Goal: Task Accomplishment & Management: Manage account settings

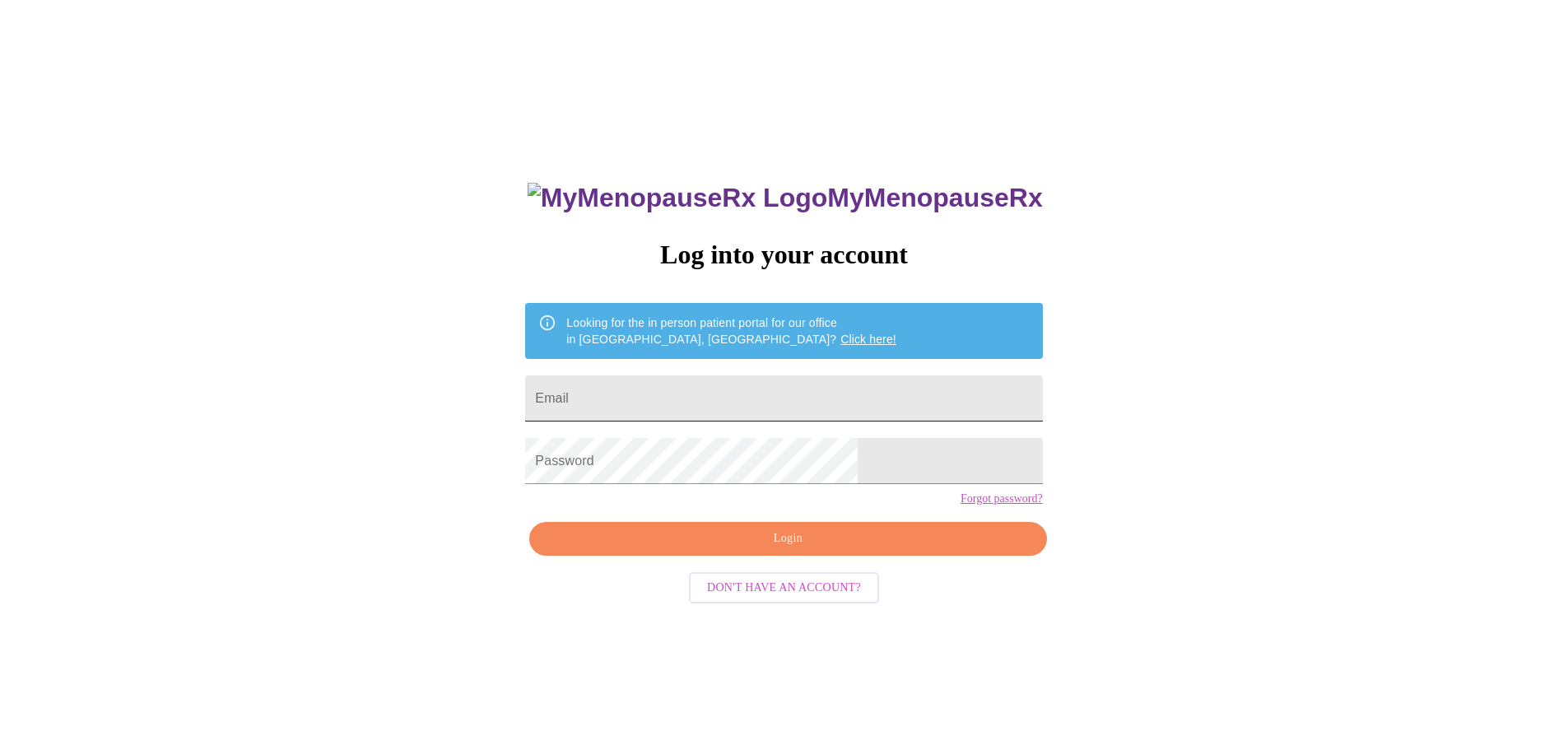
click at [724, 388] on input "Email" at bounding box center [784, 398] width 517 height 46
type input "[EMAIL_ADDRESS][DOMAIN_NAME]"
click at [746, 549] on span "Login" at bounding box center [787, 538] width 479 height 20
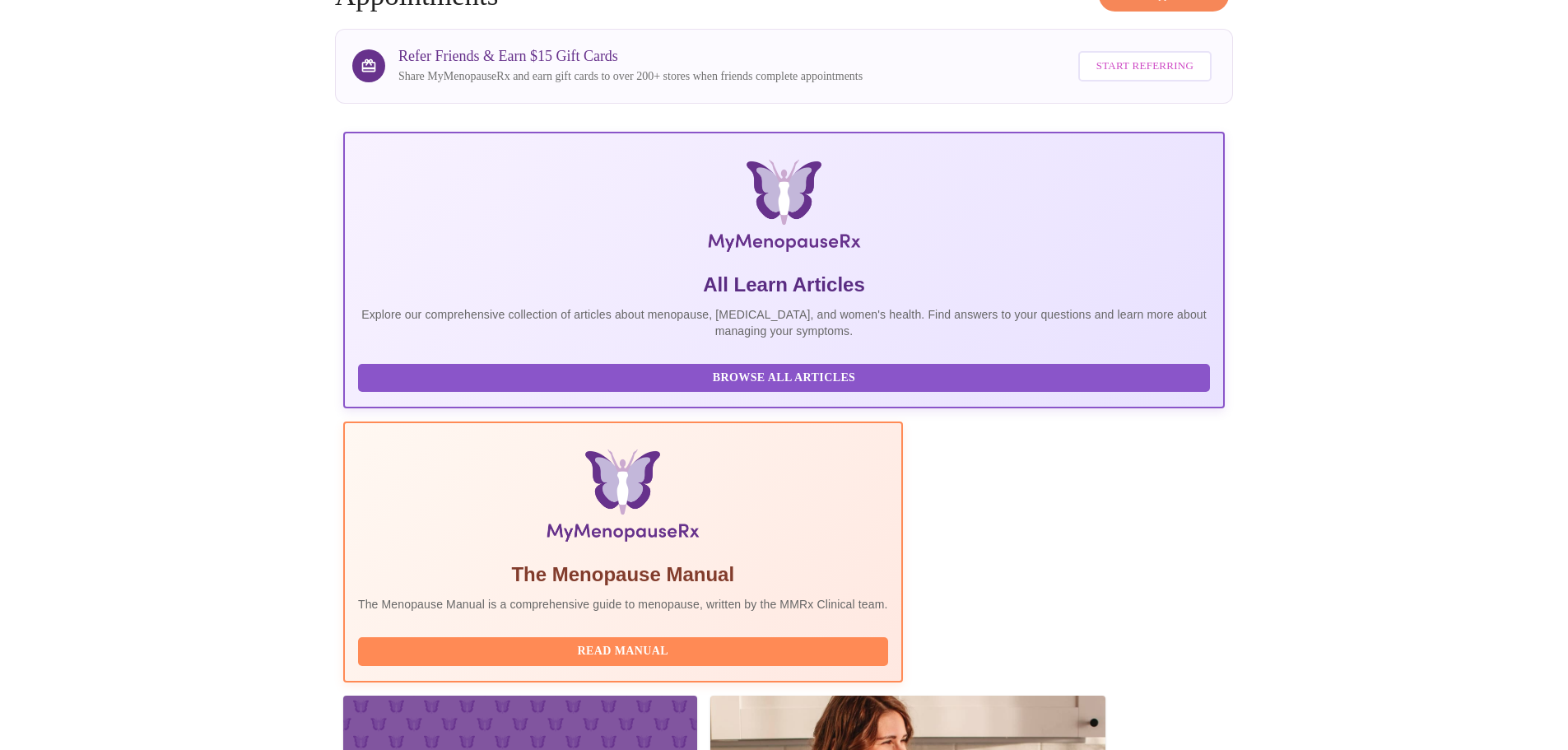
scroll to position [329, 0]
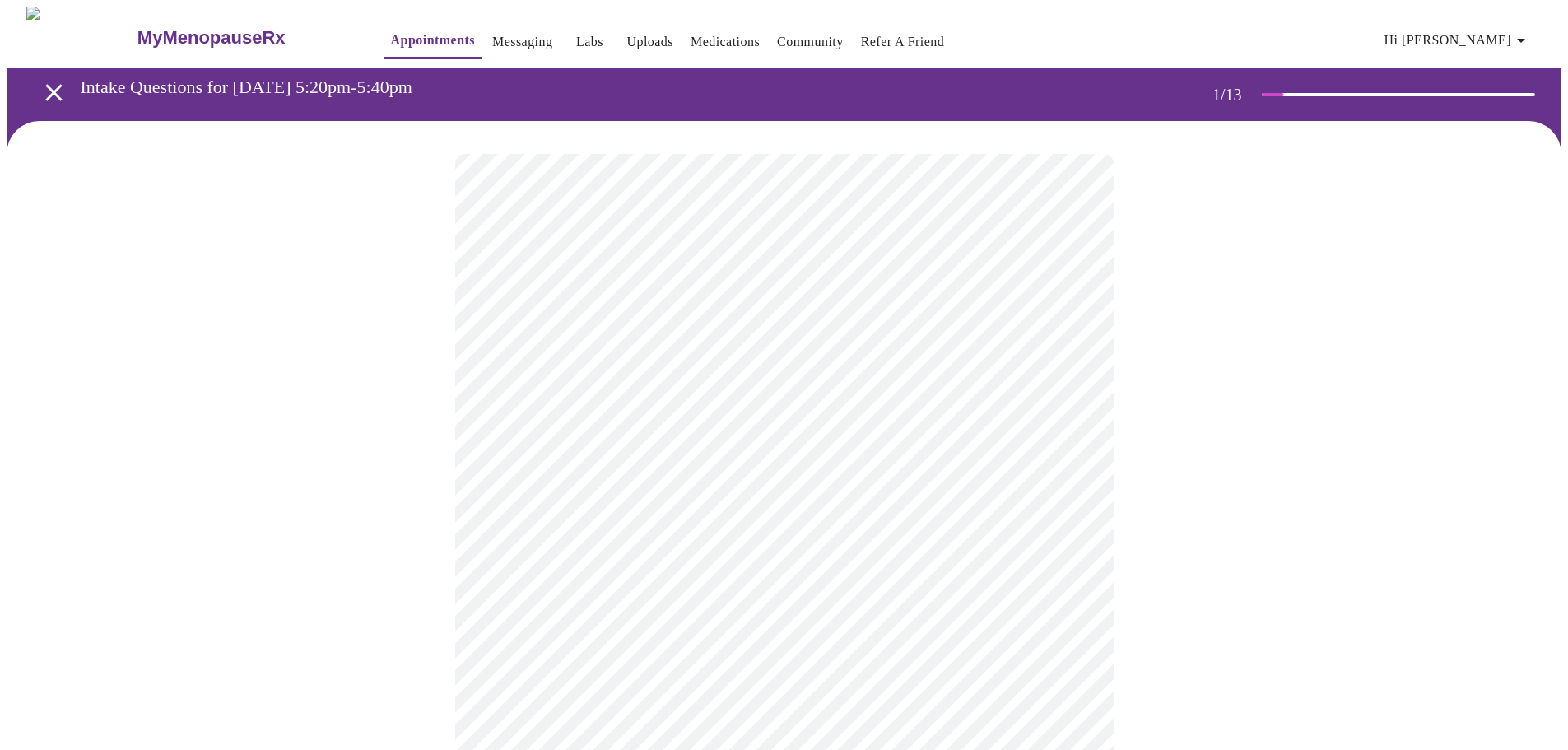
click at [682, 343] on body "MyMenopauseRx Appointments Messaging Labs Uploads Medications Community Refer a…" at bounding box center [784, 759] width 1555 height 1504
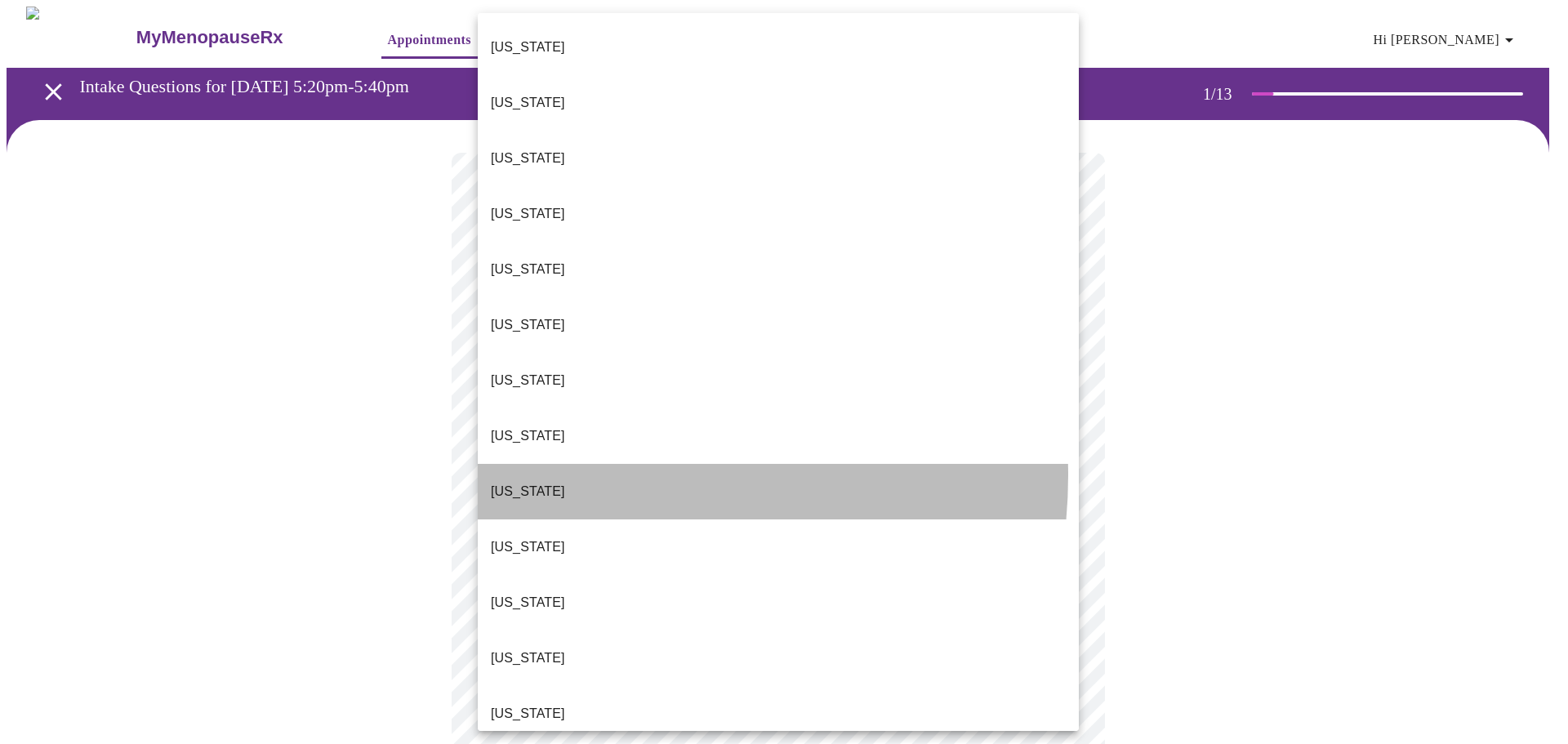
click at [575, 464] on li "[US_STATE]" at bounding box center [778, 491] width 601 height 55
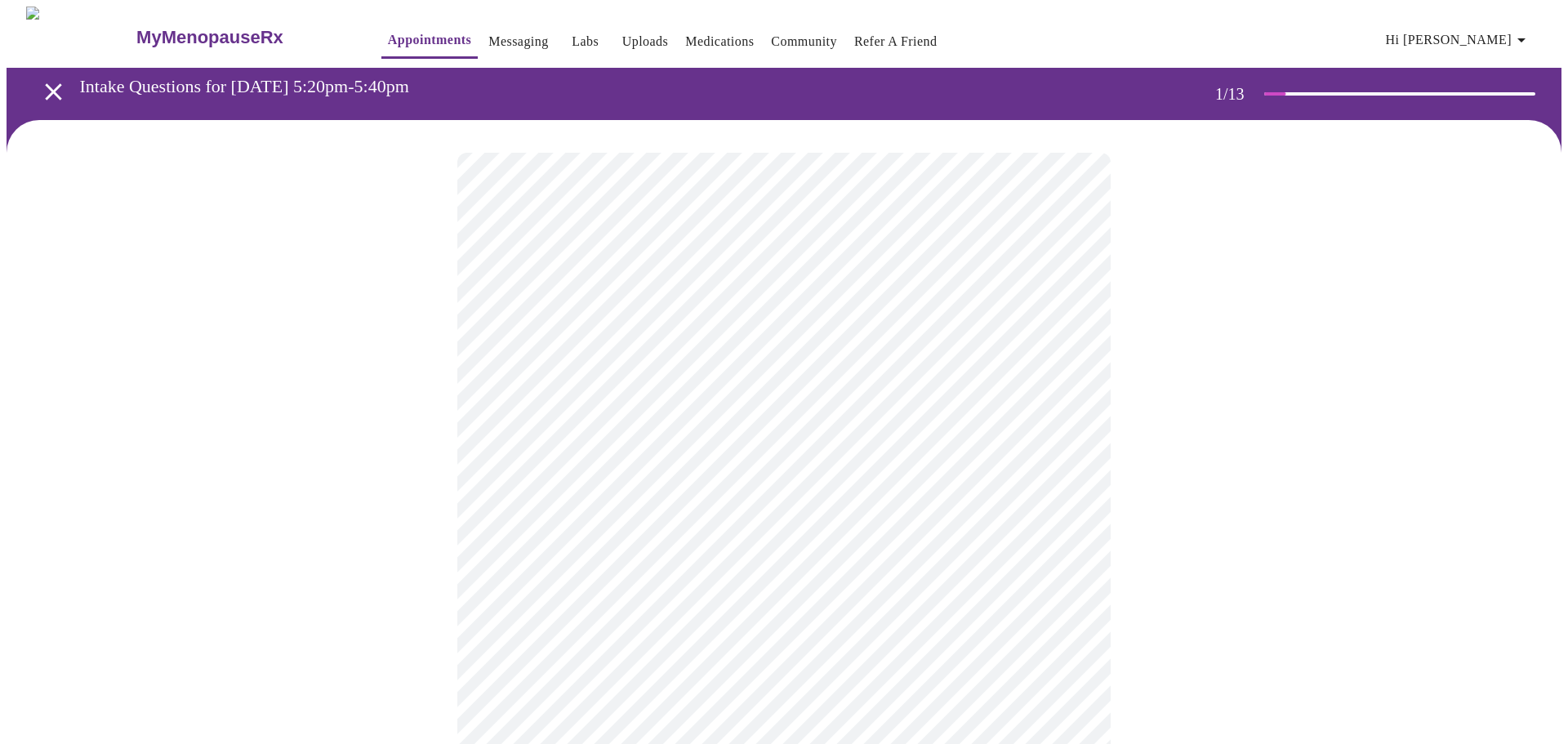
click at [643, 467] on body "MyMenopauseRx Appointments Messaging Labs Uploads Medications Community Refer a…" at bounding box center [784, 748] width 1555 height 1482
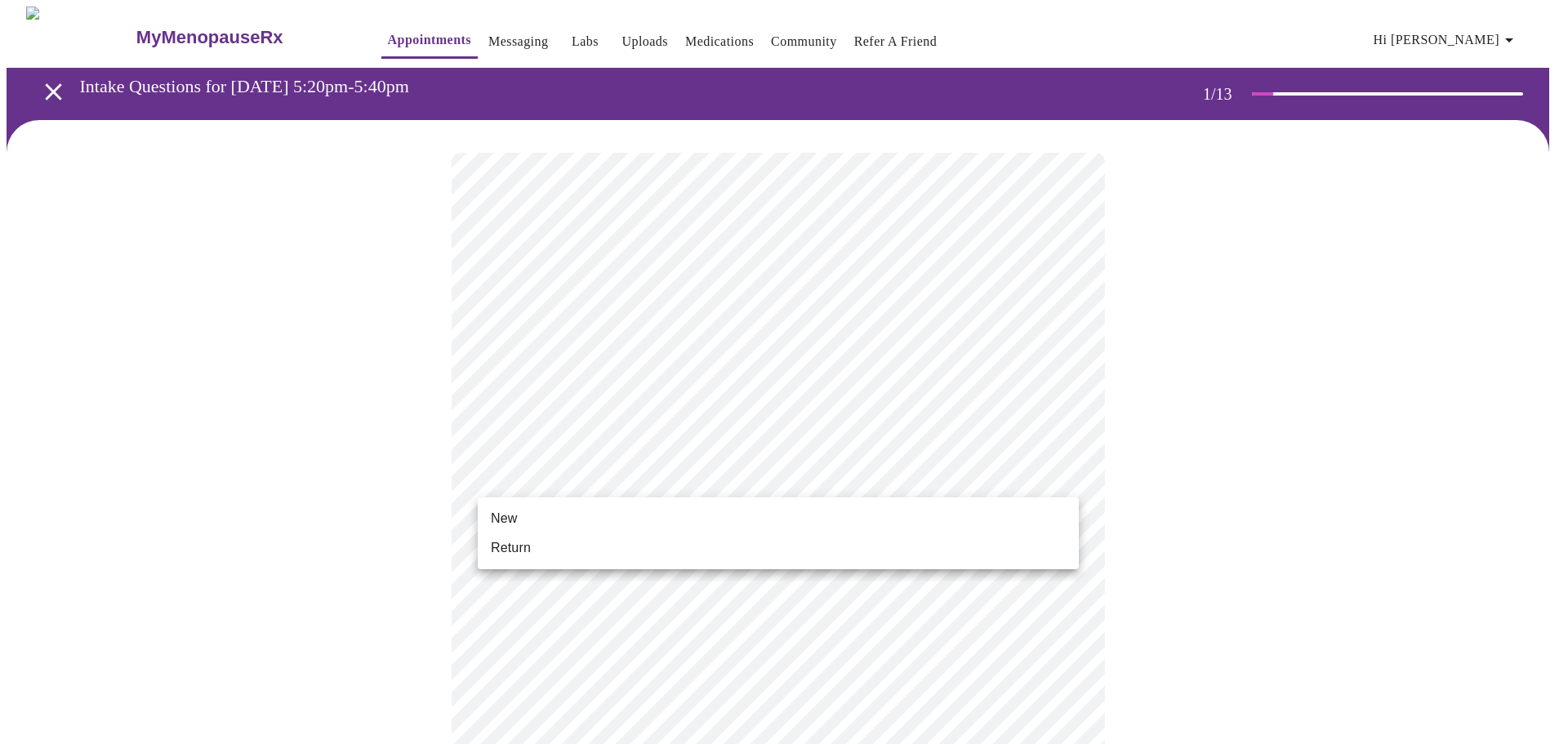
click at [553, 549] on li "Return" at bounding box center [778, 548] width 601 height 30
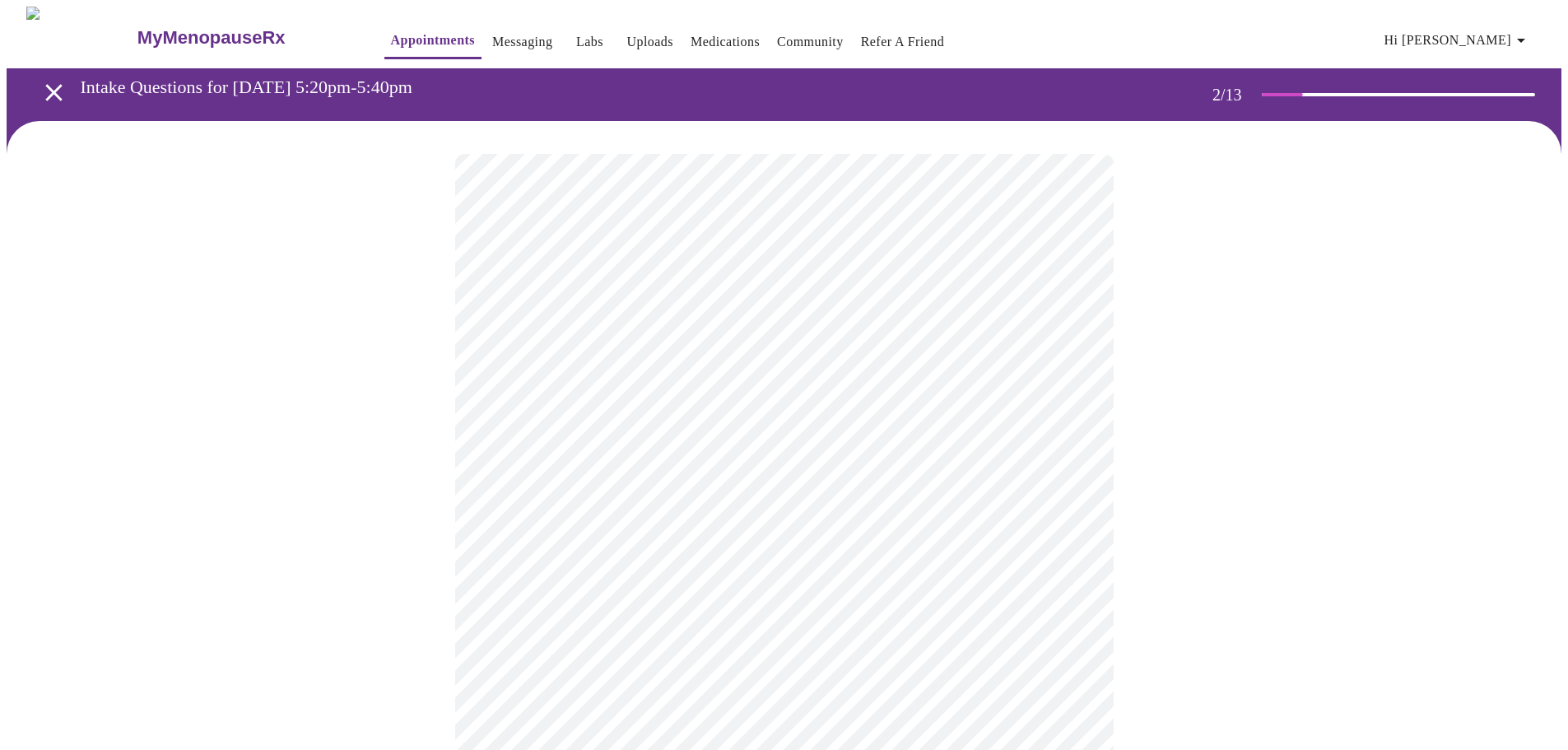
click at [834, 335] on body "MyMenopauseRx Appointments Messaging Labs Uploads Medications Community Refer a…" at bounding box center [784, 501] width 1555 height 989
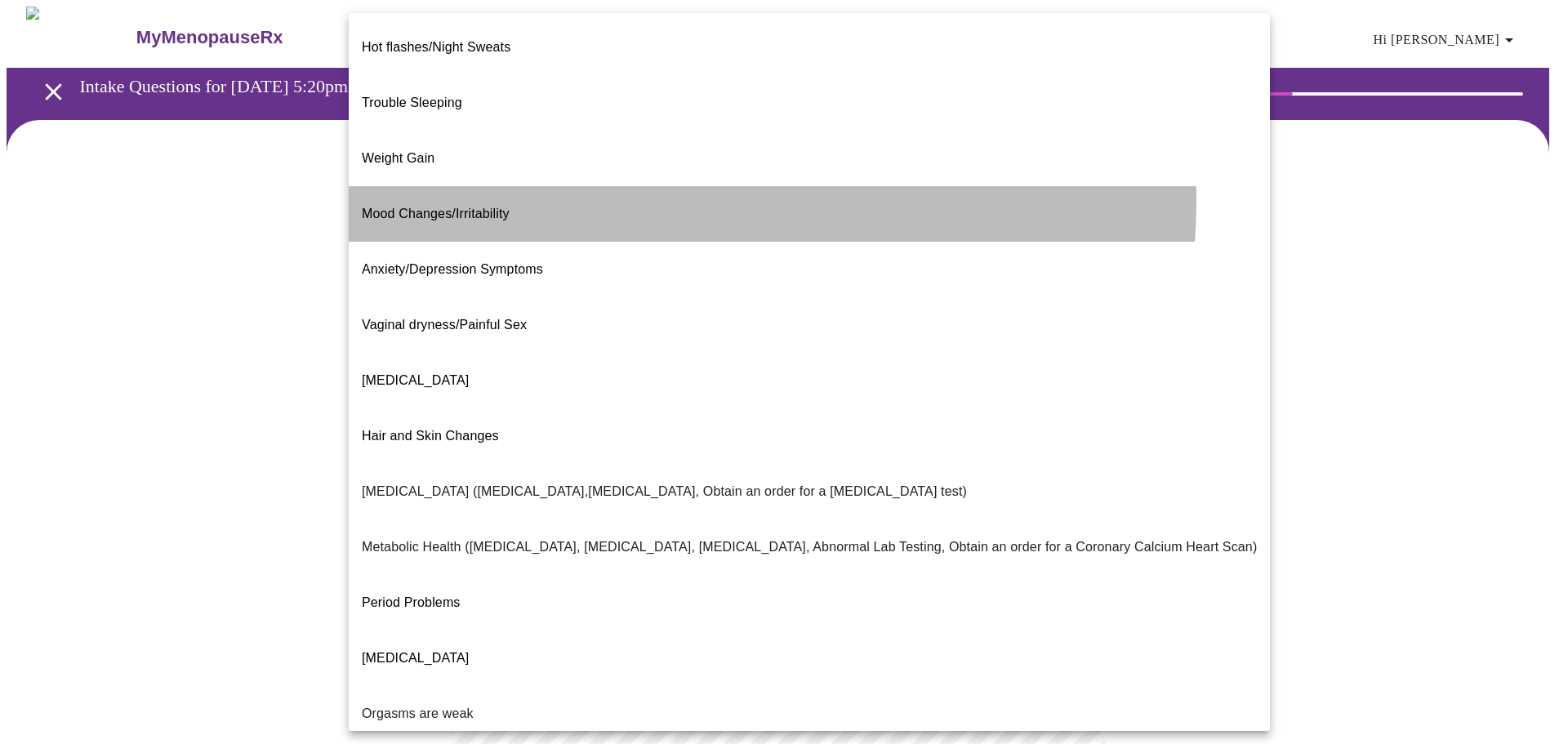
click at [505, 207] on span "Mood Changes/Irritability" at bounding box center [435, 214] width 148 height 14
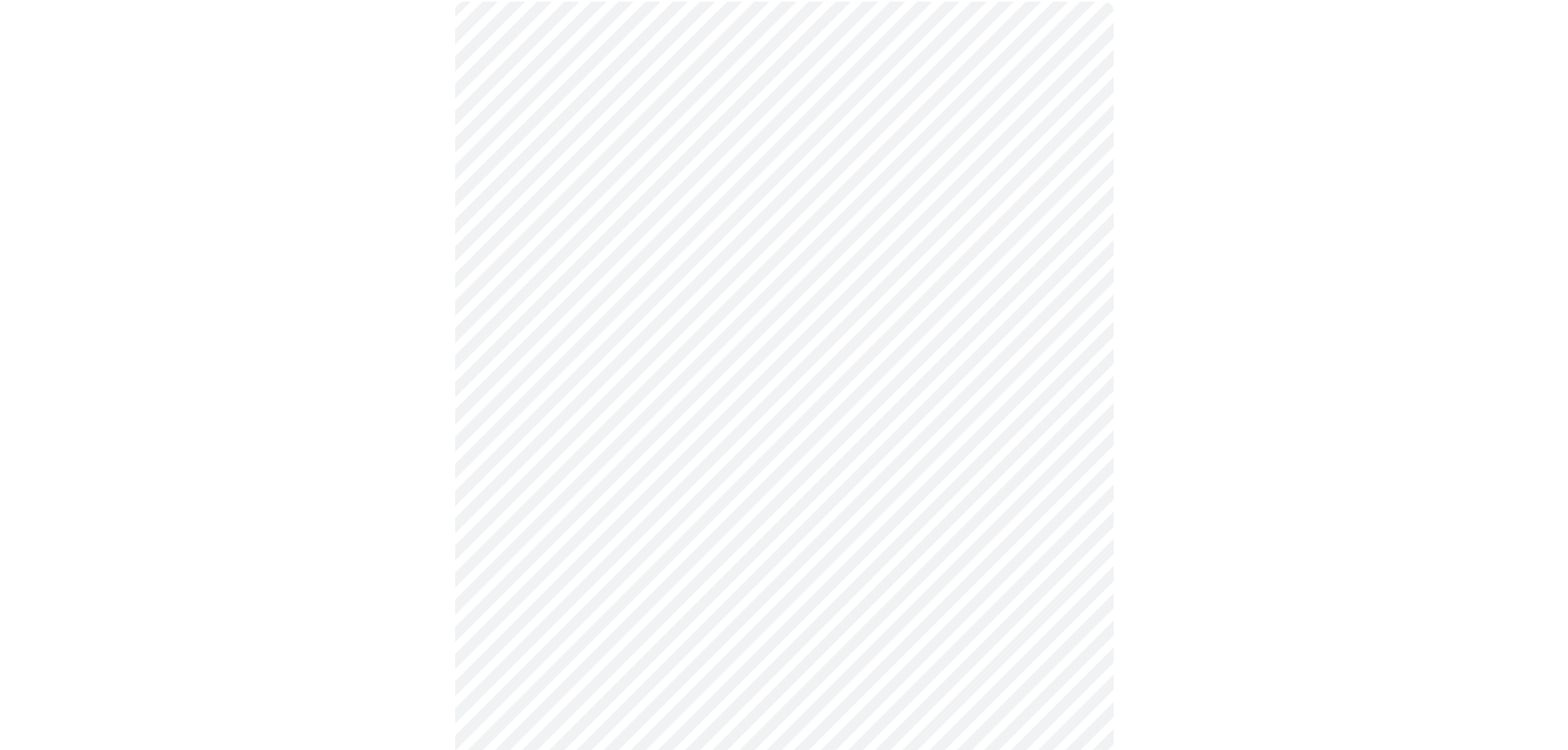
scroll to position [164, 0]
click at [732, 329] on body "MyMenopauseRx Appointments Messaging Labs Uploads Medications Community Refer a…" at bounding box center [784, 332] width 1555 height 980
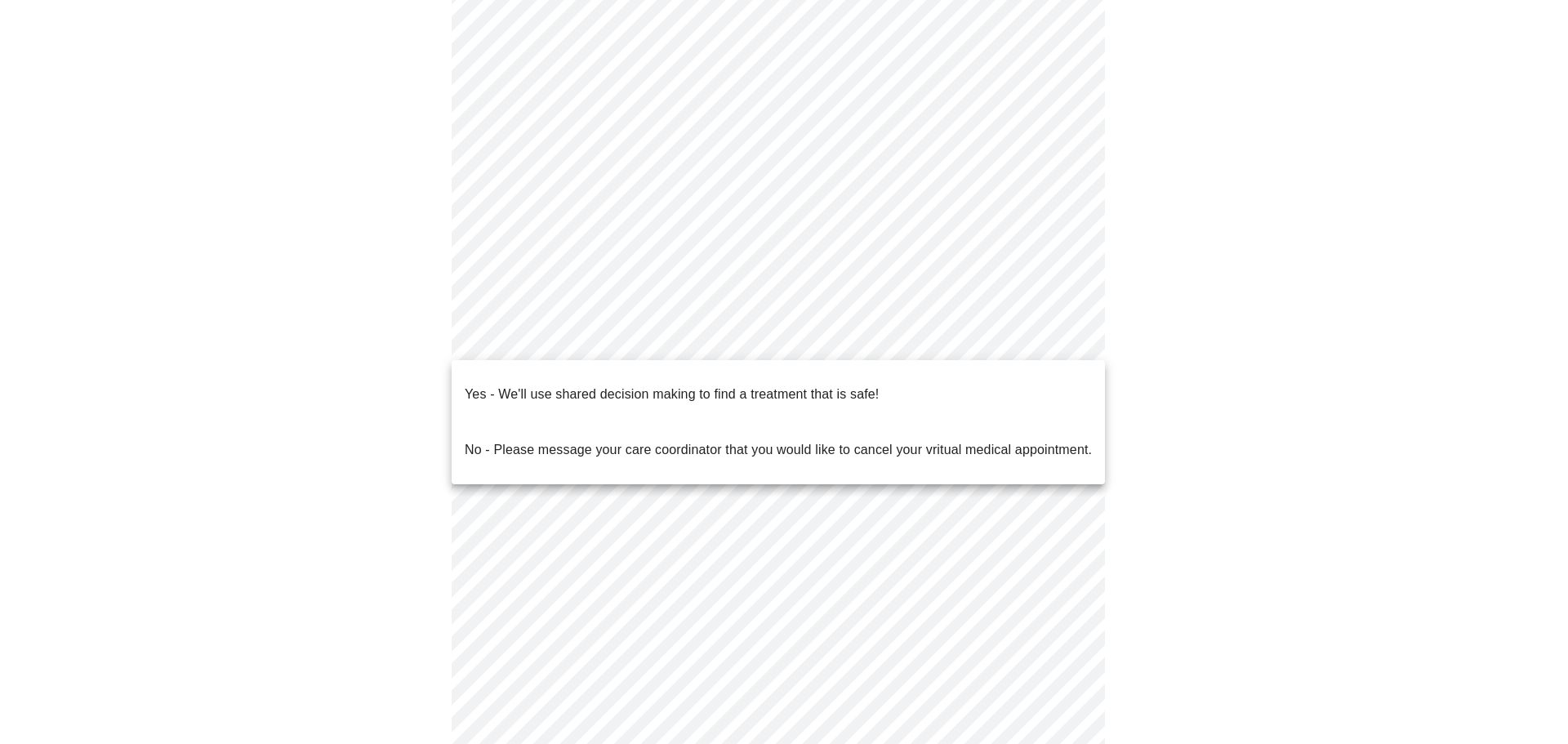
click at [536, 440] on p "No - Please message your care coordinator that you would like to cancel your vr…" at bounding box center [777, 449] width 627 height 20
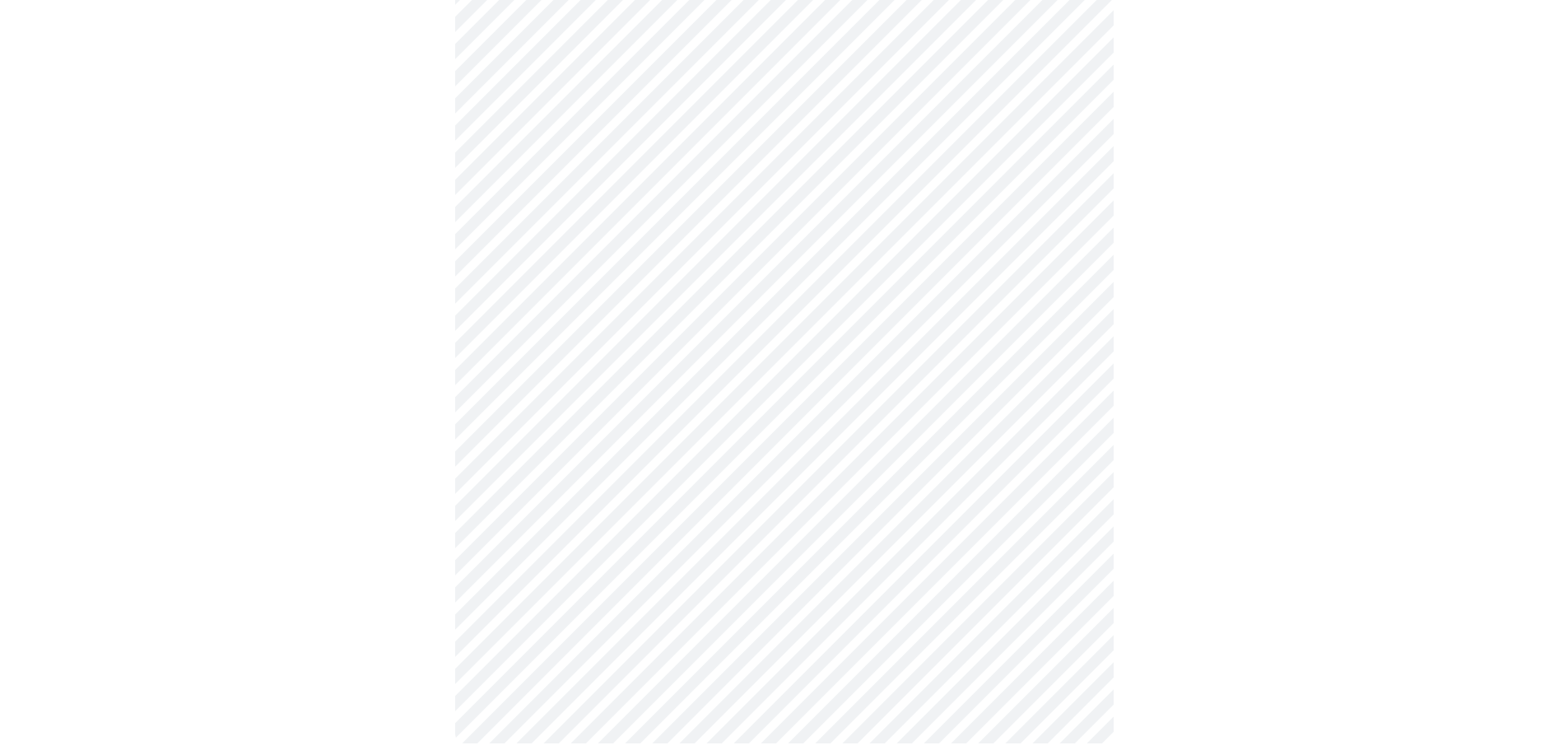
click at [440, 547] on div at bounding box center [784, 366] width 1555 height 820
click at [1168, 566] on div at bounding box center [784, 366] width 1555 height 820
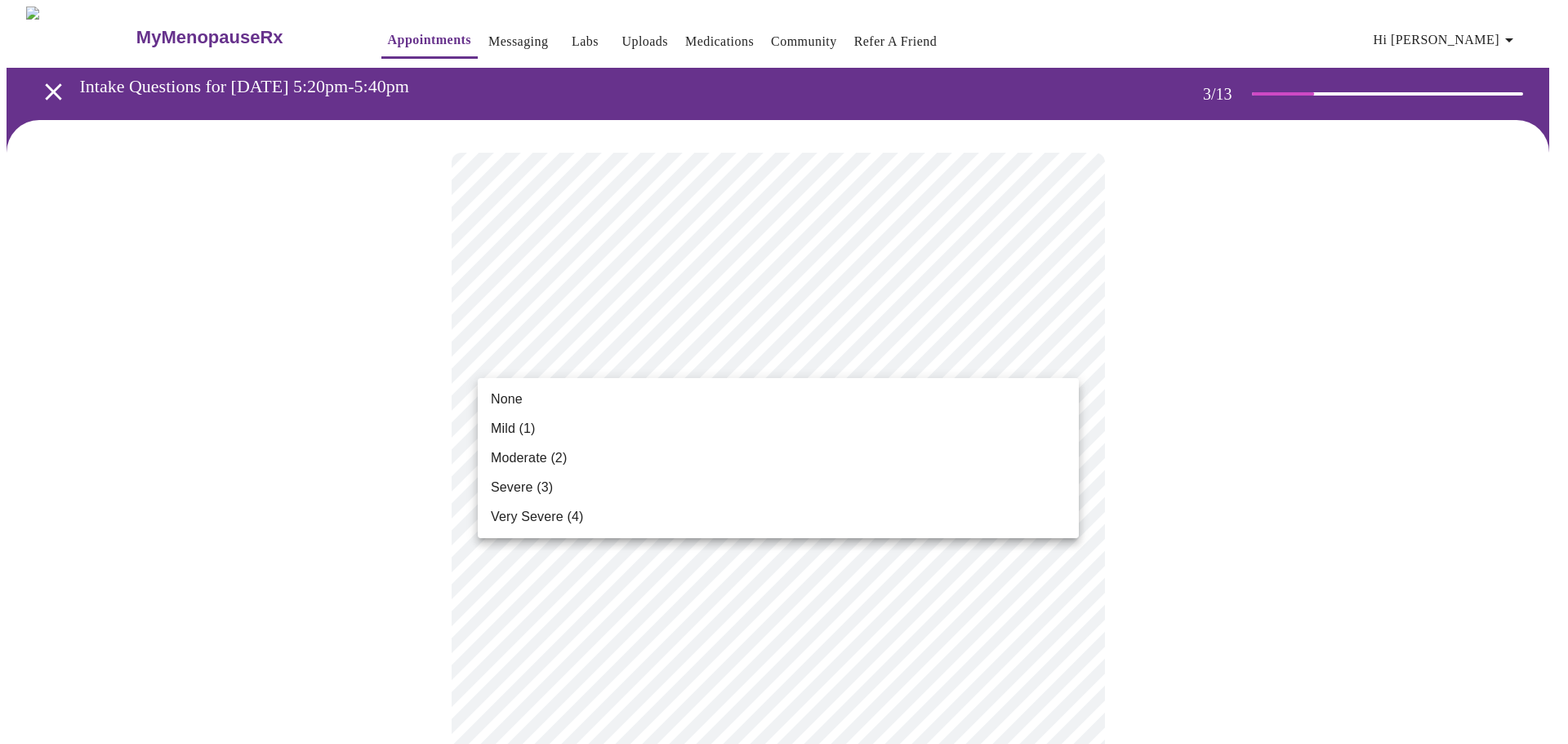
click at [522, 401] on span "None" at bounding box center [505, 399] width 31 height 20
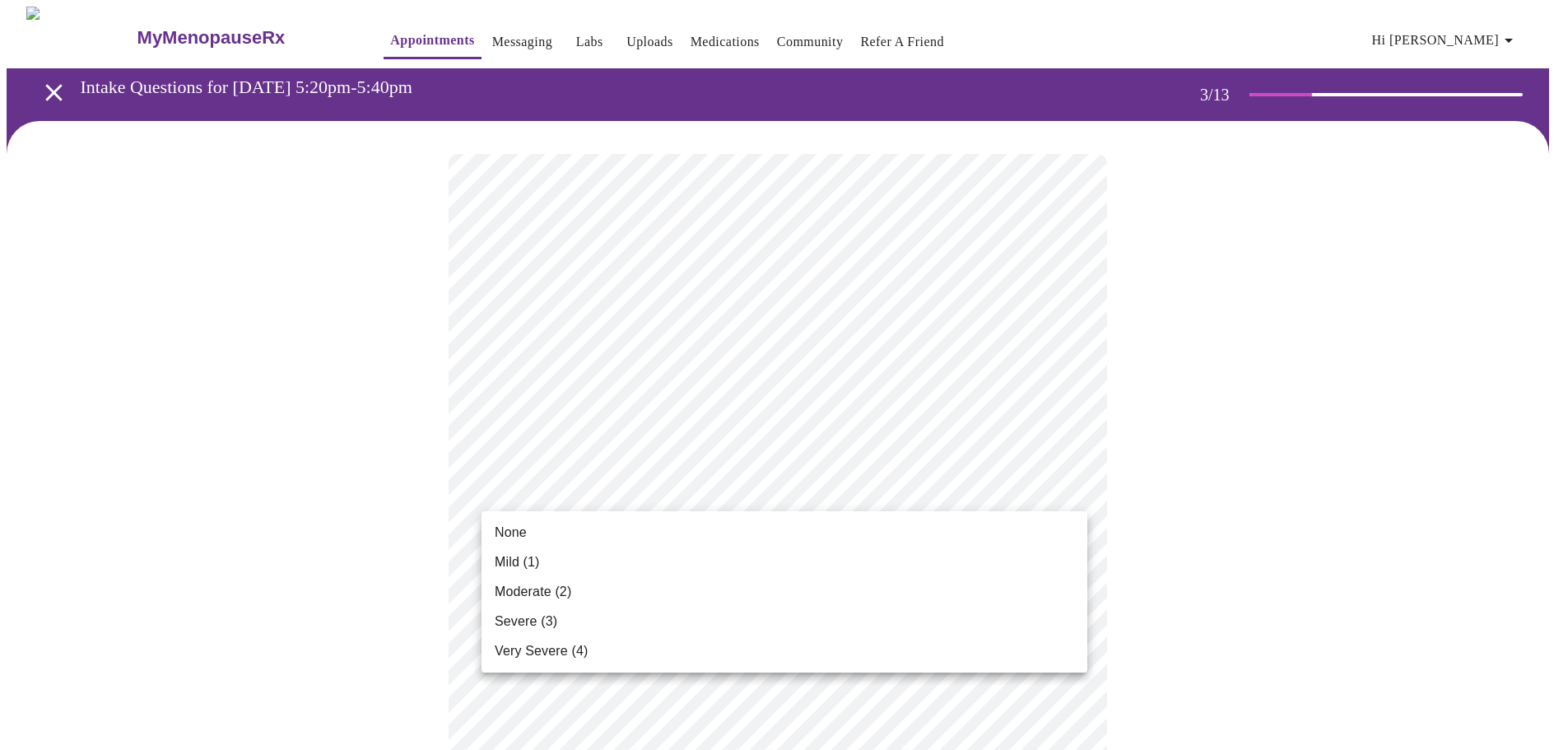
click at [528, 560] on span "Mild (1)" at bounding box center [516, 562] width 45 height 20
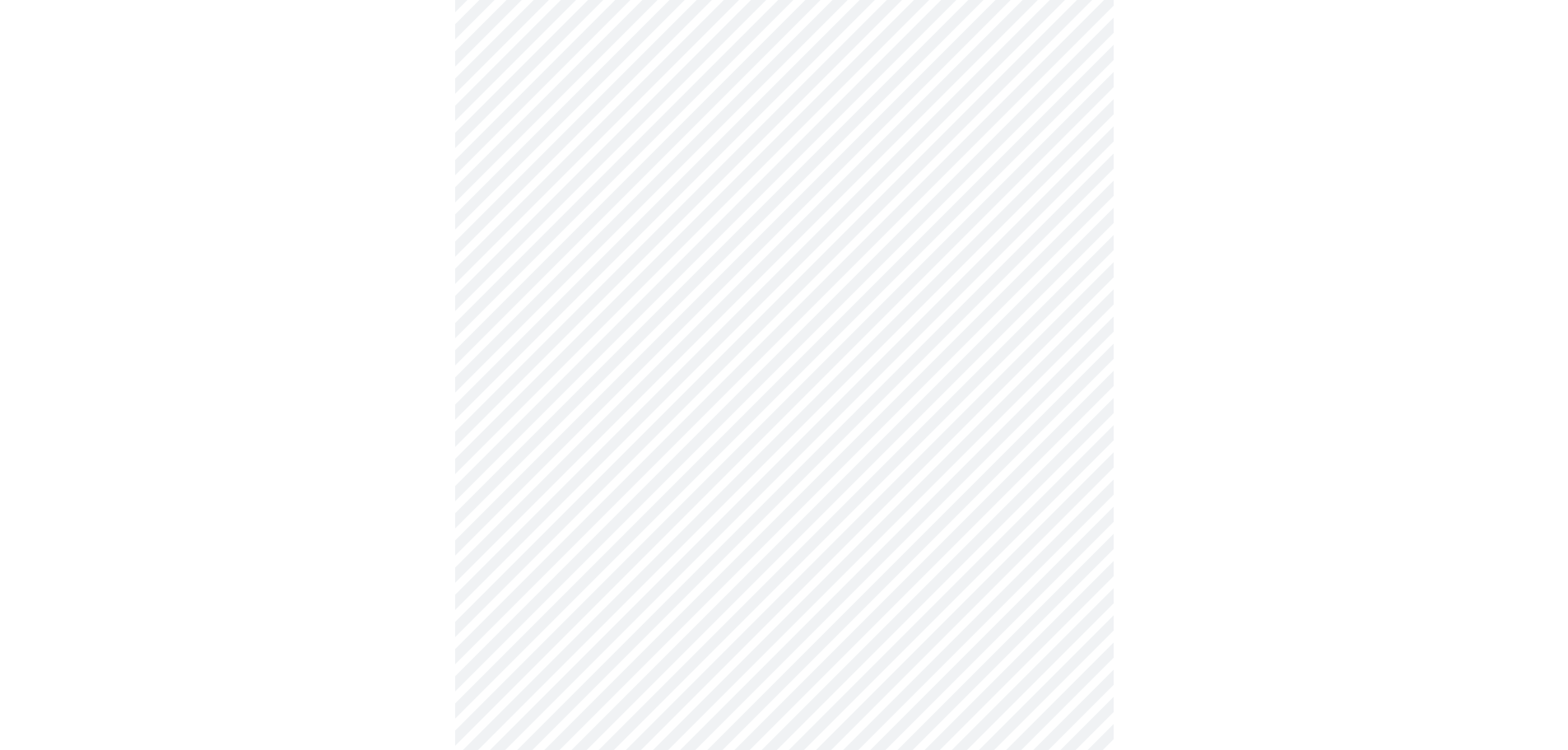
scroll to position [247, 0]
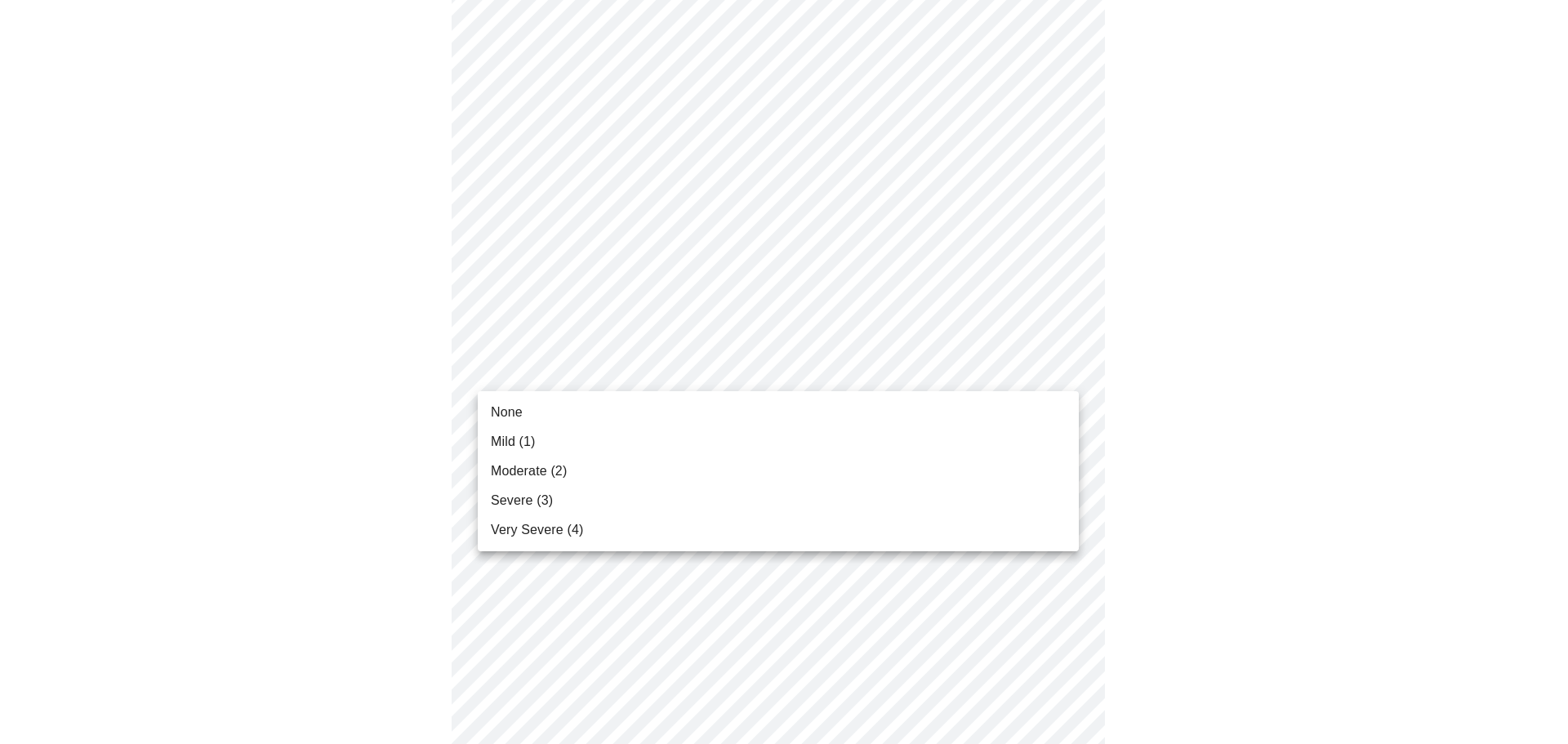
click at [542, 440] on li "Mild (1)" at bounding box center [778, 442] width 601 height 30
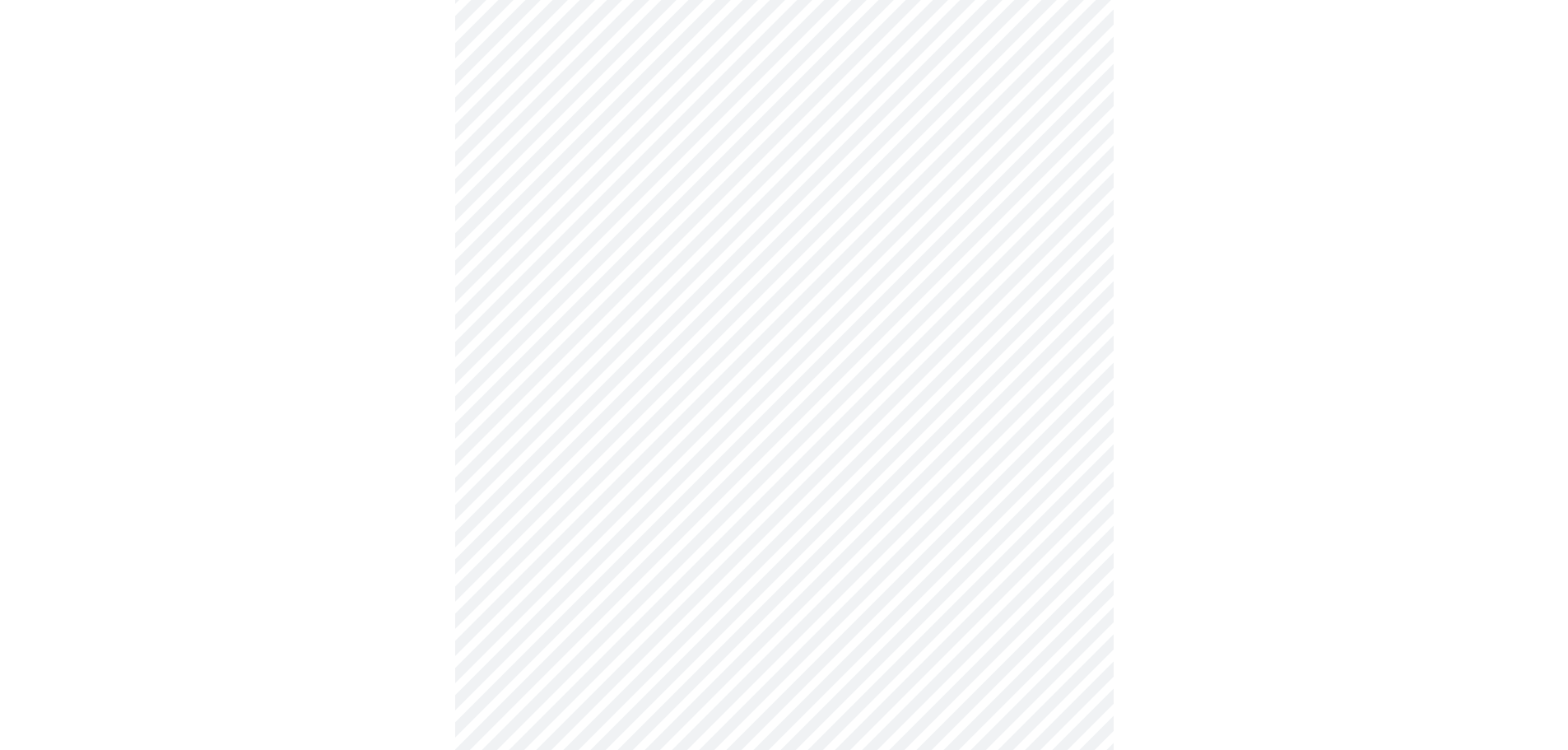
scroll to position [412, 0]
click at [643, 343] on body "MyMenopauseRx Appointments Messaging Labs Uploads Medications Community Refer a…" at bounding box center [790, 655] width 1567 height 2120
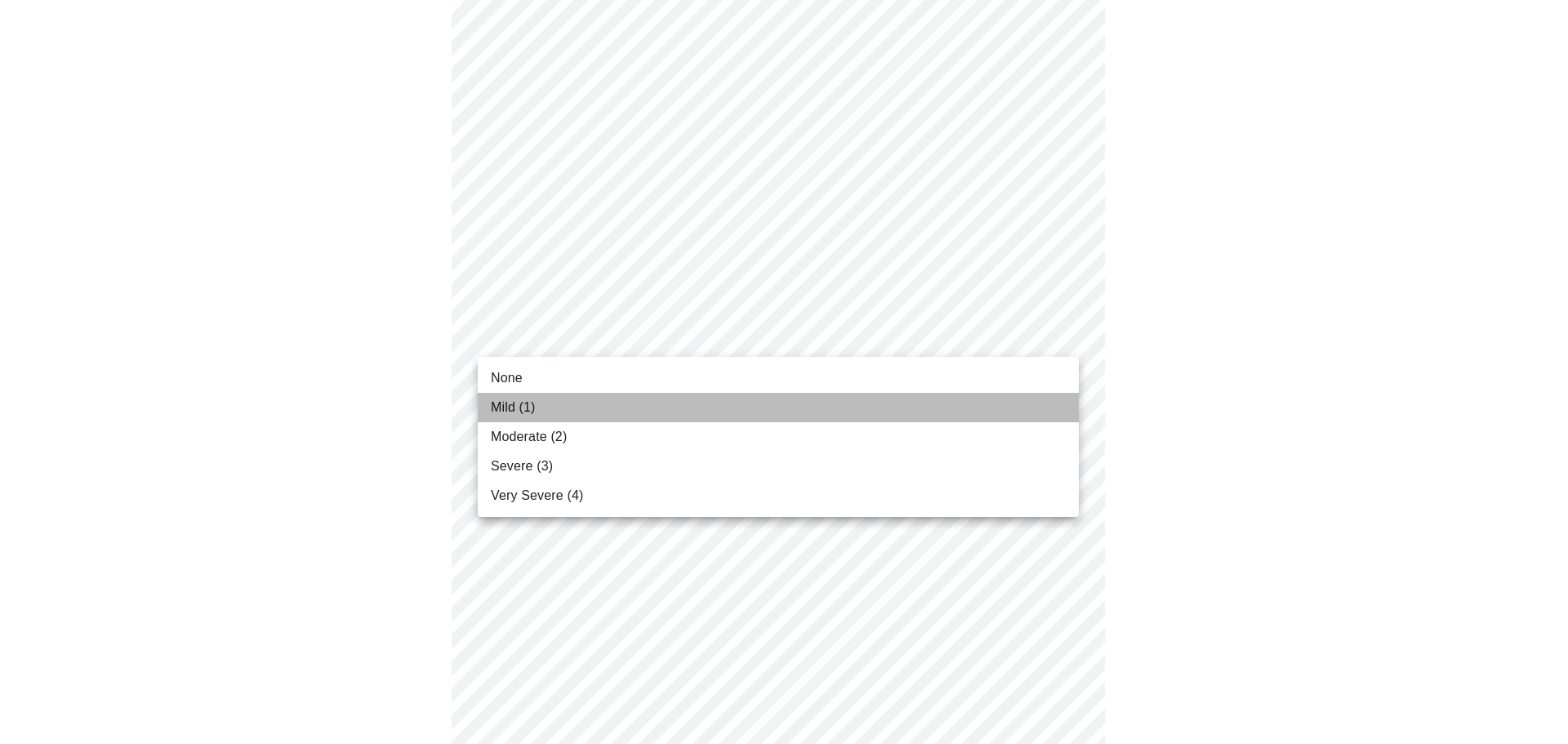
click at [565, 404] on li "Mild (1)" at bounding box center [778, 407] width 601 height 30
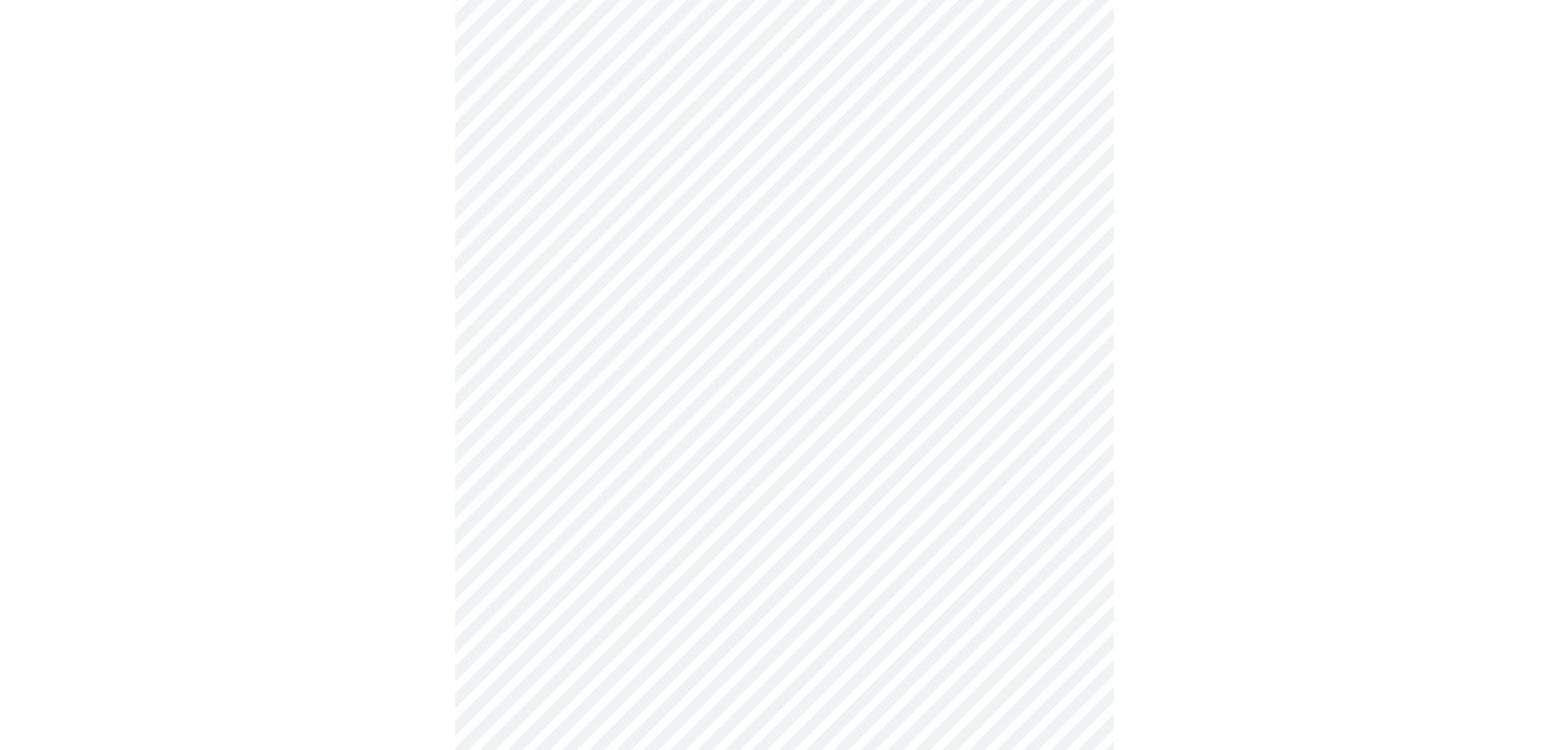
click at [636, 445] on body "MyMenopauseRx Appointments Messaging Labs Uploads Medications Community Refer a…" at bounding box center [784, 643] width 1555 height 2097
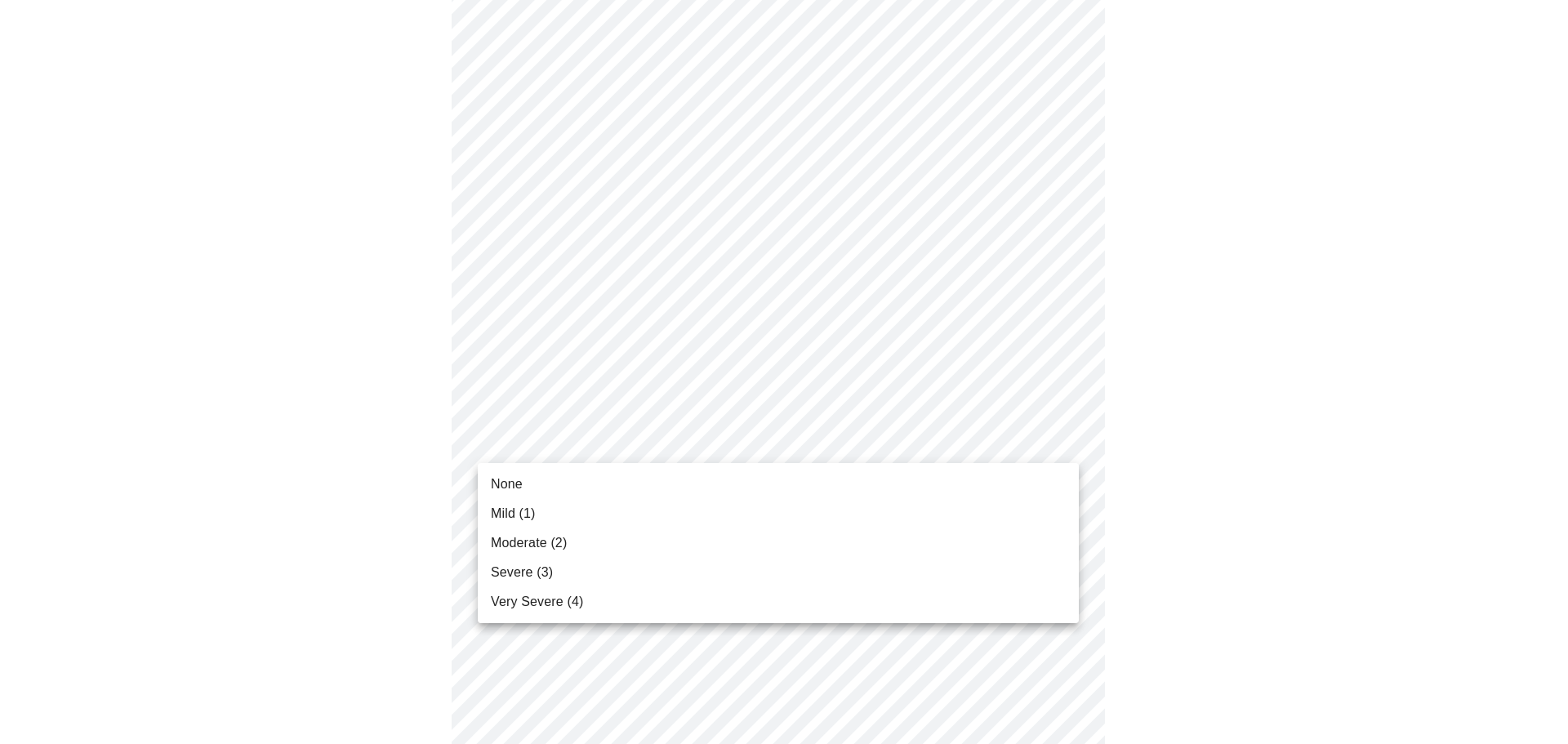
click at [577, 547] on li "Moderate (2)" at bounding box center [778, 543] width 601 height 30
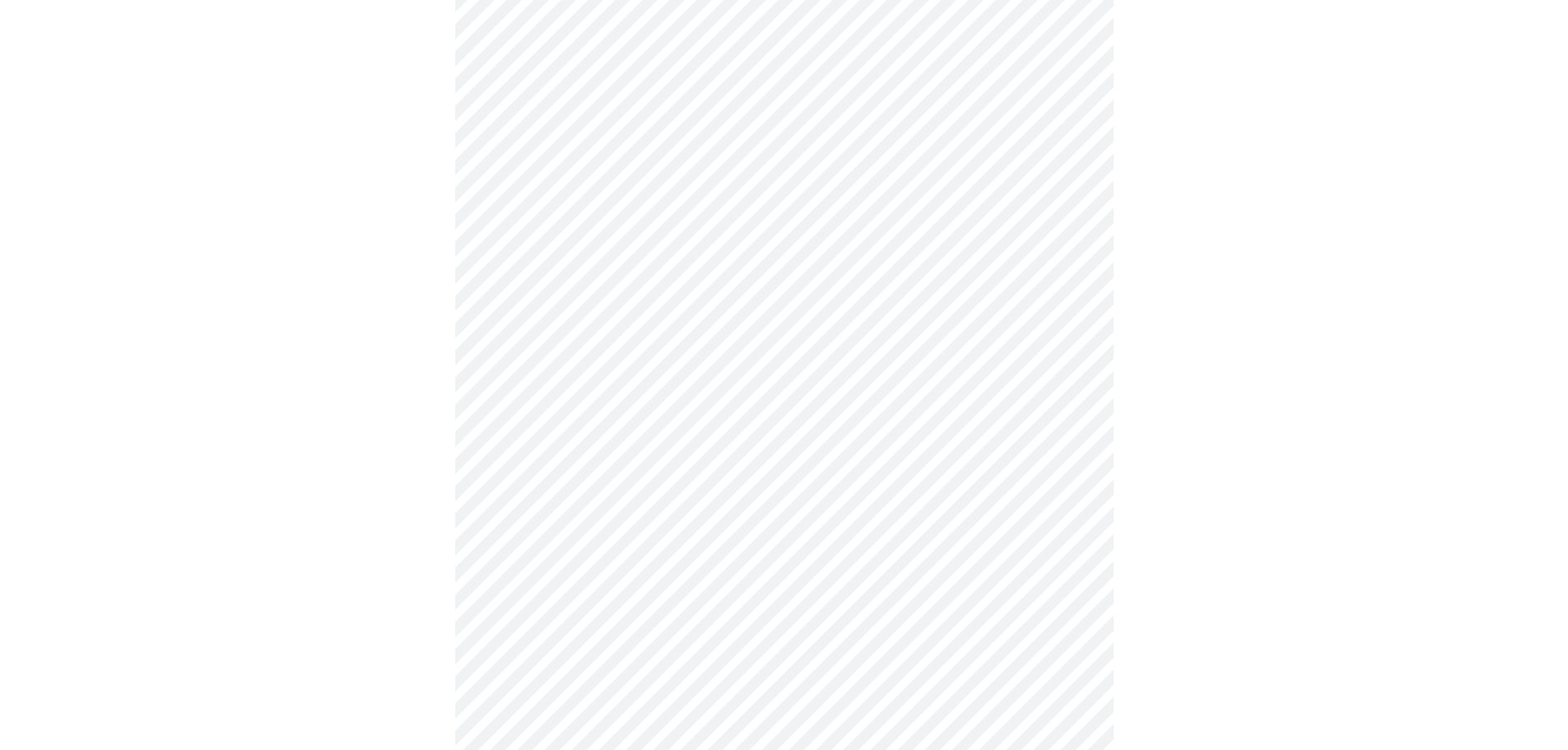
scroll to position [659, 0]
click at [650, 319] on body "MyMenopauseRx Appointments Messaging Labs Uploads Medications Community Refer a…" at bounding box center [790, 385] width 1567 height 2074
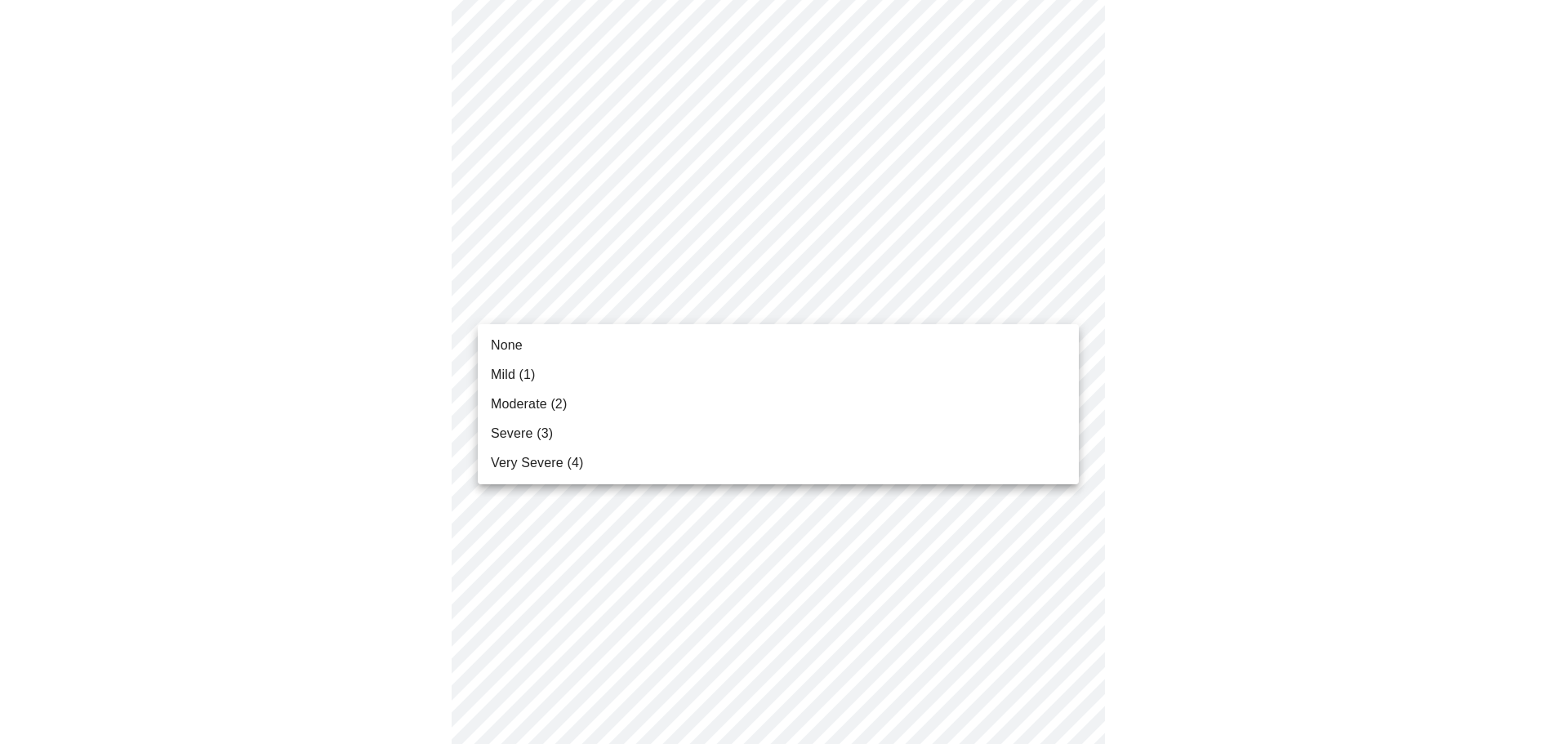
click at [508, 379] on span "Mild (1)" at bounding box center [512, 375] width 45 height 20
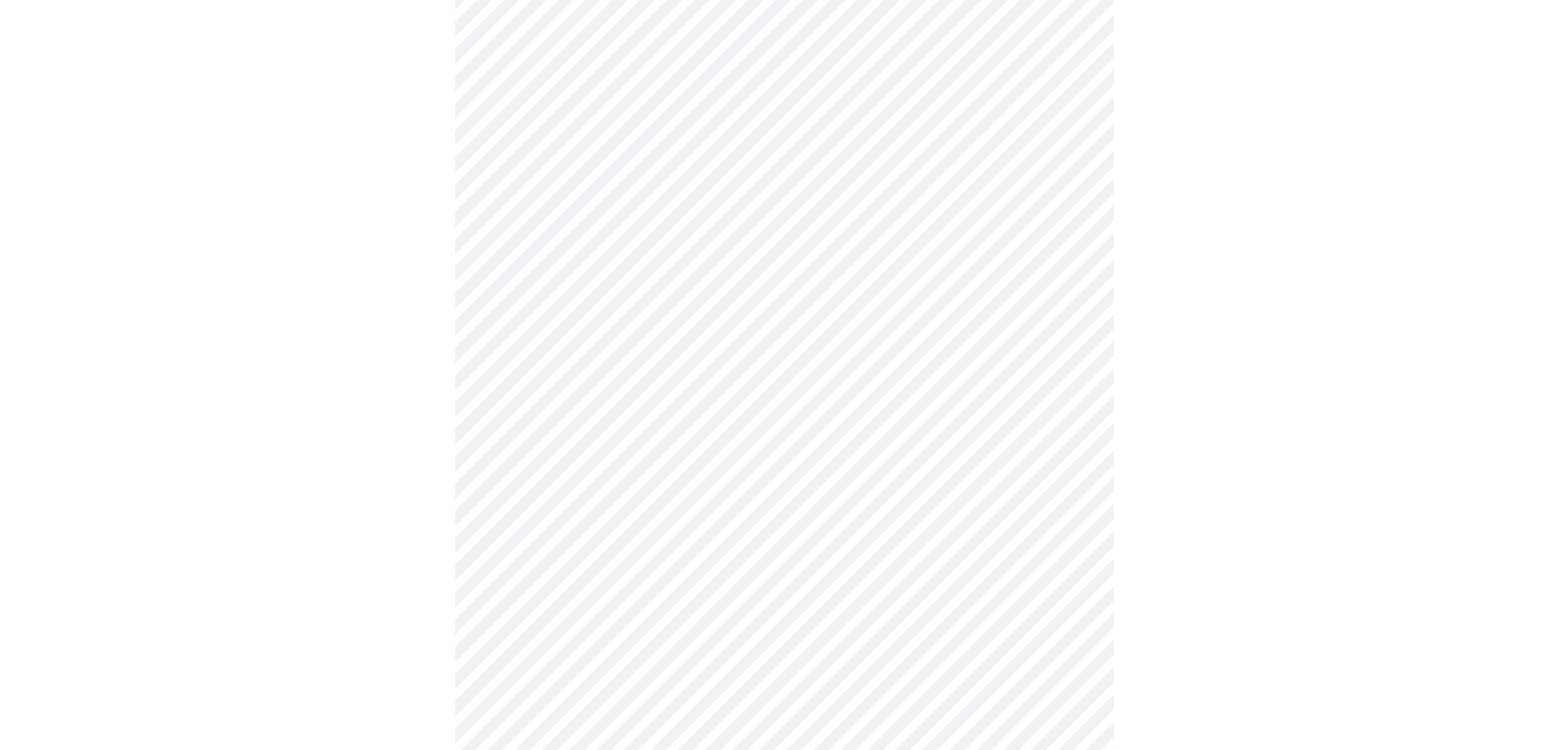
scroll to position [906, 0]
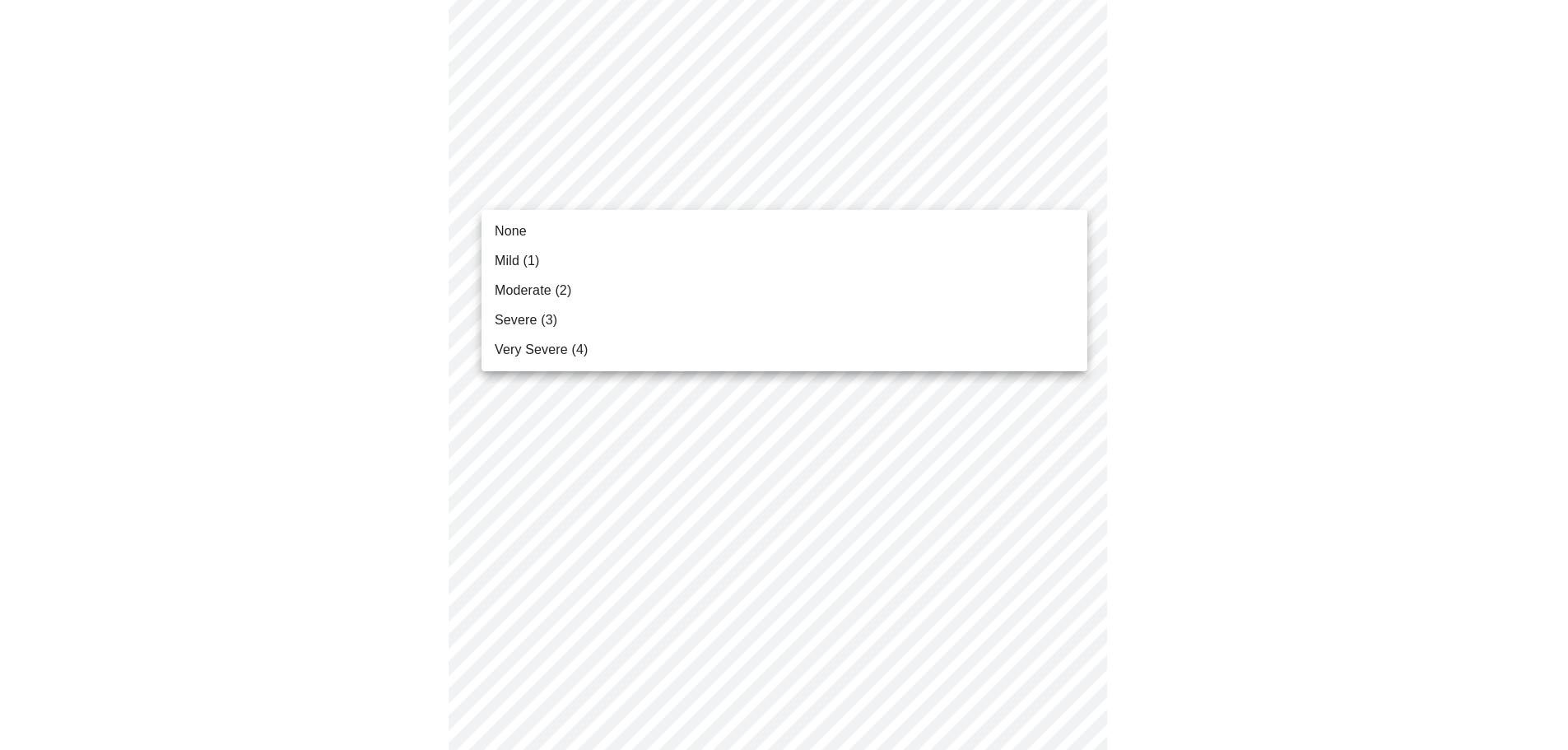
click at [735, 193] on body "MyMenopauseRx Appointments Messaging Labs Uploads Medications Community Refer a…" at bounding box center [784, 126] width 1555 height 2051
click at [646, 251] on li "Mild (1)" at bounding box center [784, 261] width 606 height 30
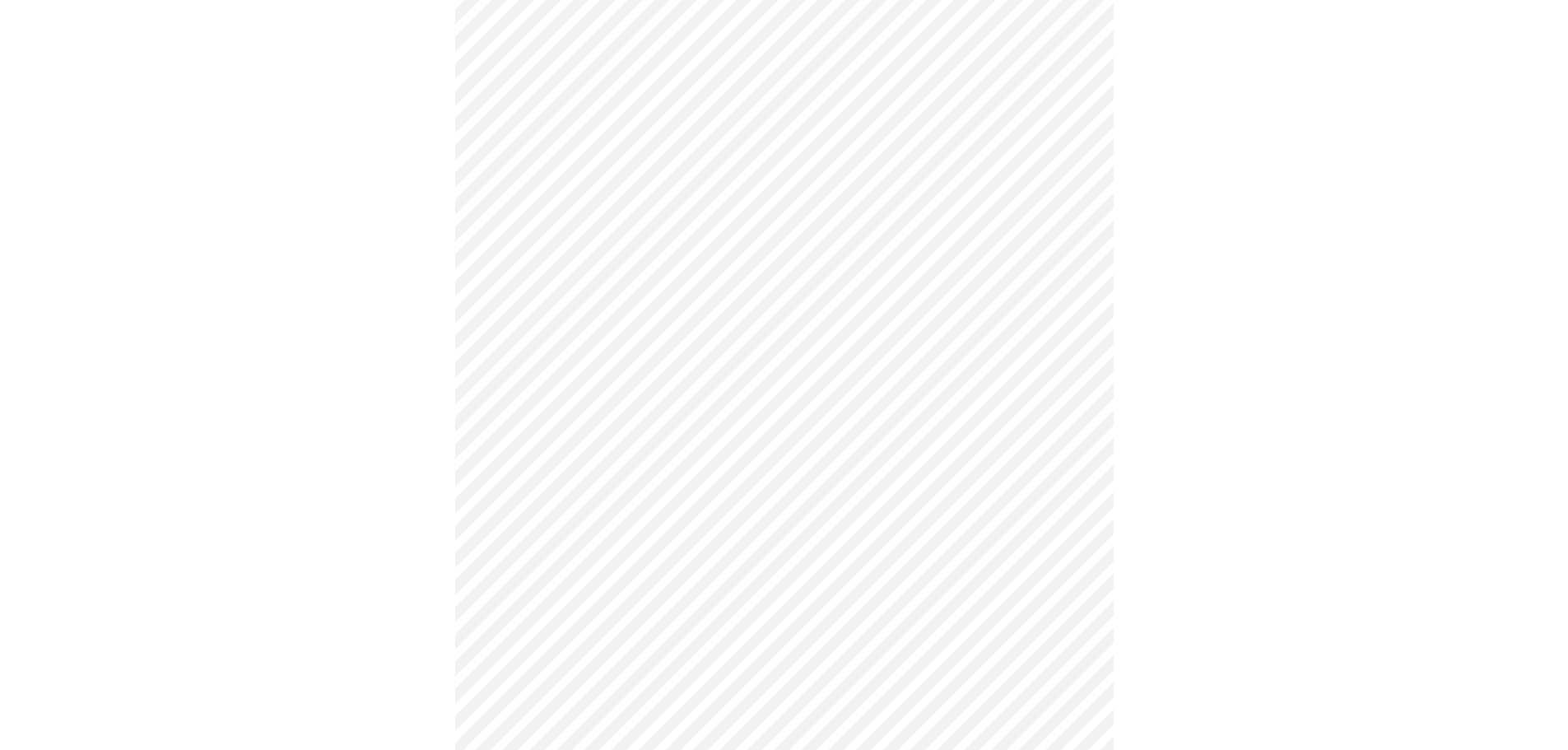
click at [557, 311] on body "MyMenopauseRx Appointments Messaging Labs Uploads Medications Community Refer a…" at bounding box center [784, 114] width 1555 height 2028
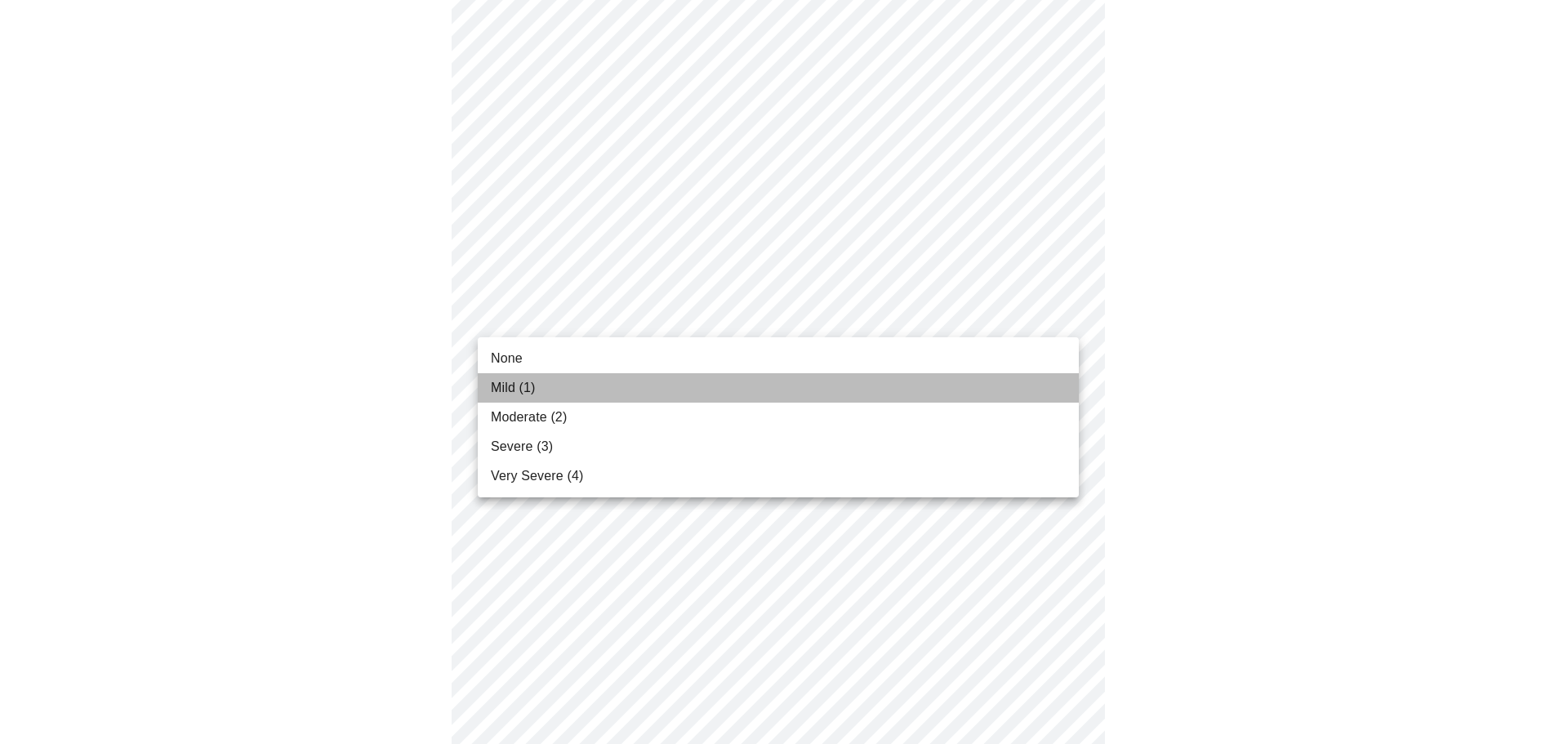
click at [516, 389] on span "Mild (1)" at bounding box center [512, 387] width 45 height 20
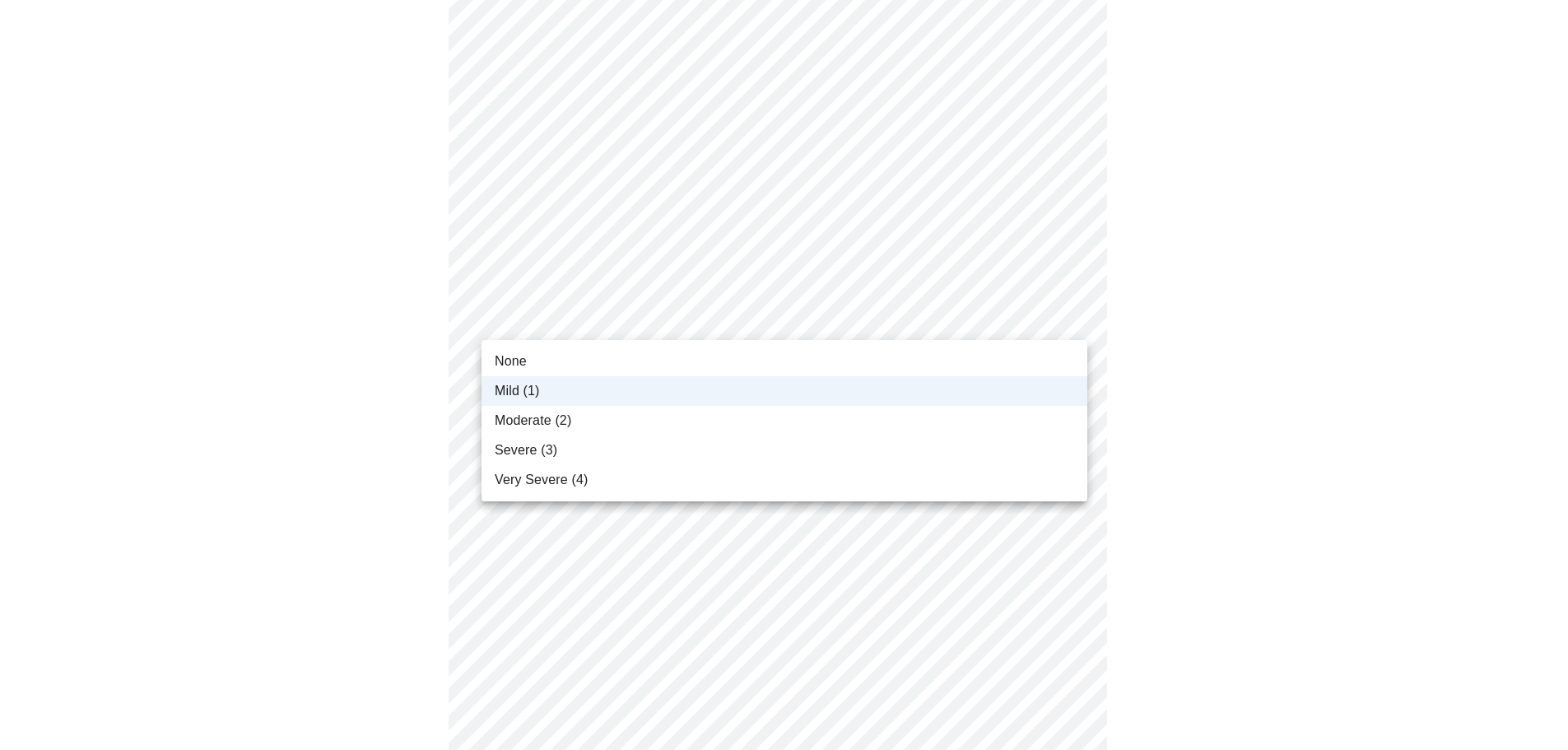
click at [561, 325] on body "MyMenopauseRx Appointments Messaging Labs Uploads Medications Community Refer a…" at bounding box center [784, 103] width 1555 height 2005
click at [544, 363] on li "None" at bounding box center [784, 361] width 606 height 30
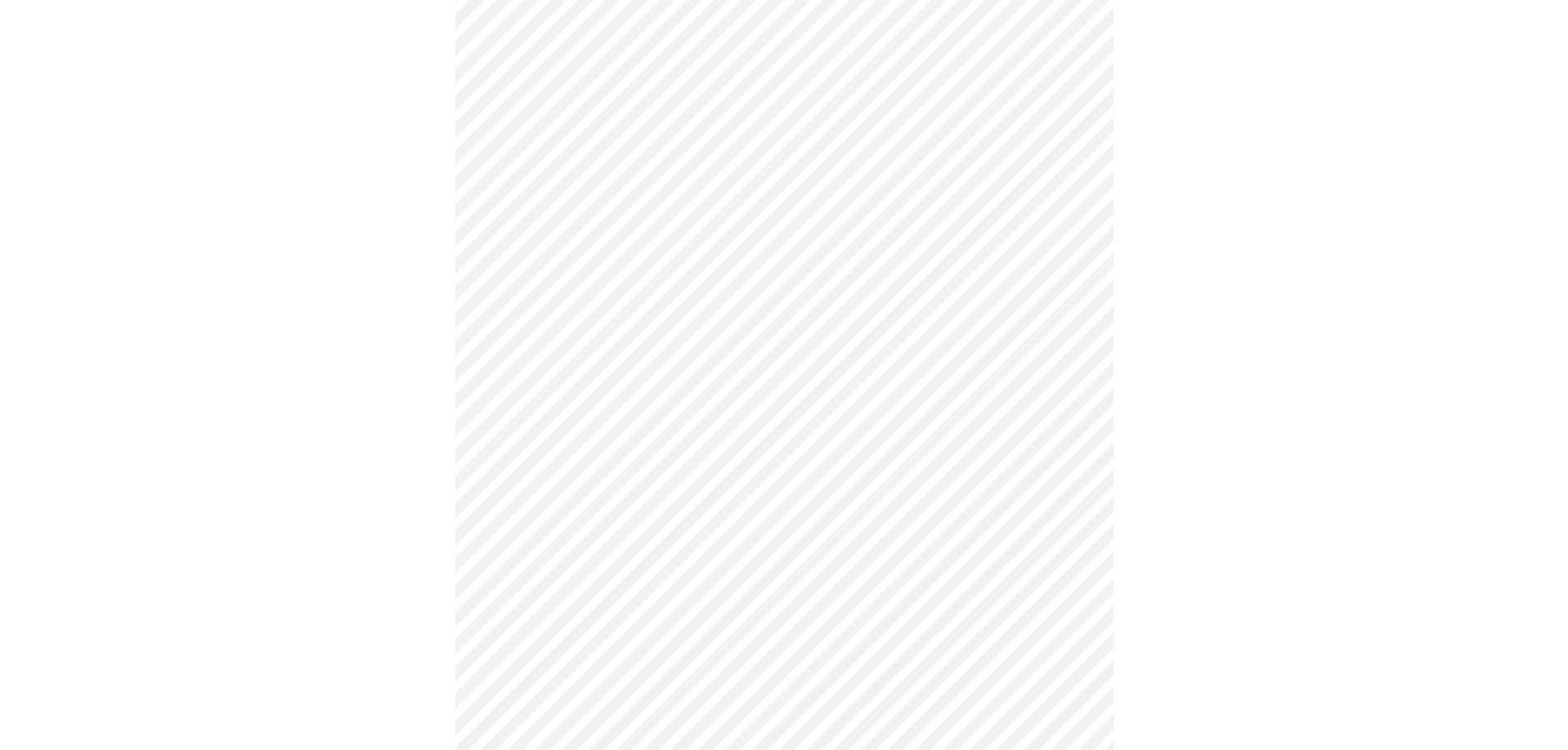
scroll to position [1152, 0]
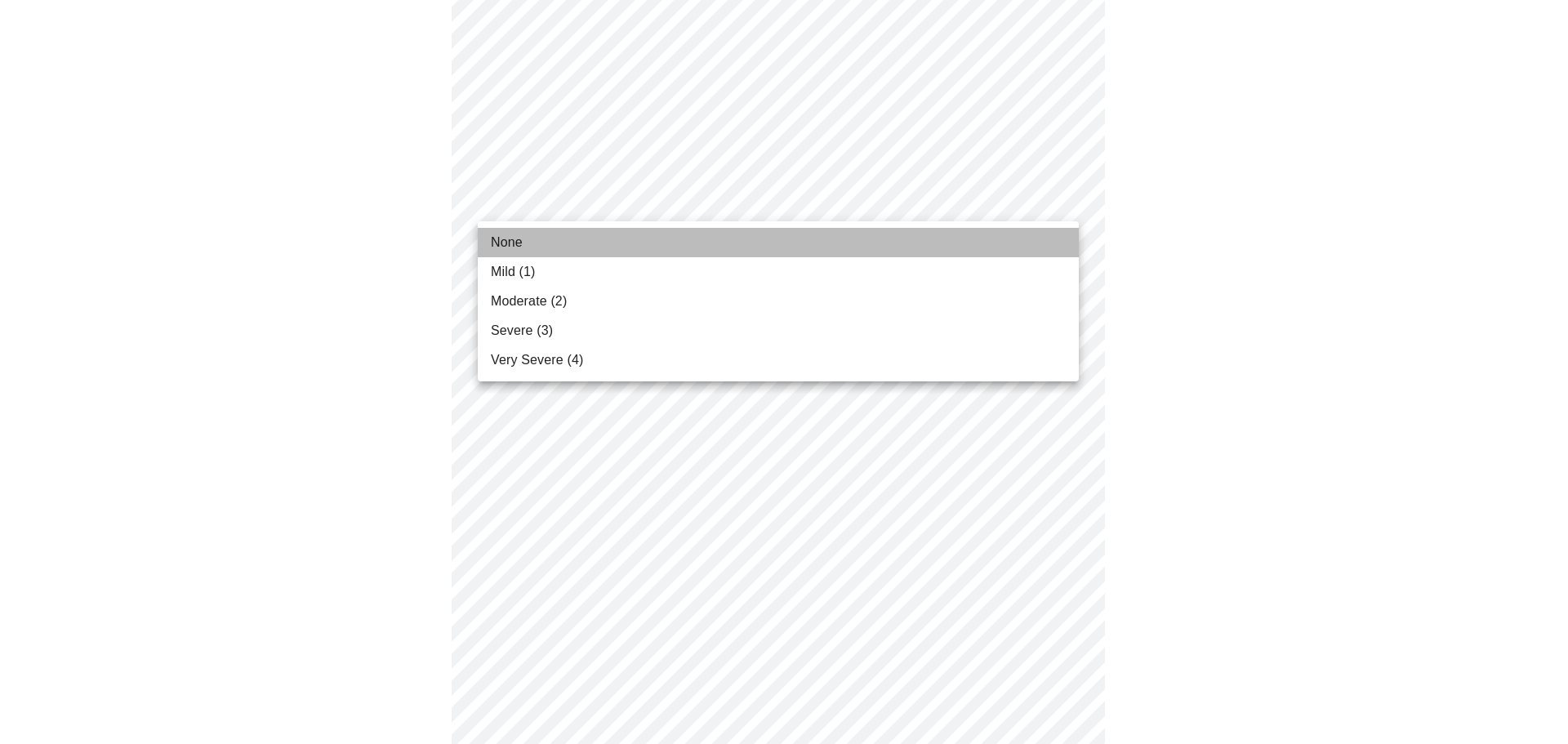
click at [598, 244] on li "None" at bounding box center [778, 242] width 601 height 30
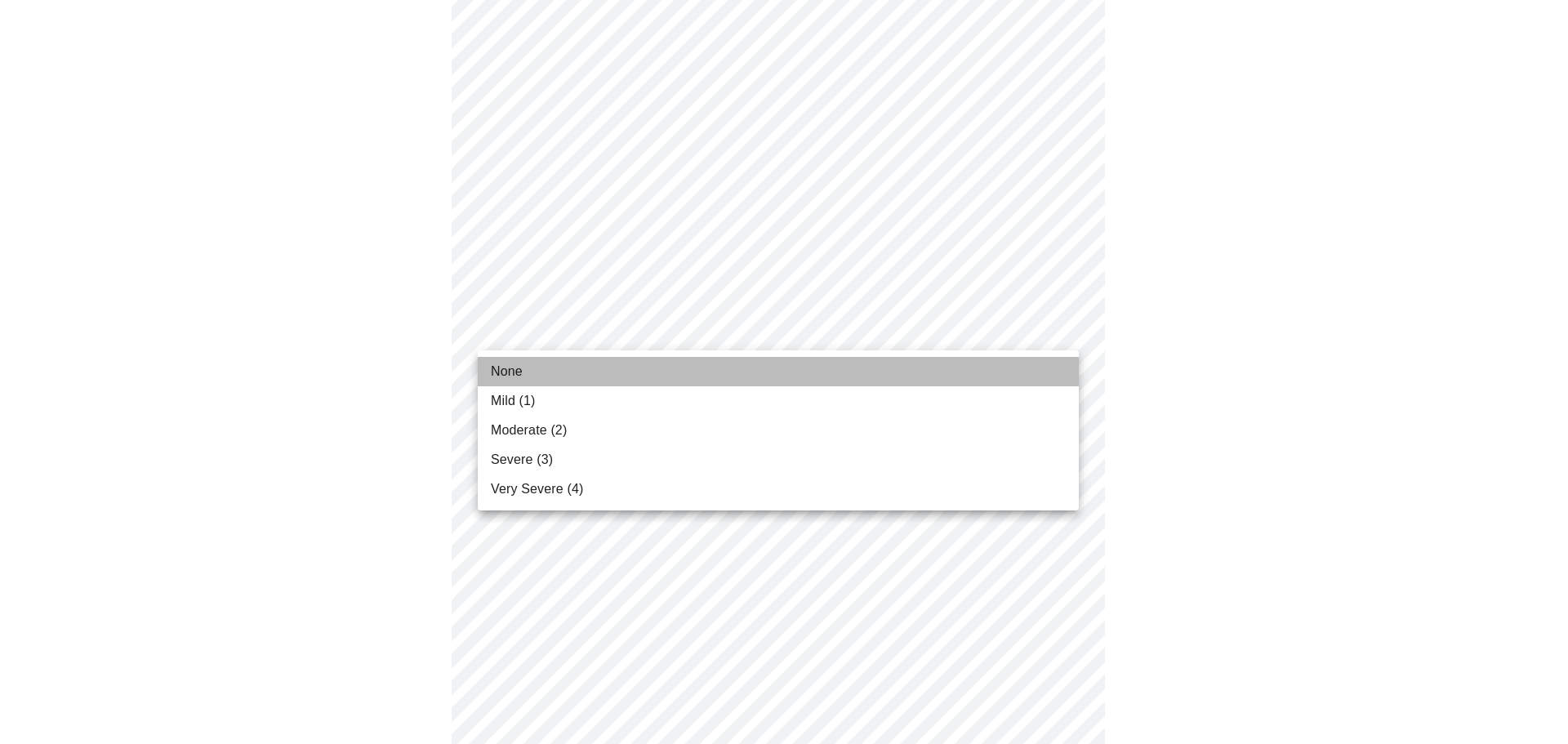
click at [557, 372] on li "None" at bounding box center [778, 371] width 601 height 30
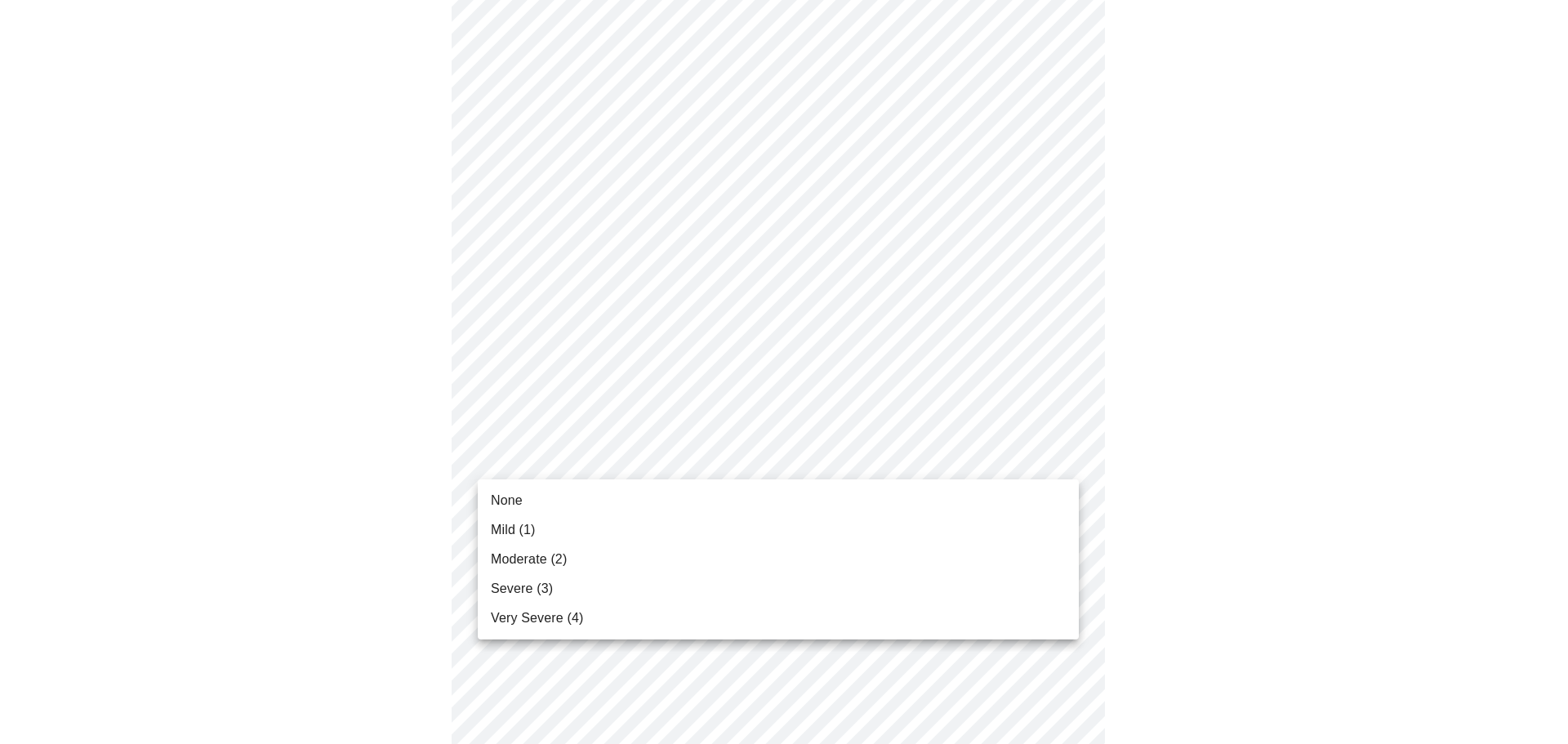
click at [555, 528] on li "Mild (1)" at bounding box center [778, 529] width 601 height 30
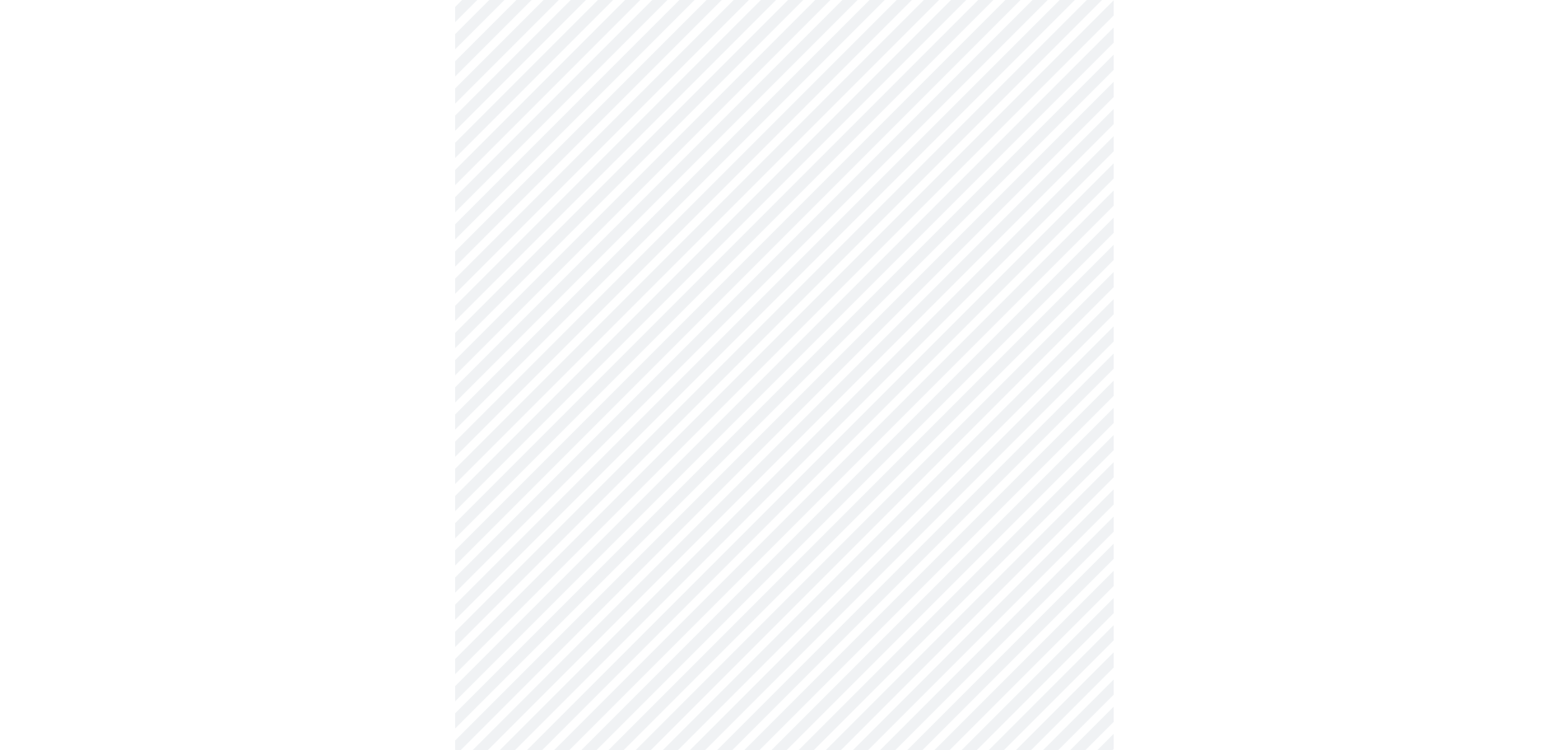
click at [793, 340] on body "MyMenopauseRx Appointments Messaging Labs Uploads Medications Community Refer a…" at bounding box center [784, 161] width 1555 height 1625
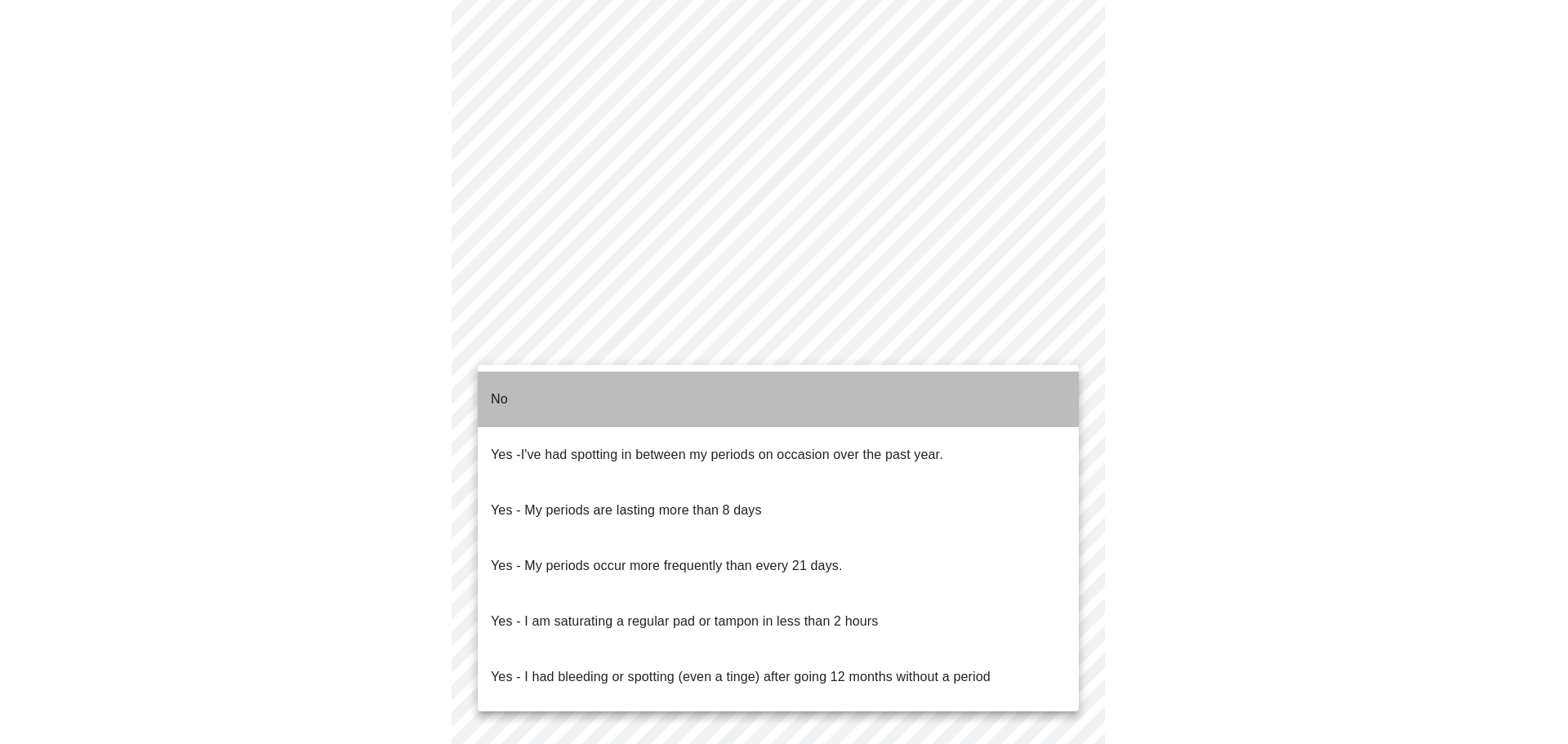
click at [537, 389] on li "No" at bounding box center [778, 399] width 601 height 55
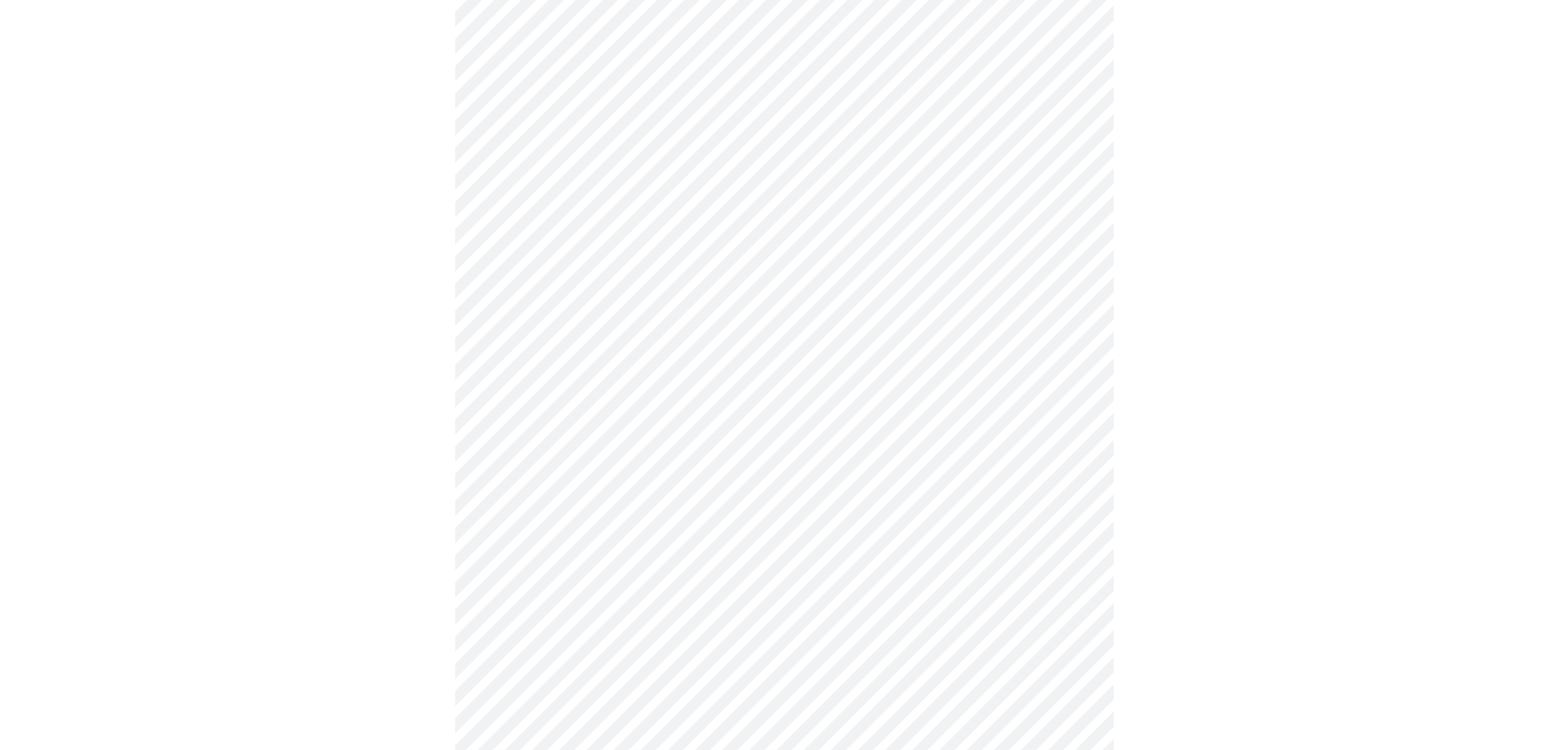
click at [665, 467] on body "MyMenopauseRx Appointments Messaging Labs Uploads Medications Community Refer a…" at bounding box center [784, 156] width 1555 height 1615
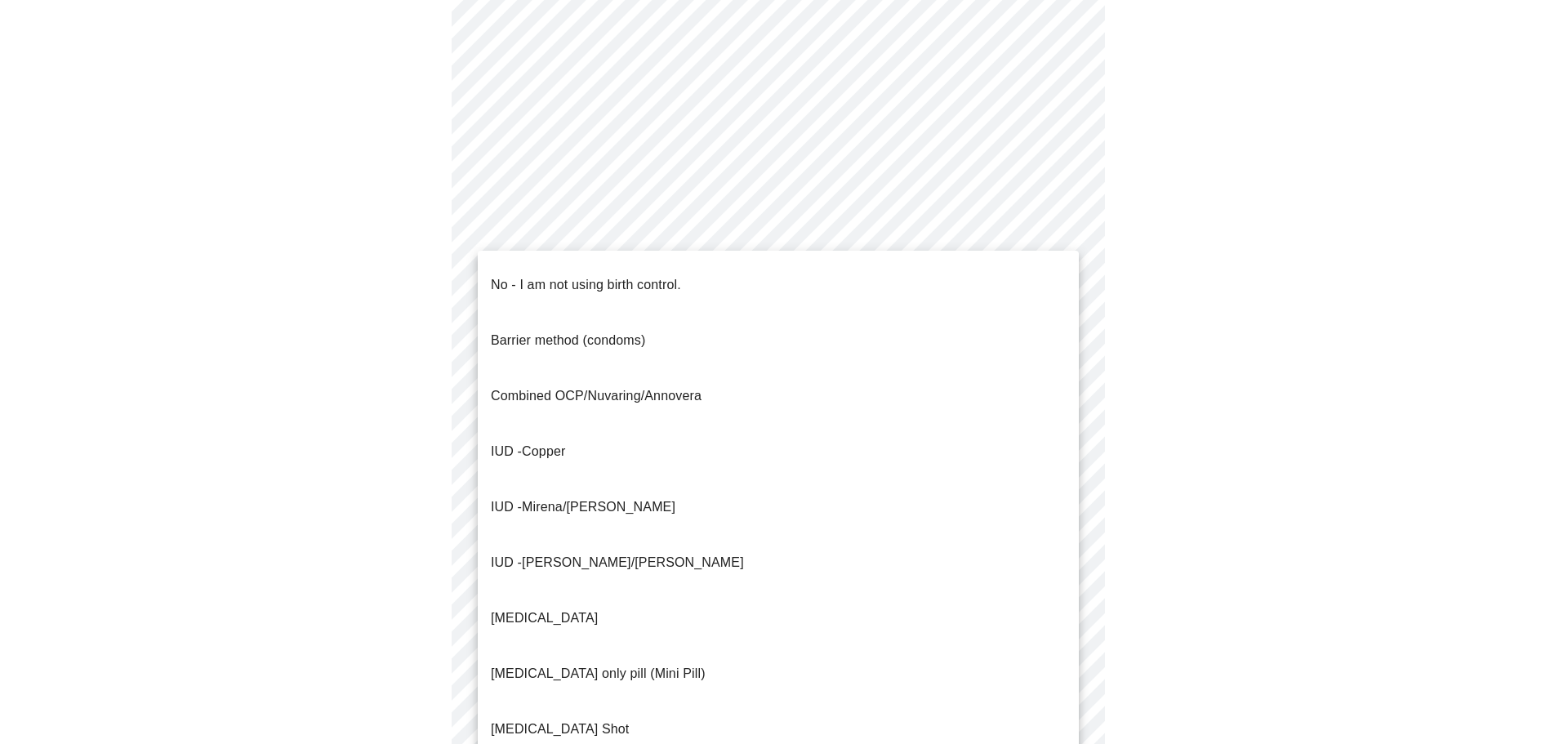
click at [633, 276] on p "No - I am not using birth control." at bounding box center [585, 284] width 190 height 20
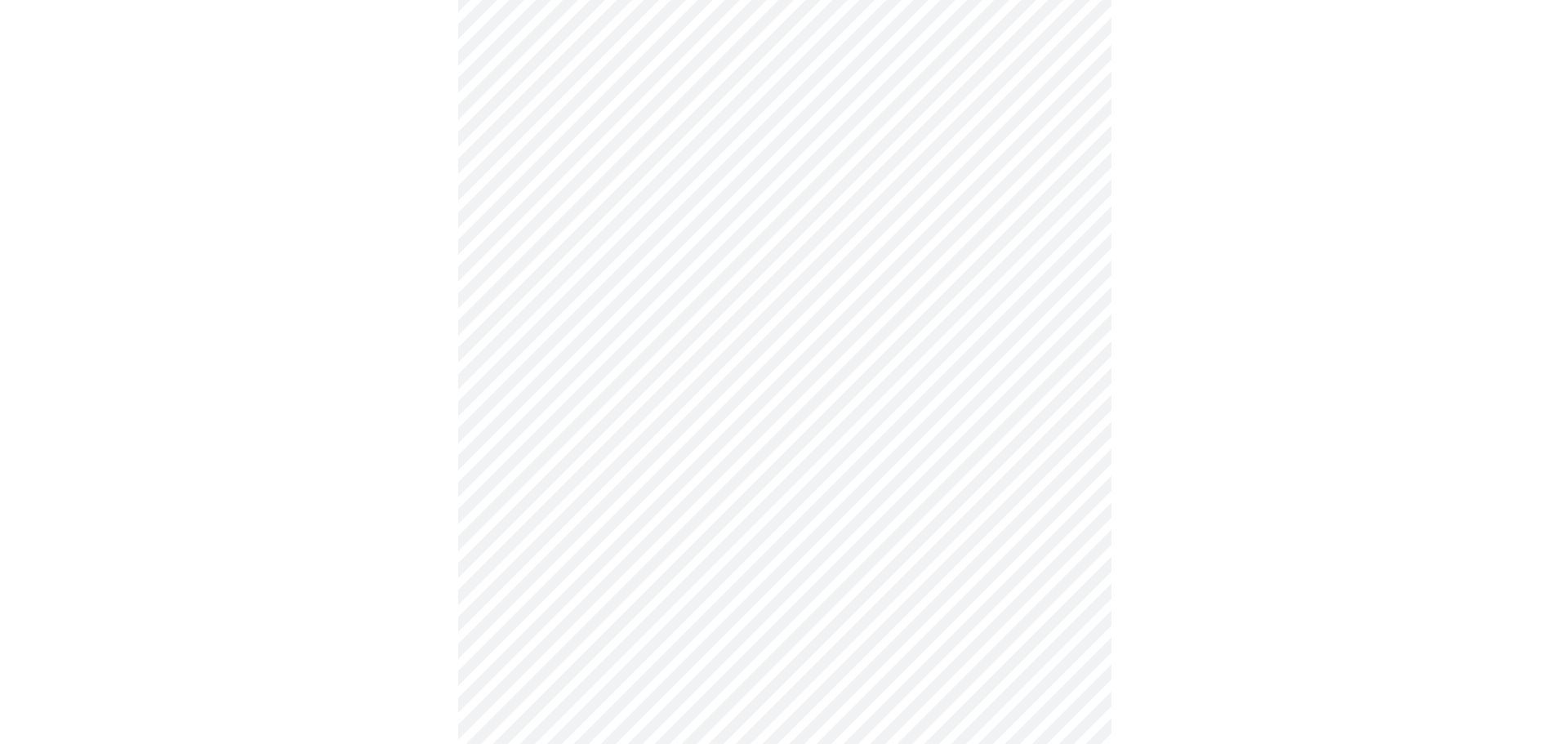
scroll to position [848, 0]
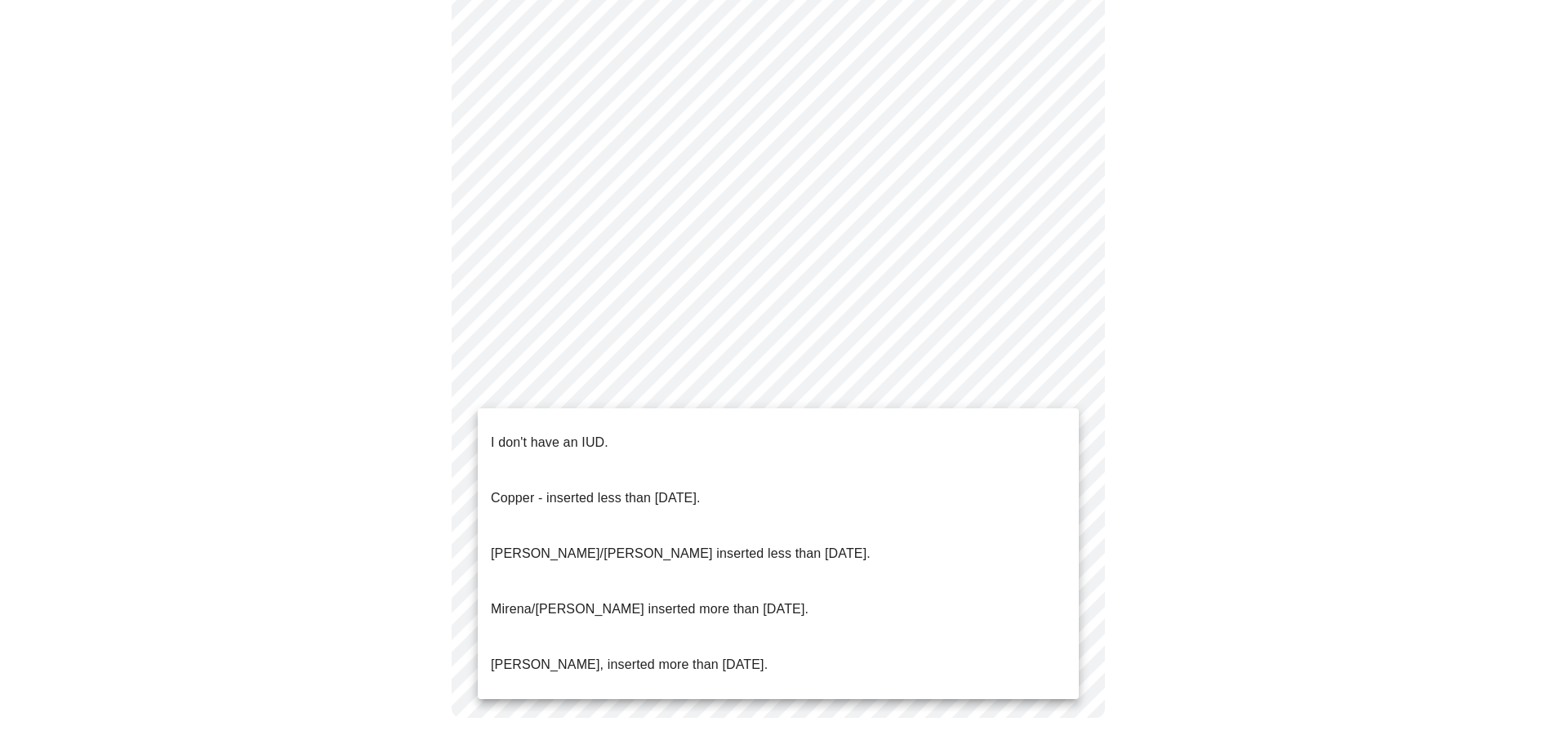
click at [579, 437] on p "I don't have an IUD." at bounding box center [548, 443] width 117 height 20
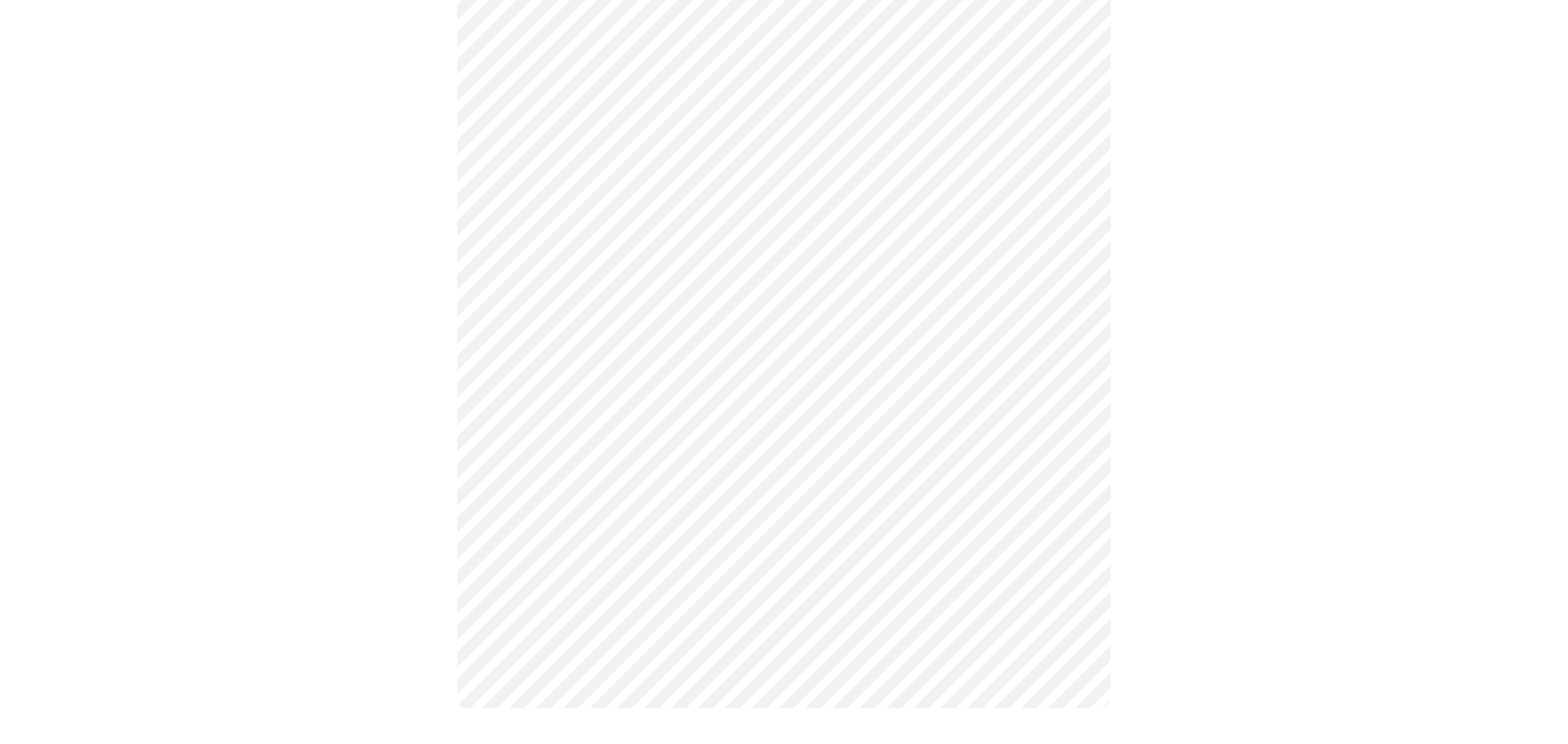
scroll to position [838, 0]
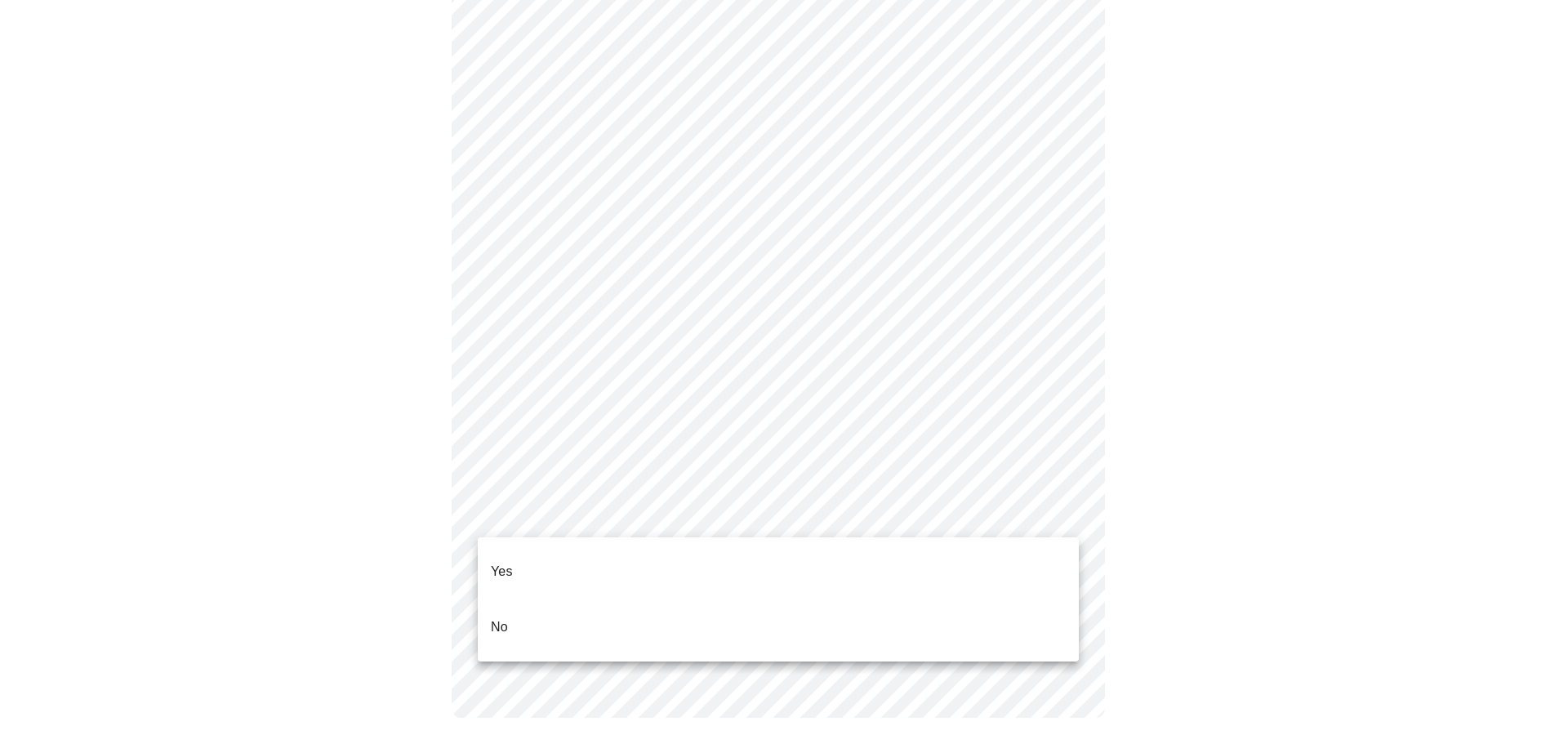
click at [544, 601] on li "No" at bounding box center [778, 627] width 601 height 55
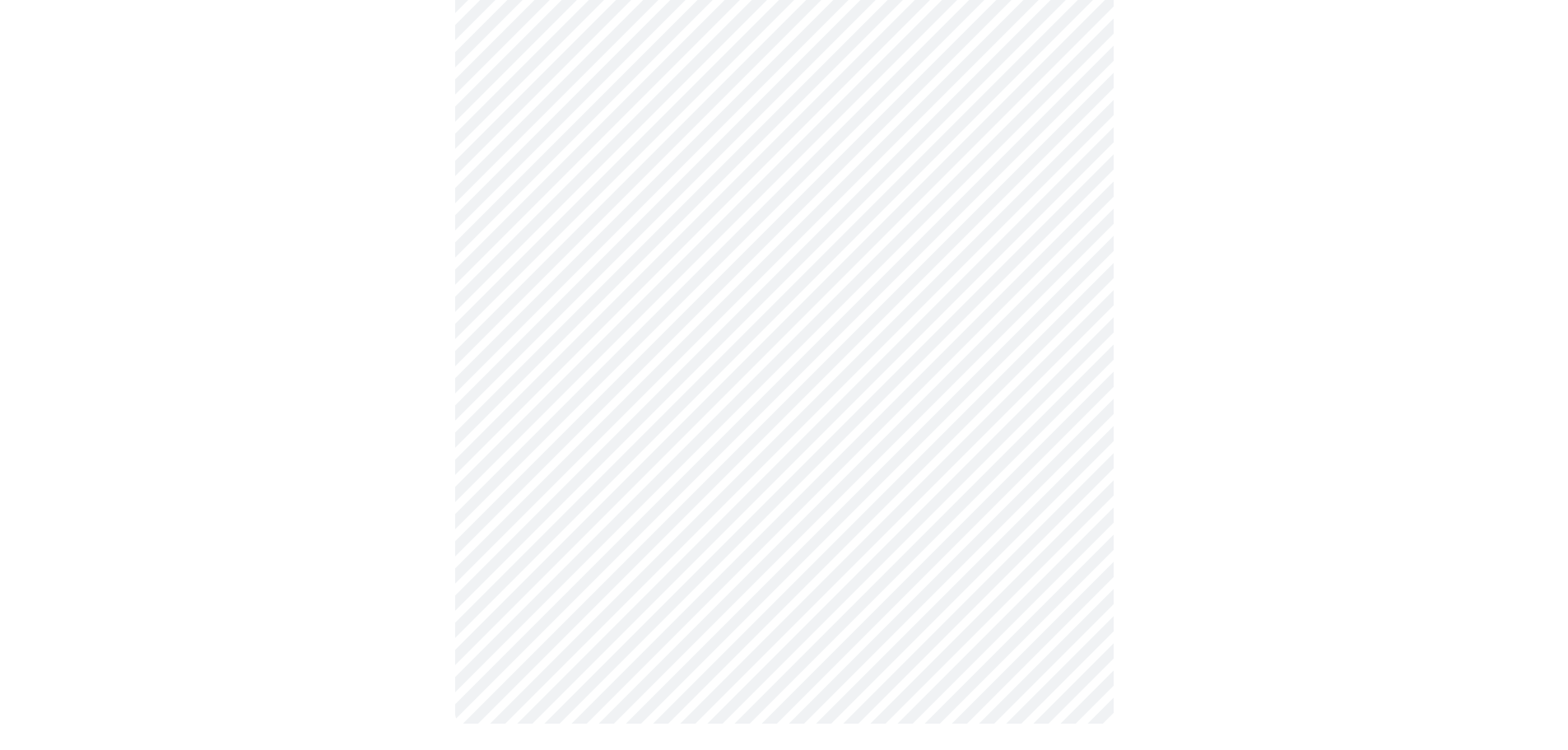
scroll to position [0, 0]
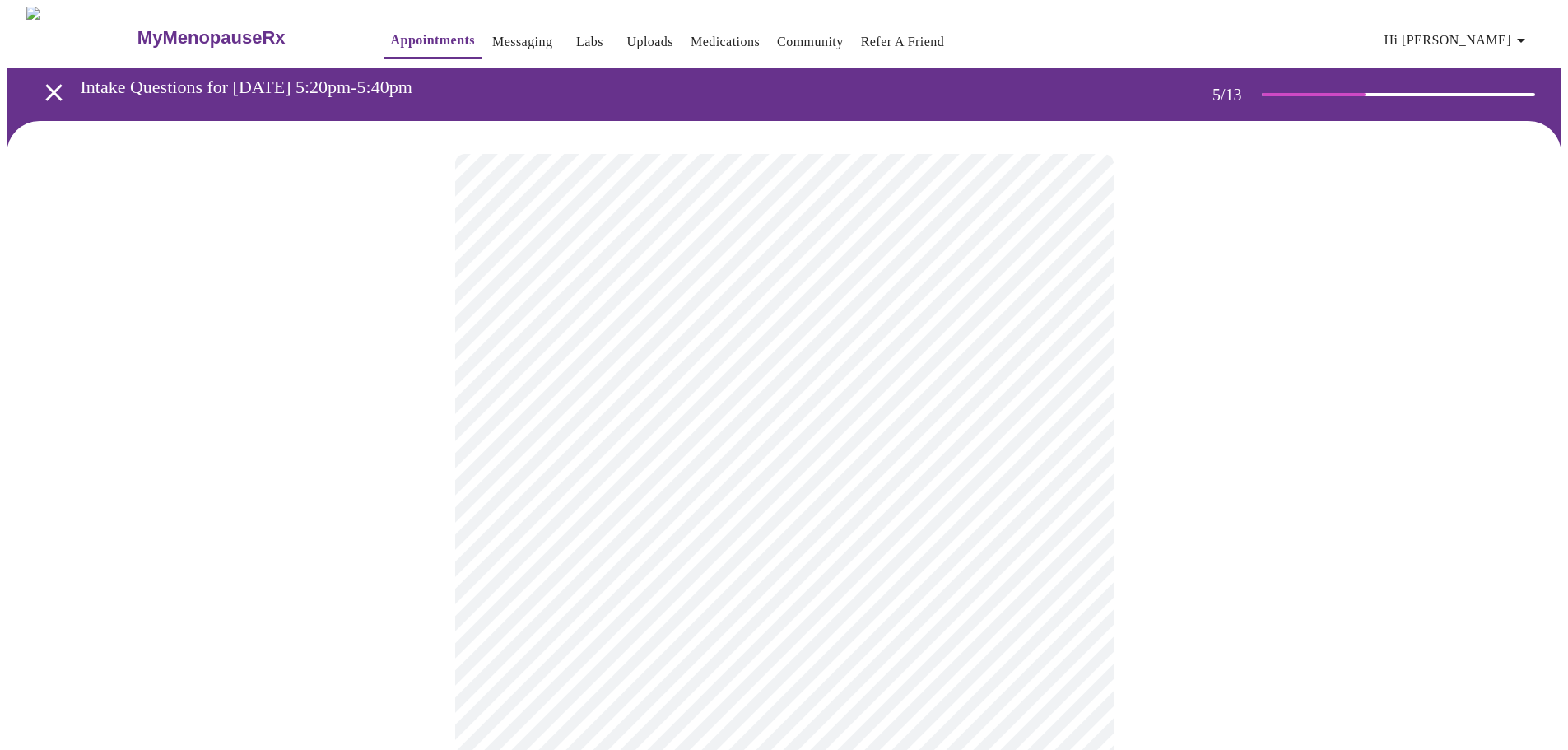
click at [717, 438] on body "MyMenopauseRx Appointments Messaging Labs Uploads Medications Community Refer a…" at bounding box center [784, 614] width 1555 height 1216
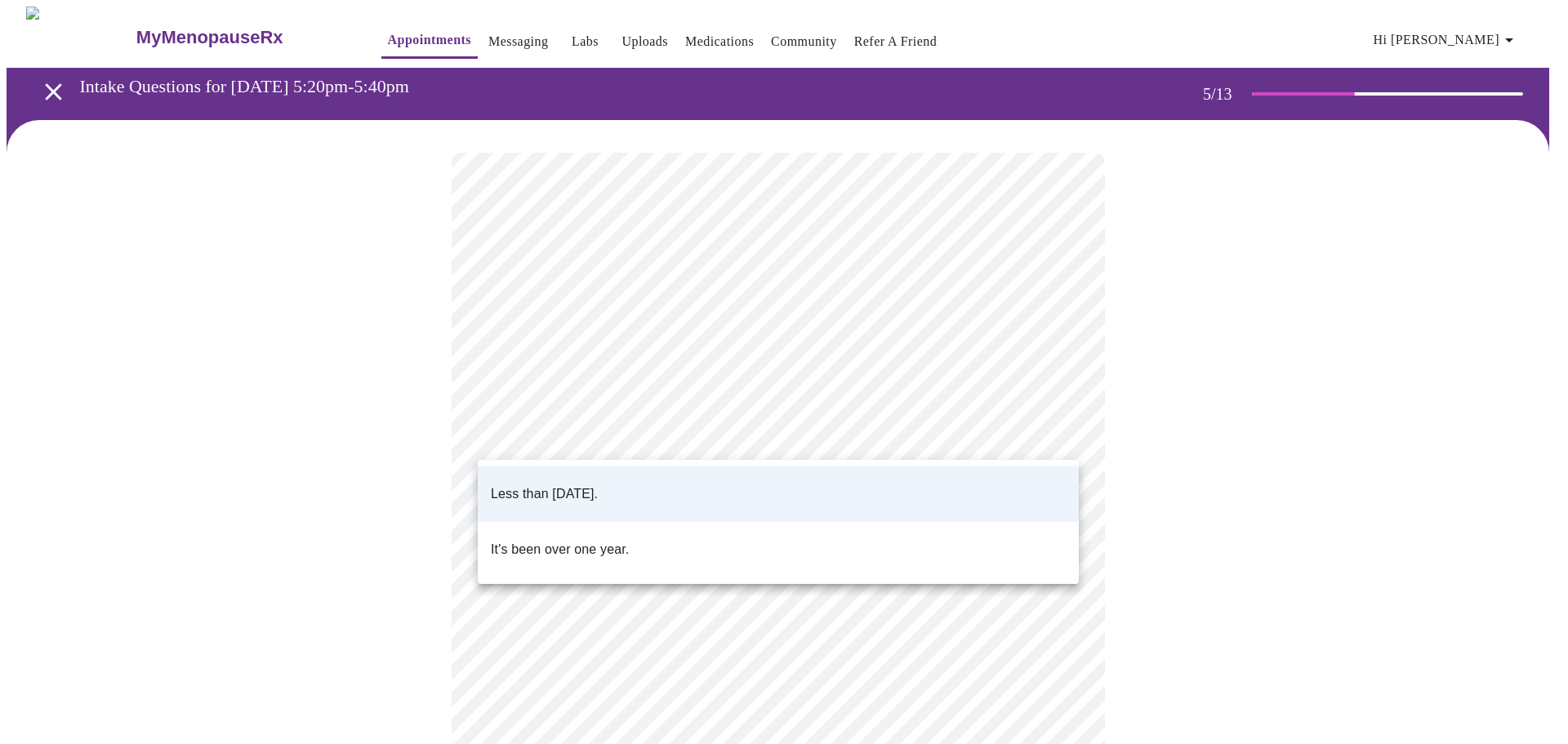
click at [712, 434] on div at bounding box center [784, 372] width 1568 height 744
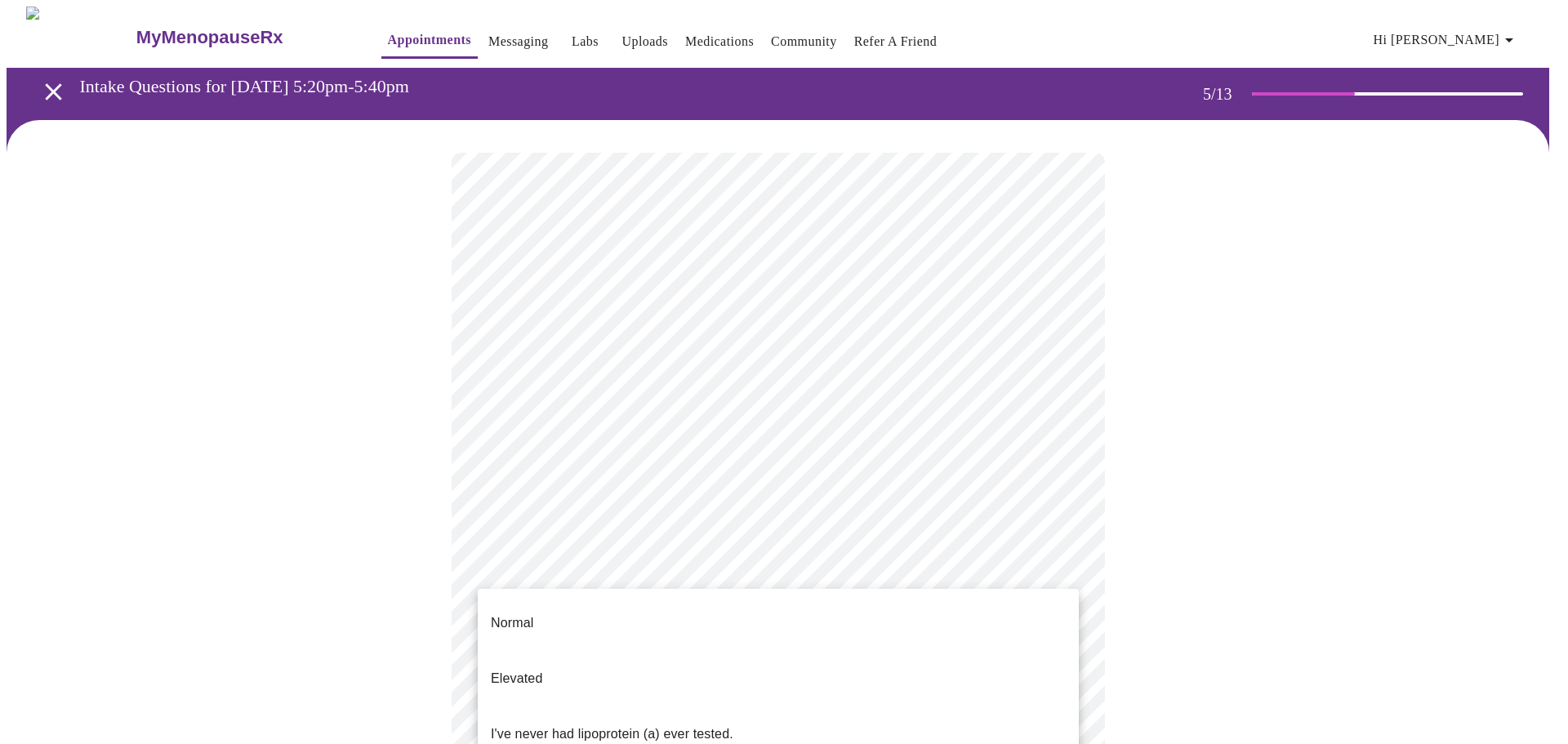
click at [683, 572] on body "MyMenopauseRx Appointments Messaging Labs Uploads Medications Community Refer a…" at bounding box center [784, 610] width 1555 height 1207
click at [611, 602] on li "Normal" at bounding box center [778, 623] width 601 height 55
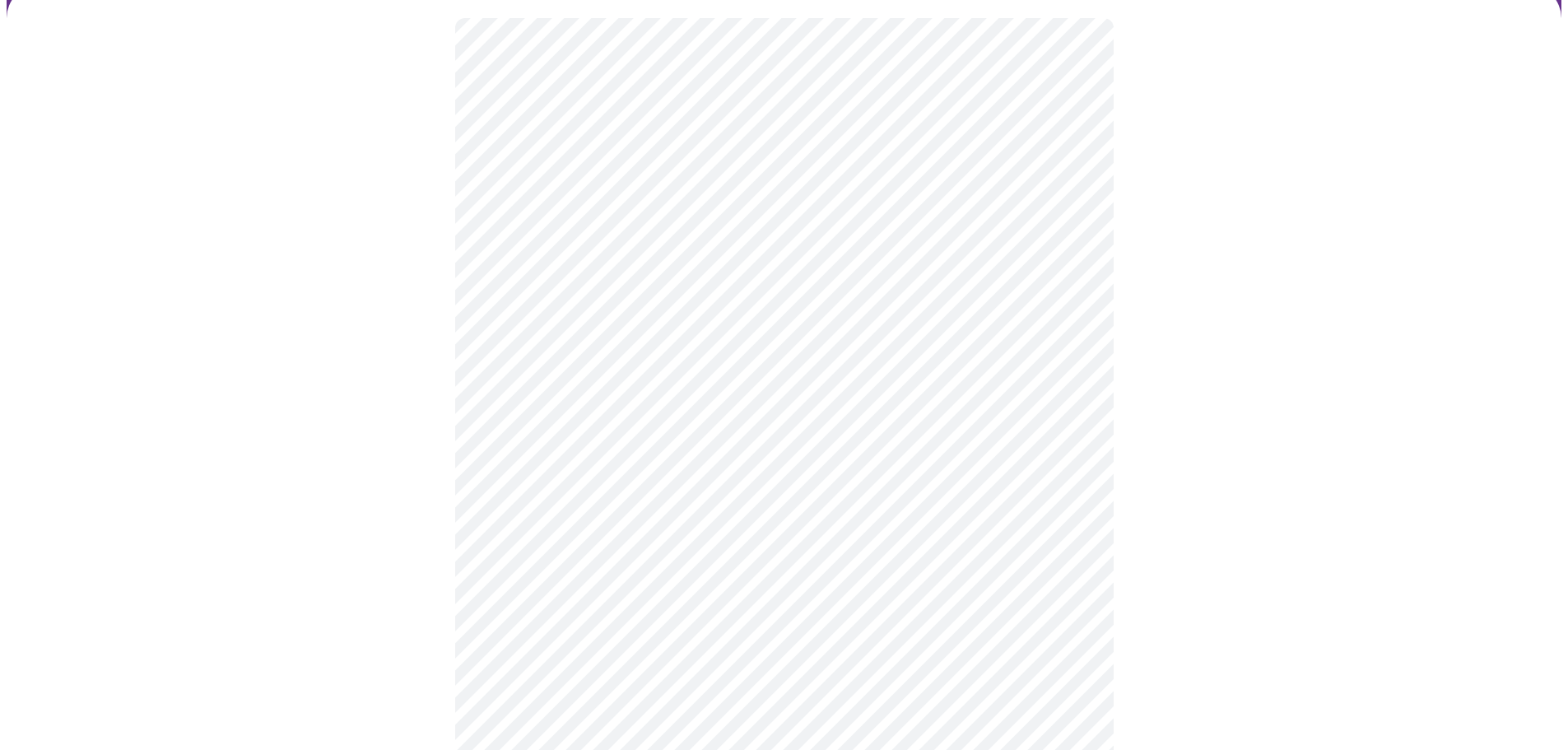
scroll to position [164, 0]
click at [446, 565] on div at bounding box center [784, 503] width 1555 height 1093
click at [416, 519] on div at bounding box center [784, 503] width 1555 height 1093
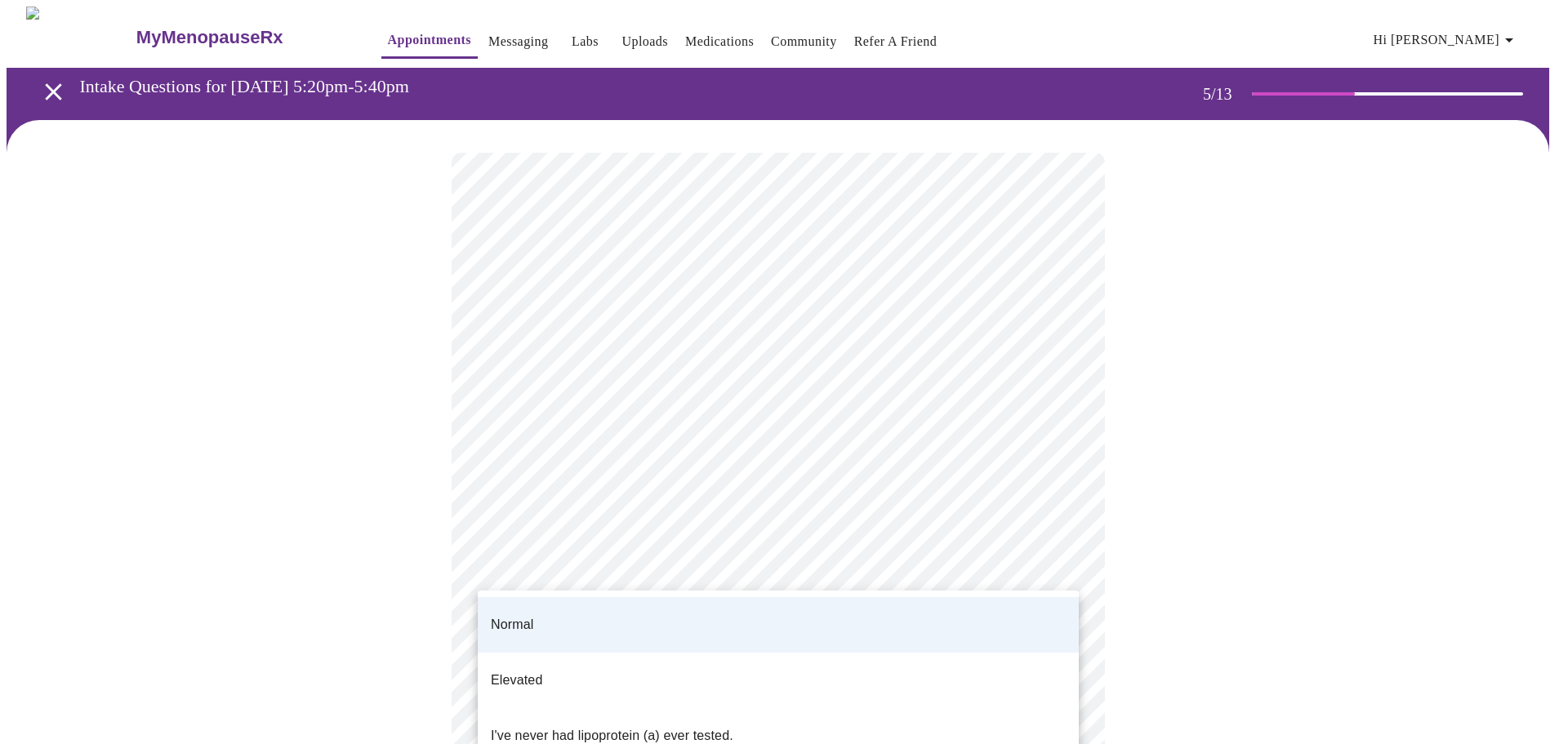
click at [637, 589] on body "MyMenopauseRx Appointments Messaging Labs Uploads Medications Community Refer a…" at bounding box center [784, 606] width 1555 height 1198
click at [587, 613] on li "Normal" at bounding box center [778, 625] width 601 height 55
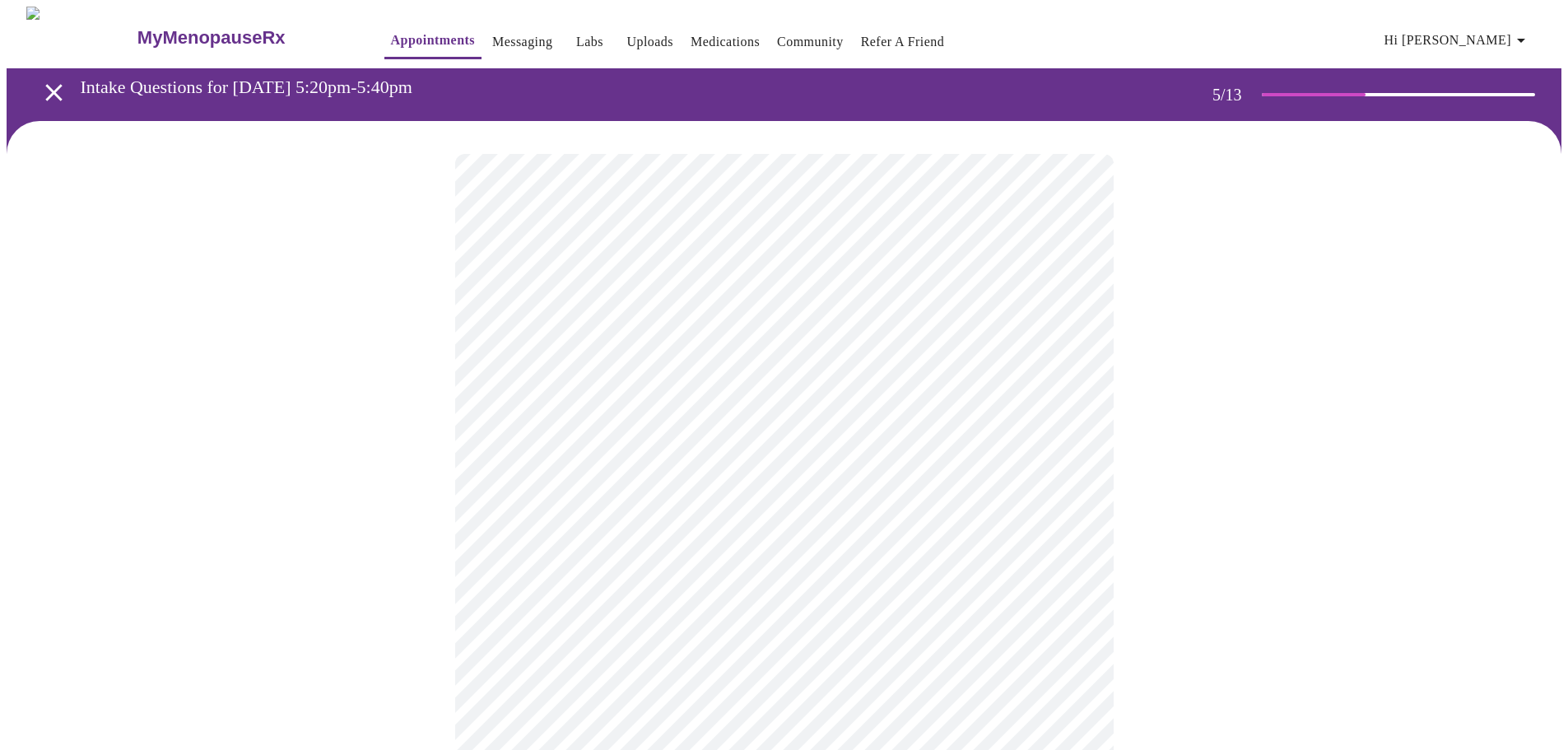
click at [349, 605] on div at bounding box center [784, 667] width 1555 height 1093
click at [335, 538] on div at bounding box center [784, 498] width 1555 height 755
click at [431, 644] on div at bounding box center [784, 481] width 1555 height 719
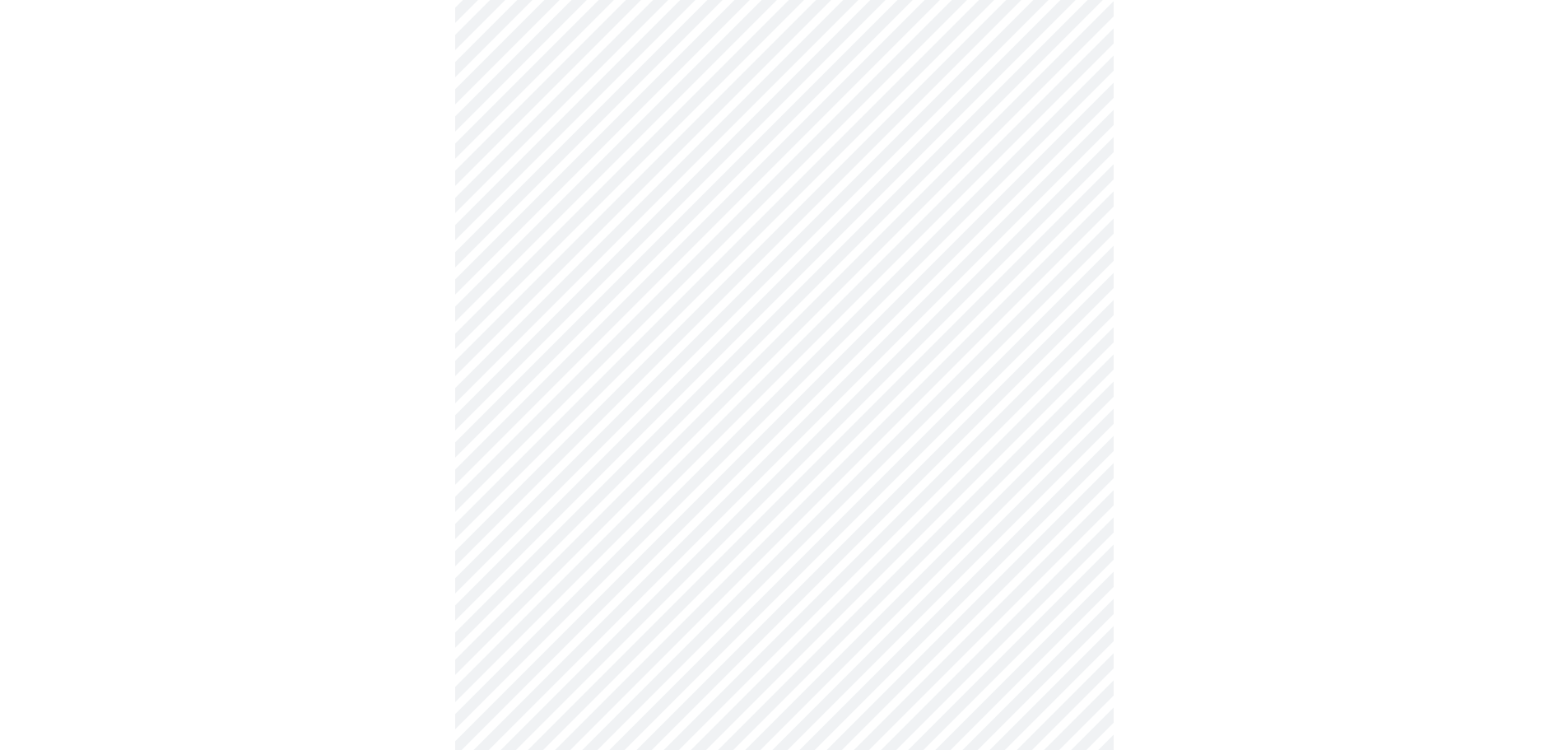
scroll to position [4034, 0]
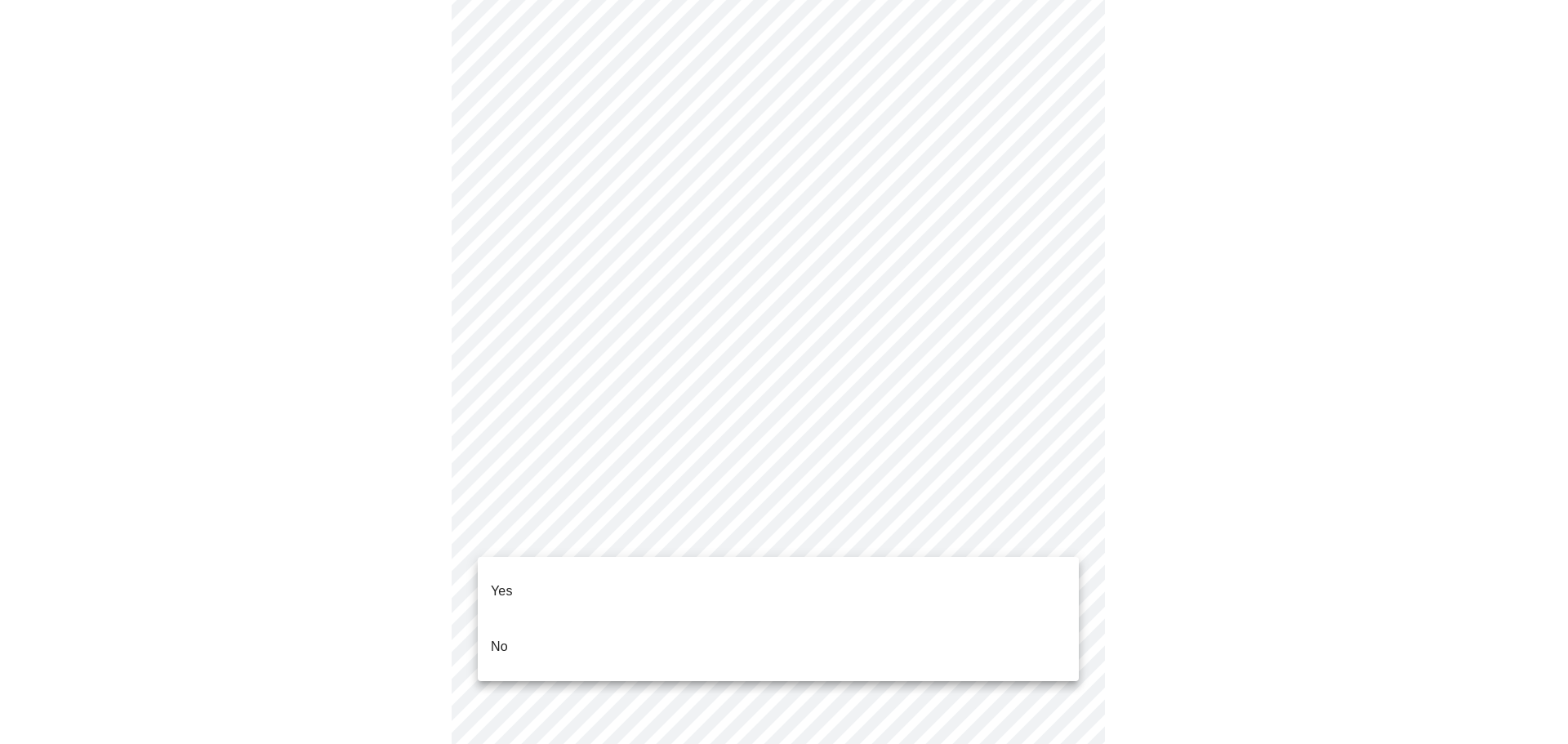
click at [518, 621] on li "No" at bounding box center [778, 647] width 601 height 55
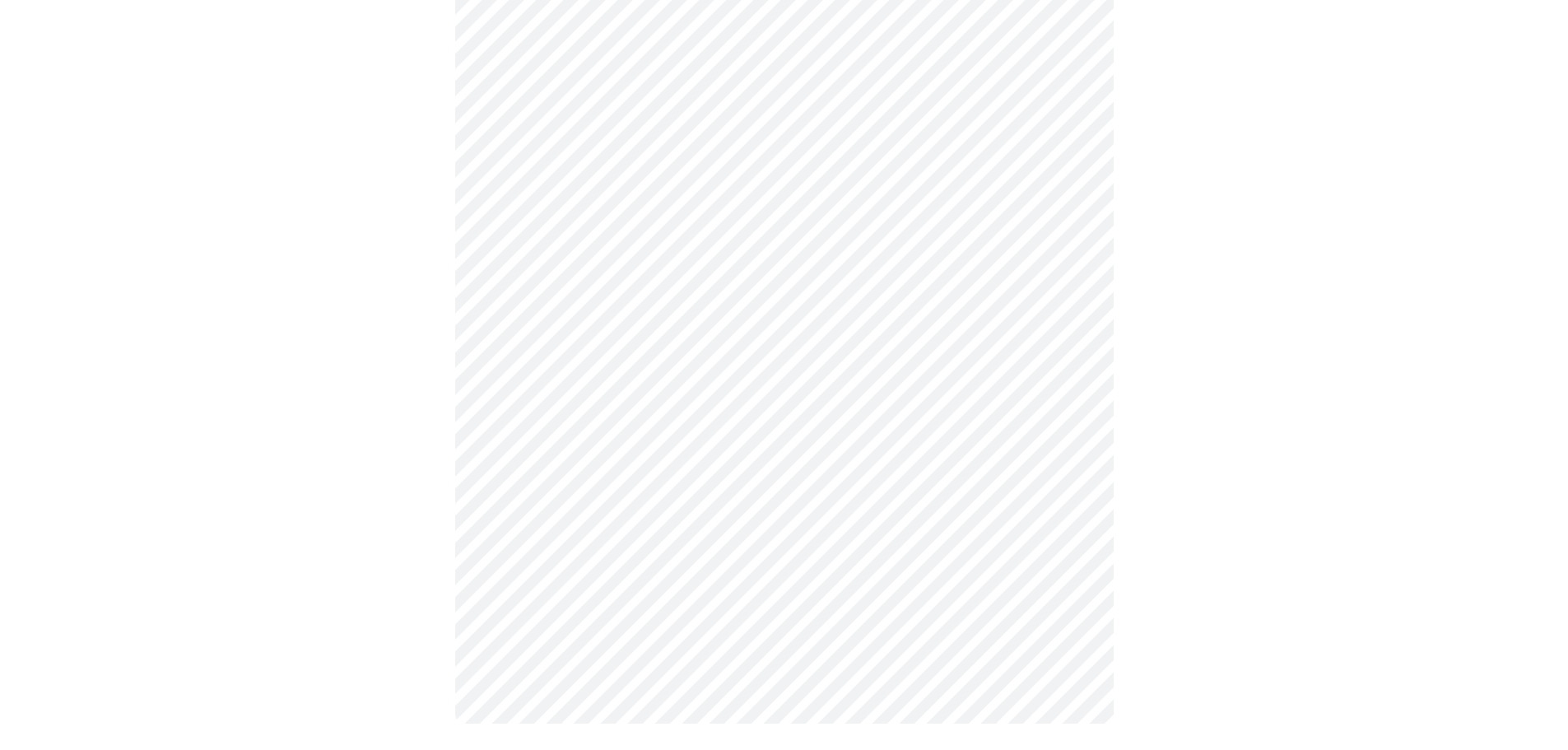
scroll to position [0, 0]
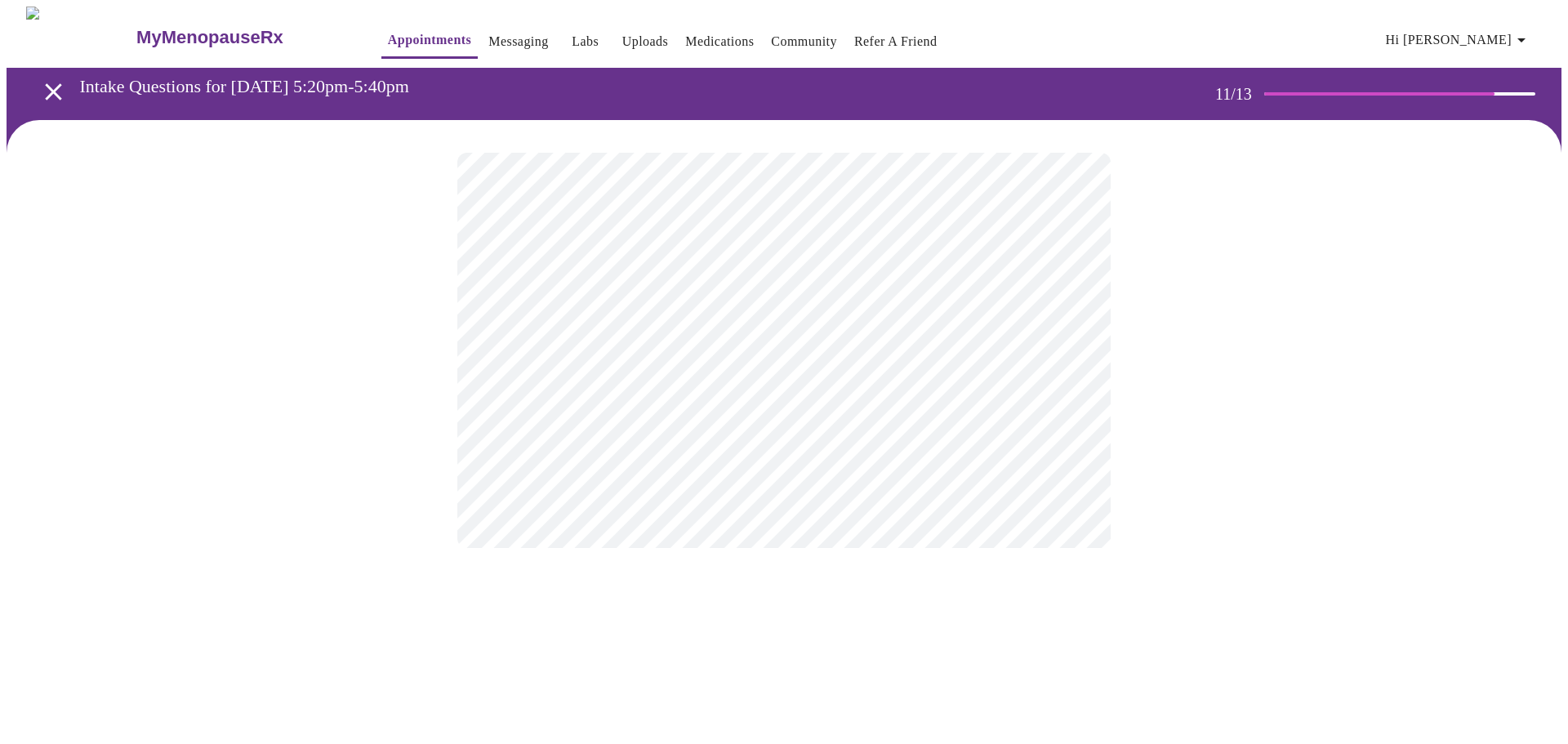
click at [311, 382] on div at bounding box center [784, 350] width 1555 height 461
click at [434, 378] on div at bounding box center [784, 350] width 1555 height 461
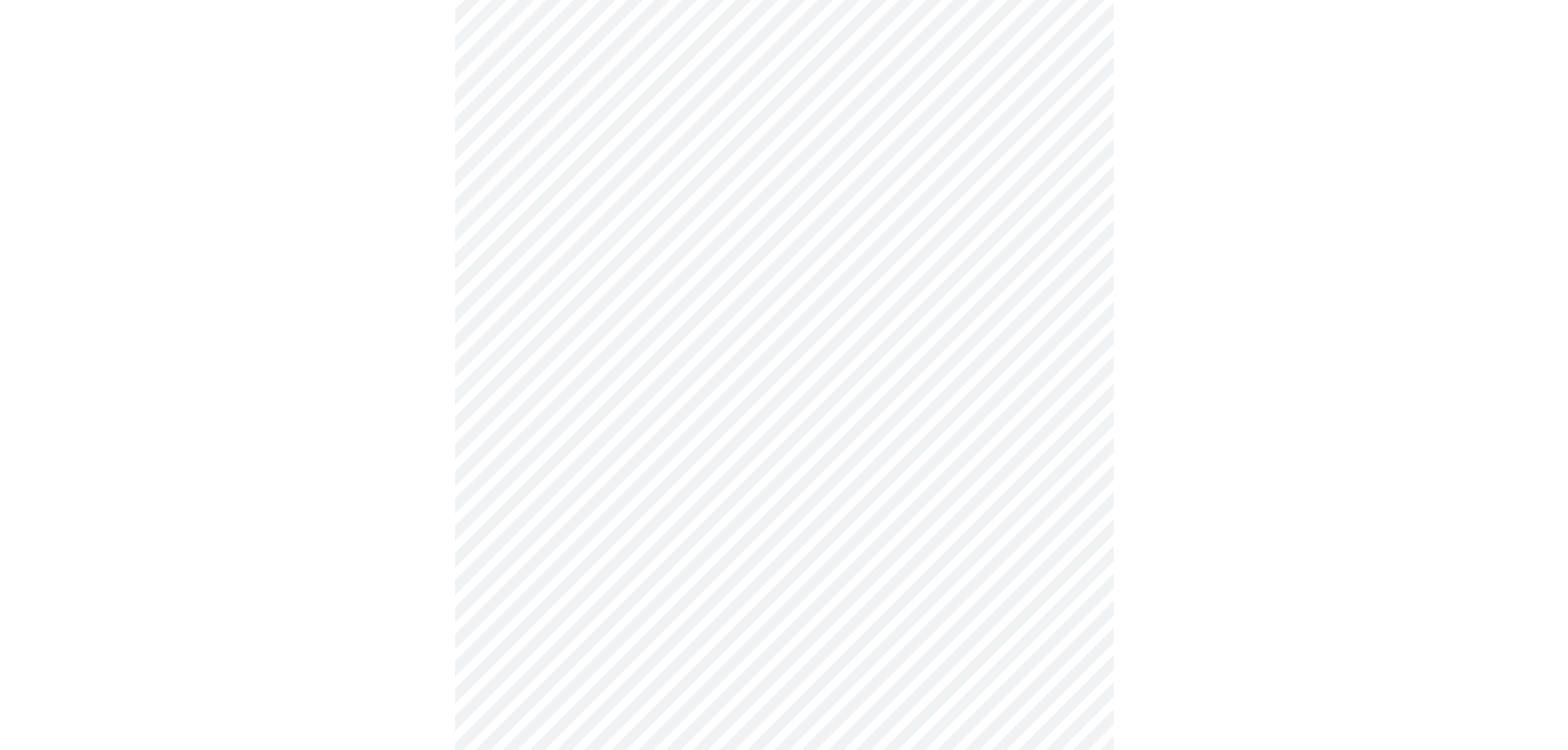
scroll to position [667, 0]
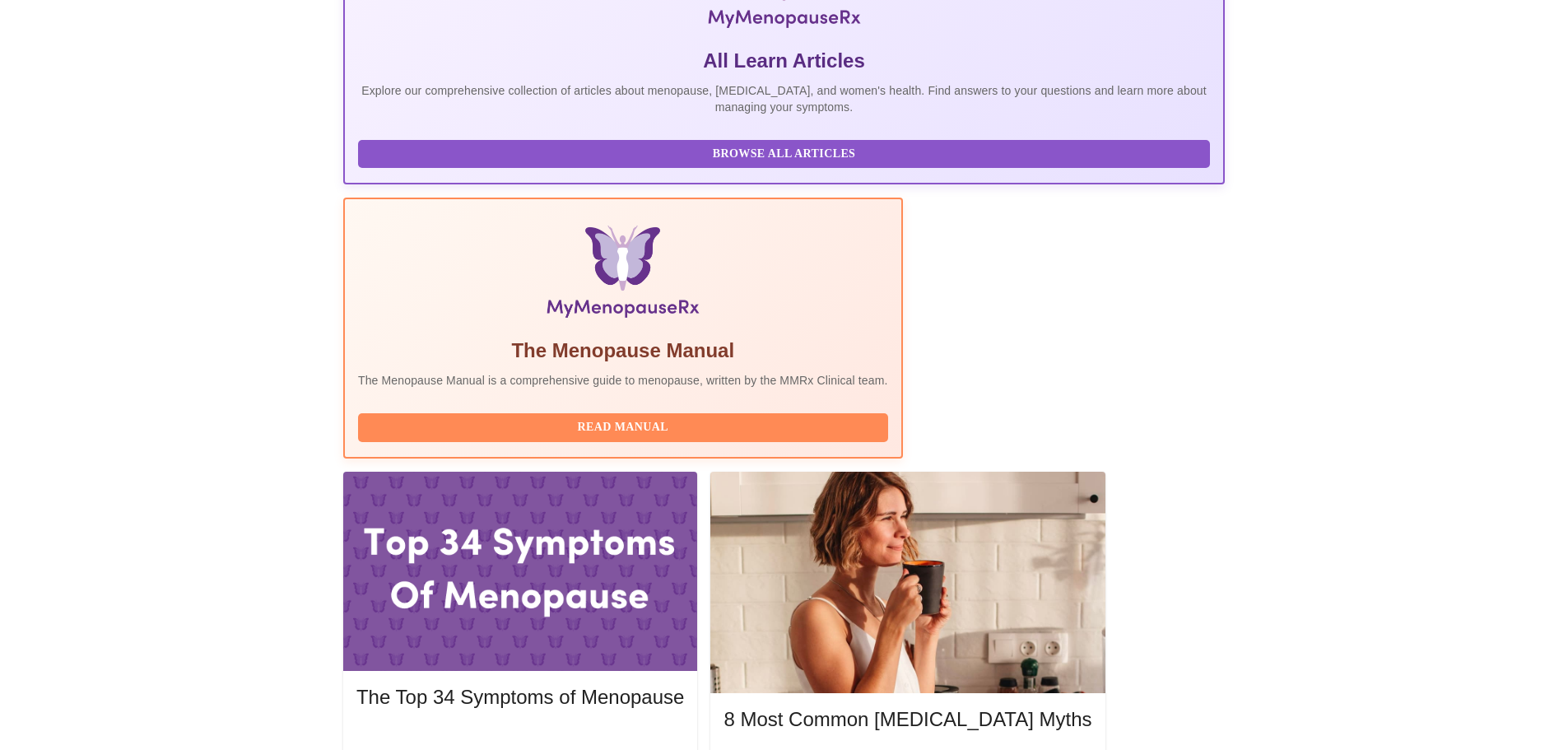
scroll to position [412, 0]
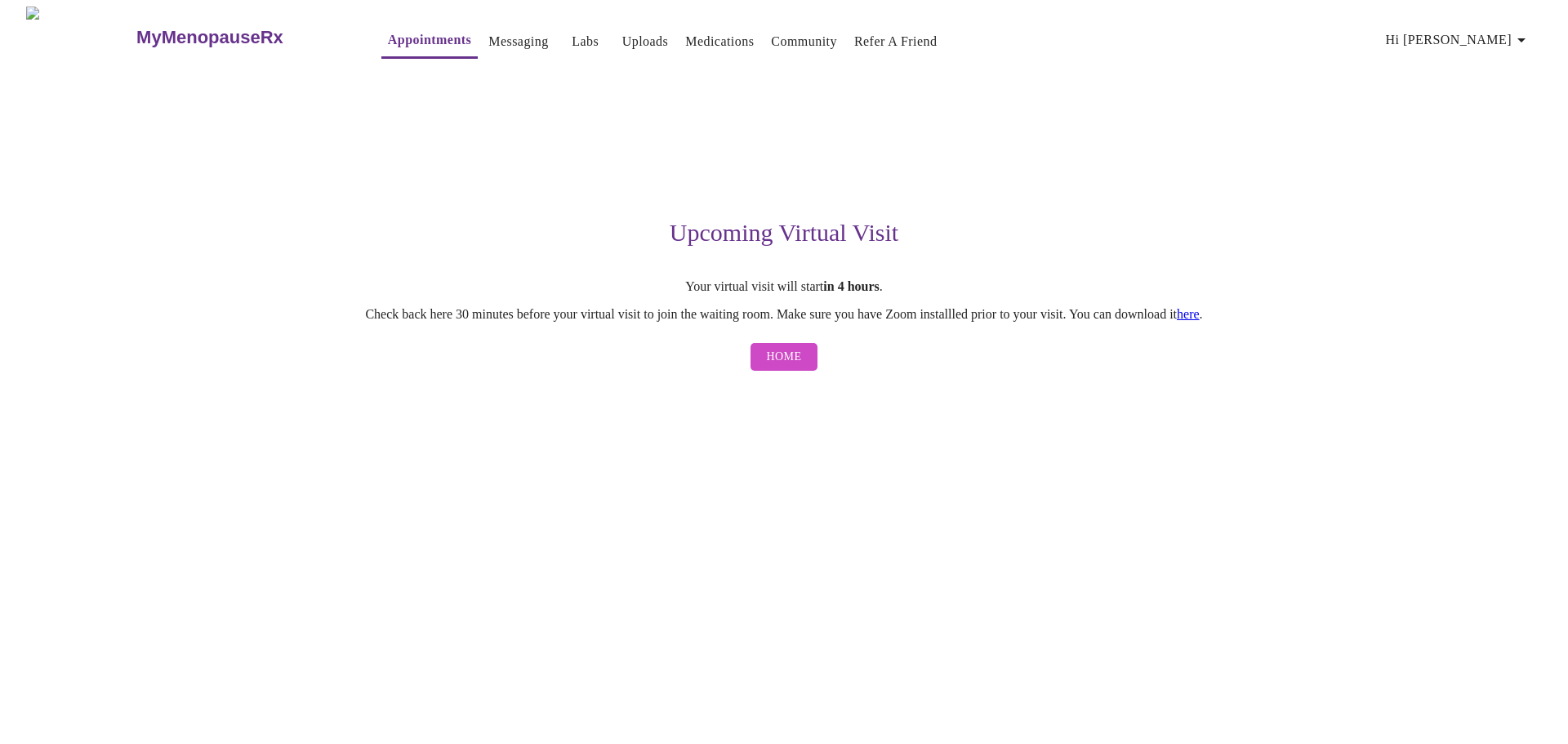
click at [792, 355] on span "Home" at bounding box center [784, 357] width 35 height 20
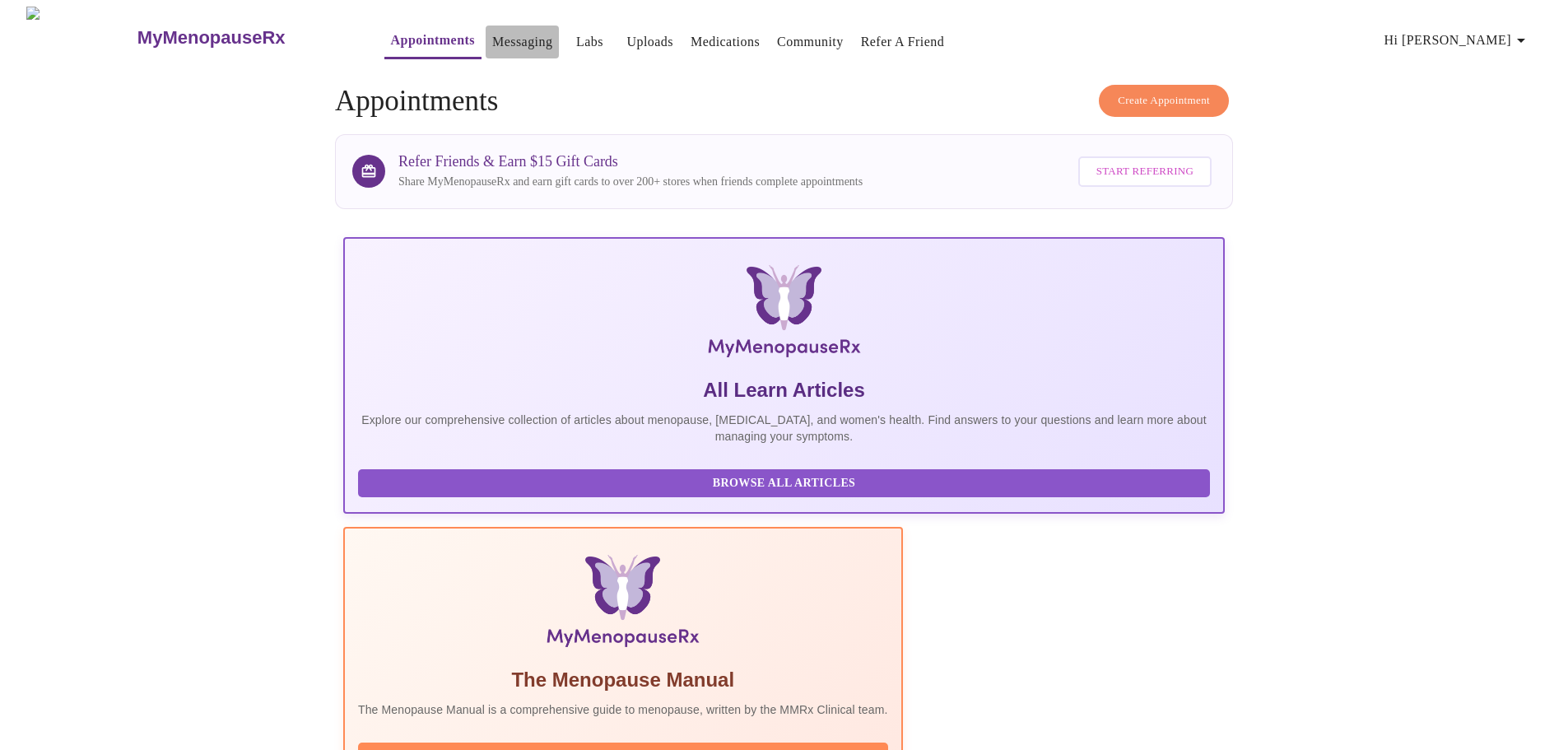
click at [492, 38] on link "Messaging" at bounding box center [522, 42] width 60 height 23
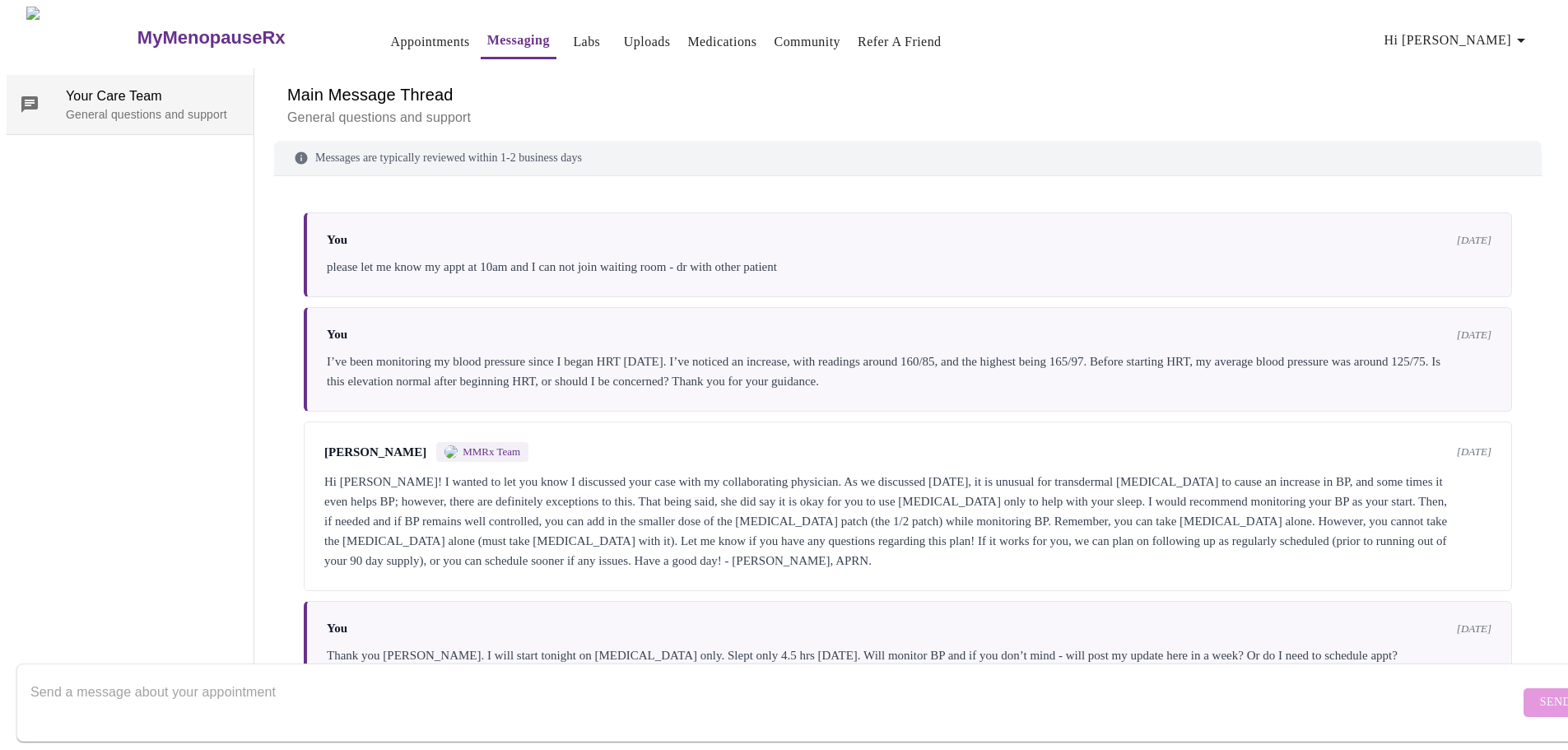
click at [37, 94] on div at bounding box center [43, 104] width 46 height 20
click at [624, 40] on link "Uploads" at bounding box center [647, 42] width 47 height 23
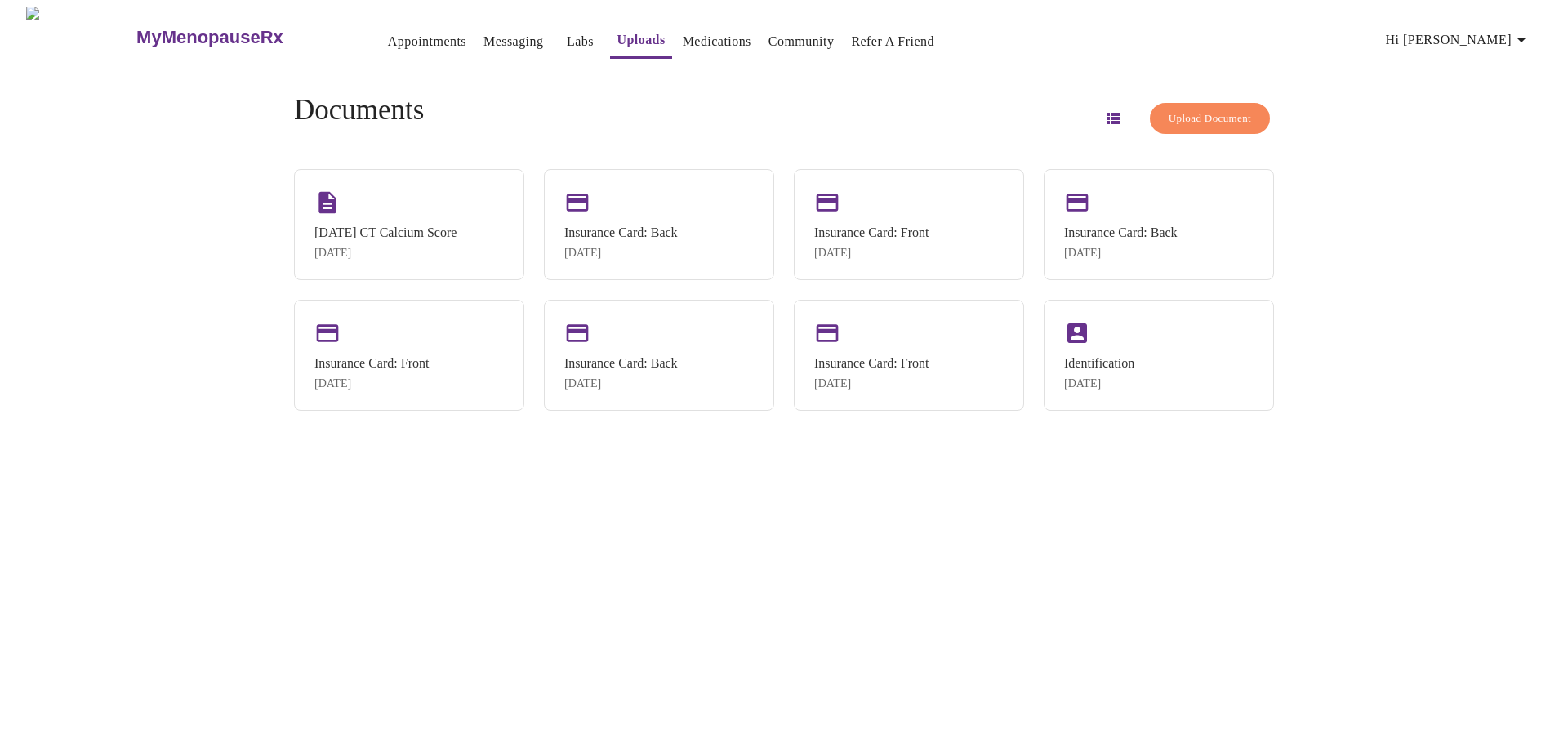
click at [1221, 118] on span "Upload Document" at bounding box center [1209, 119] width 82 height 19
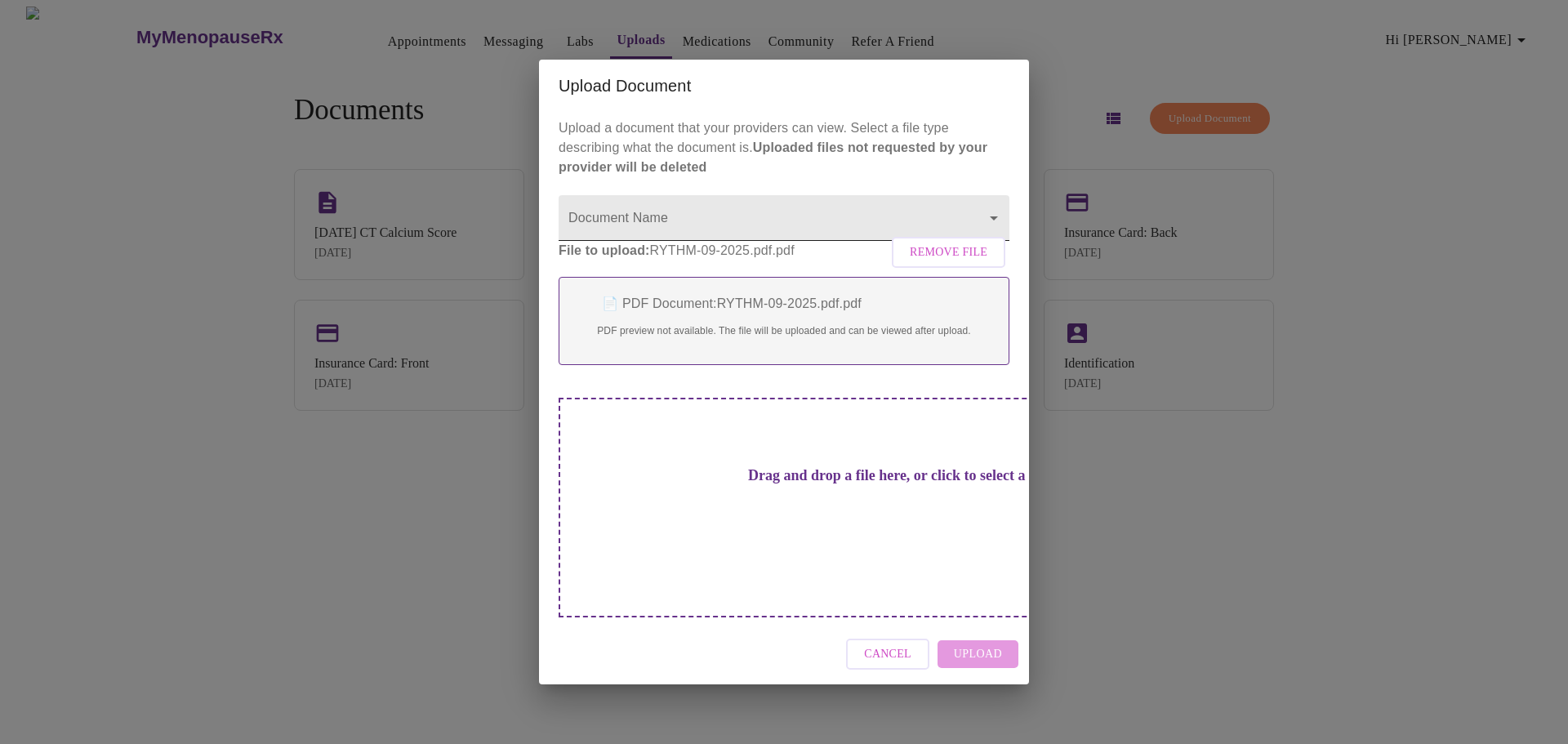
click at [870, 248] on body "MyMenopauseRx Appointments Messaging Labs Uploads Medications Community Refer a…" at bounding box center [784, 379] width 1555 height 744
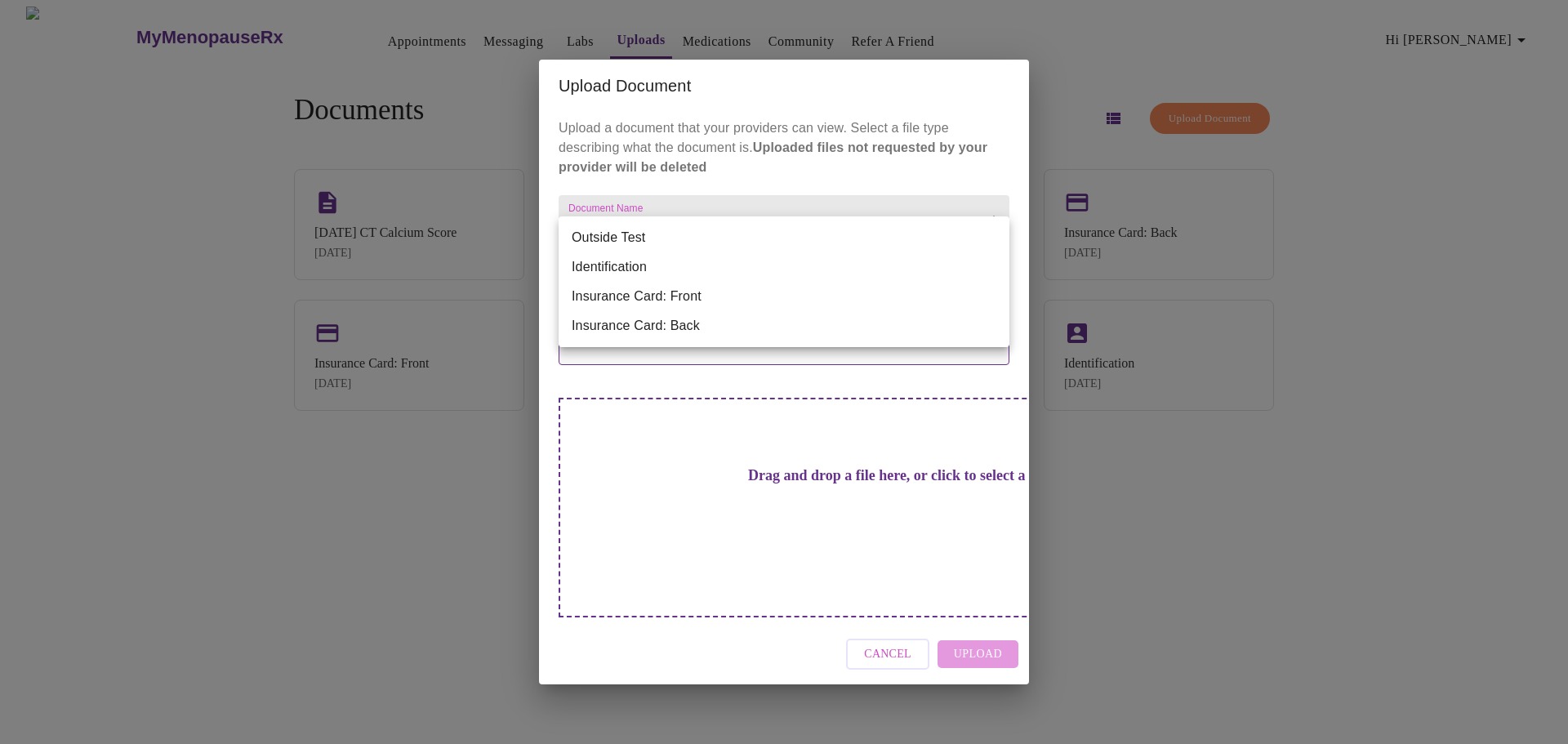
click at [684, 236] on li "Outside Test" at bounding box center [784, 238] width 451 height 30
type input "Outside Test"
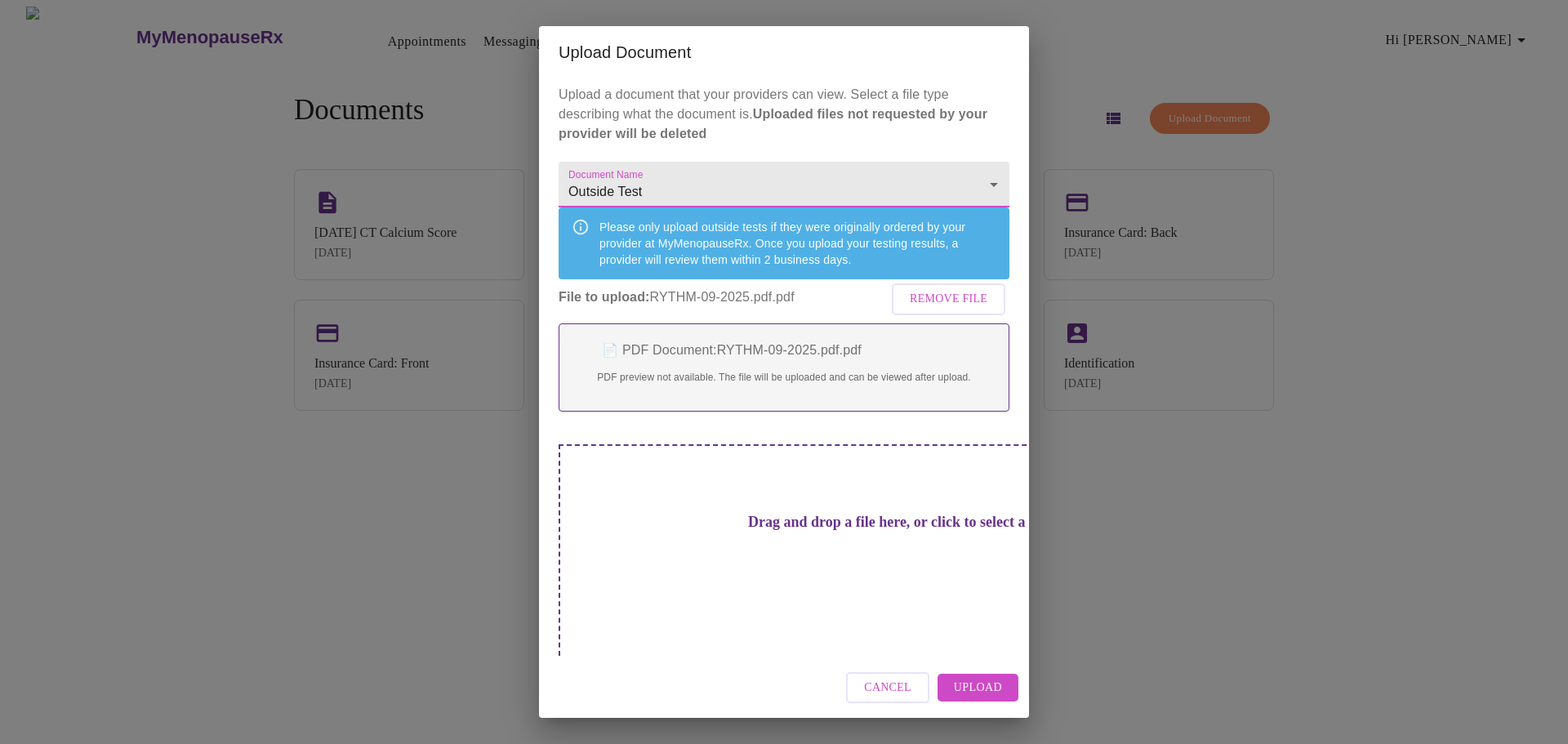
click at [977, 678] on span "Upload" at bounding box center [978, 688] width 49 height 20
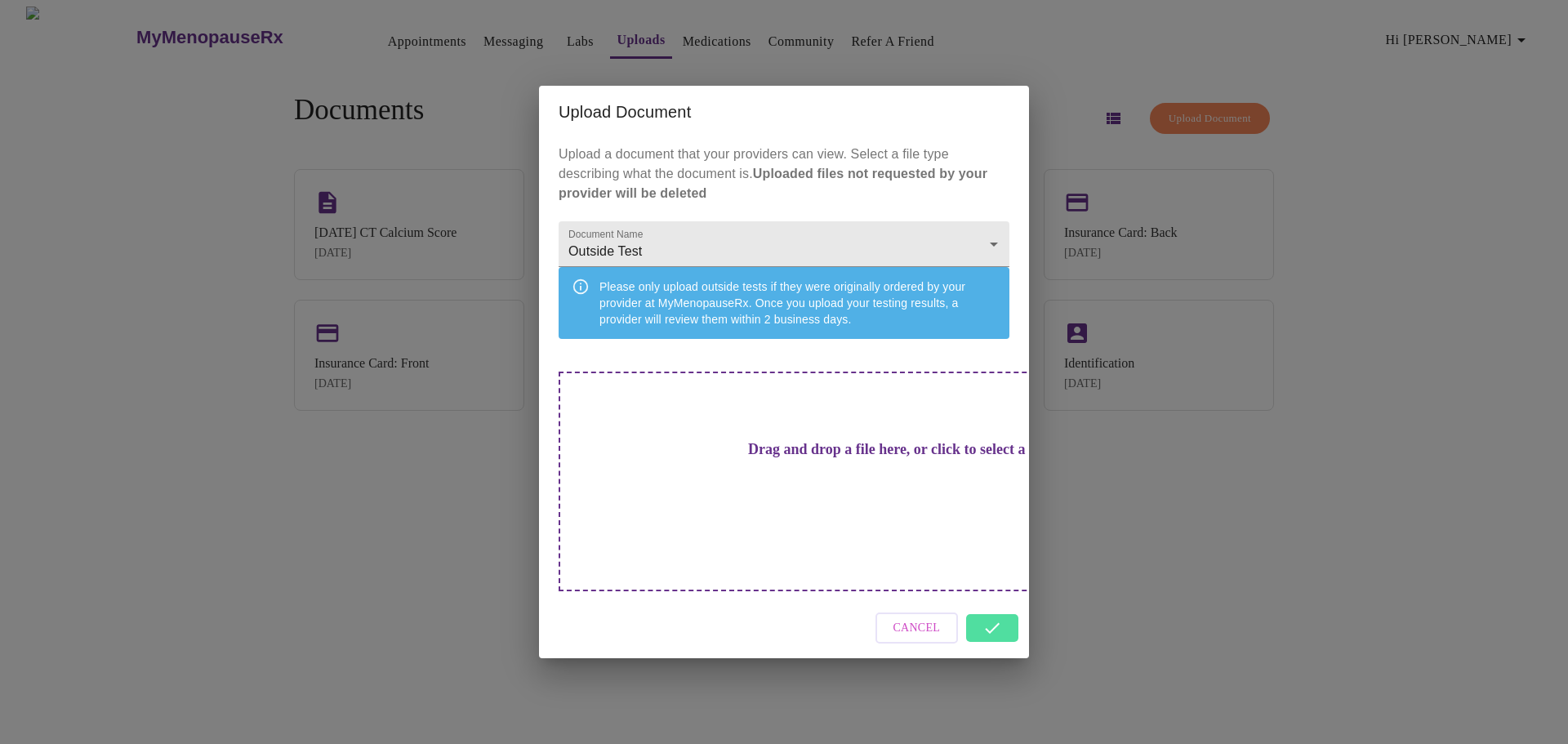
click at [989, 607] on div "Cancel" at bounding box center [784, 629] width 490 height 61
click at [1473, 530] on div "Upload Document Upload a document that your providers can view. Select a file t…" at bounding box center [784, 372] width 1568 height 744
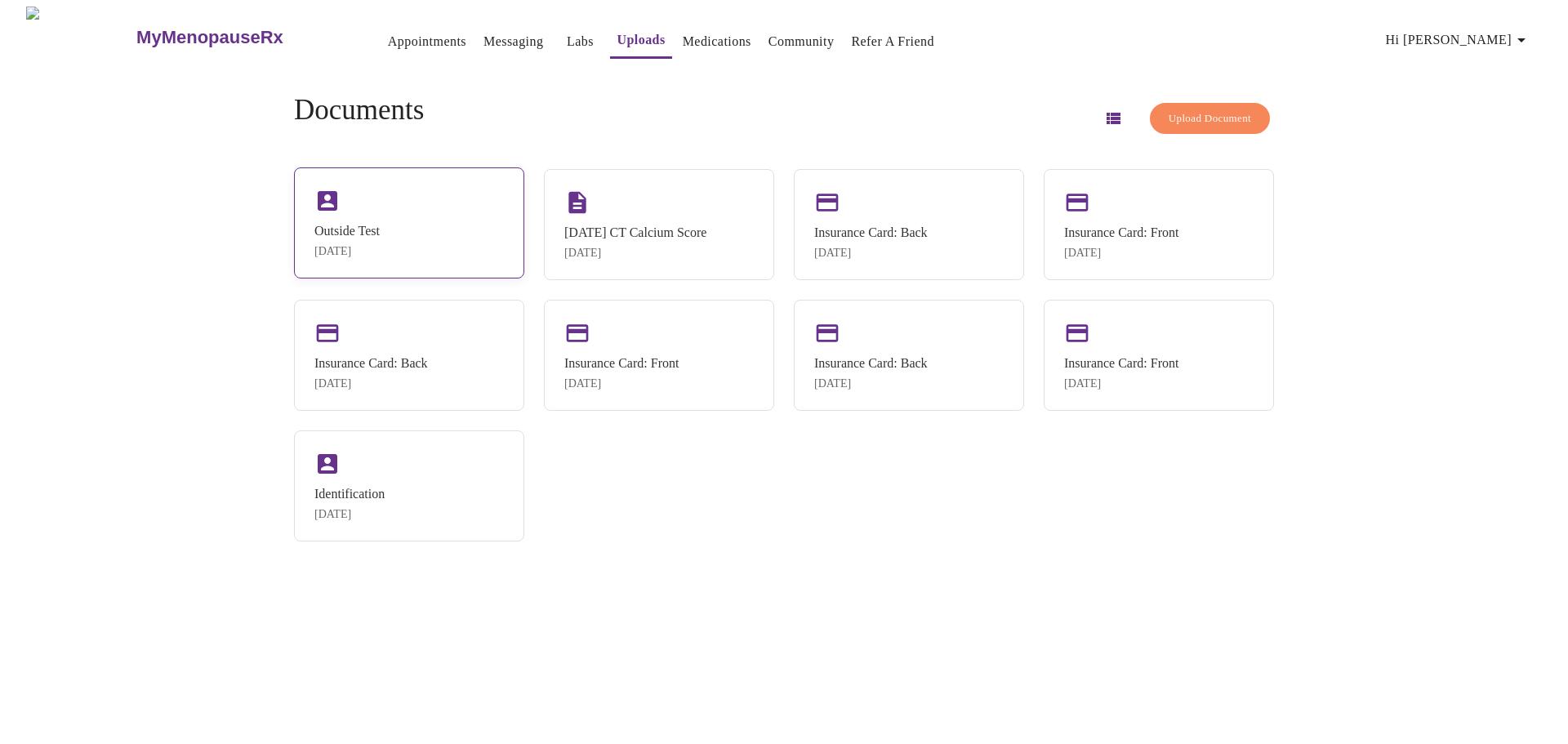
click at [399, 217] on div "Outside Test [DATE]" at bounding box center [408, 222] width 230 height 111
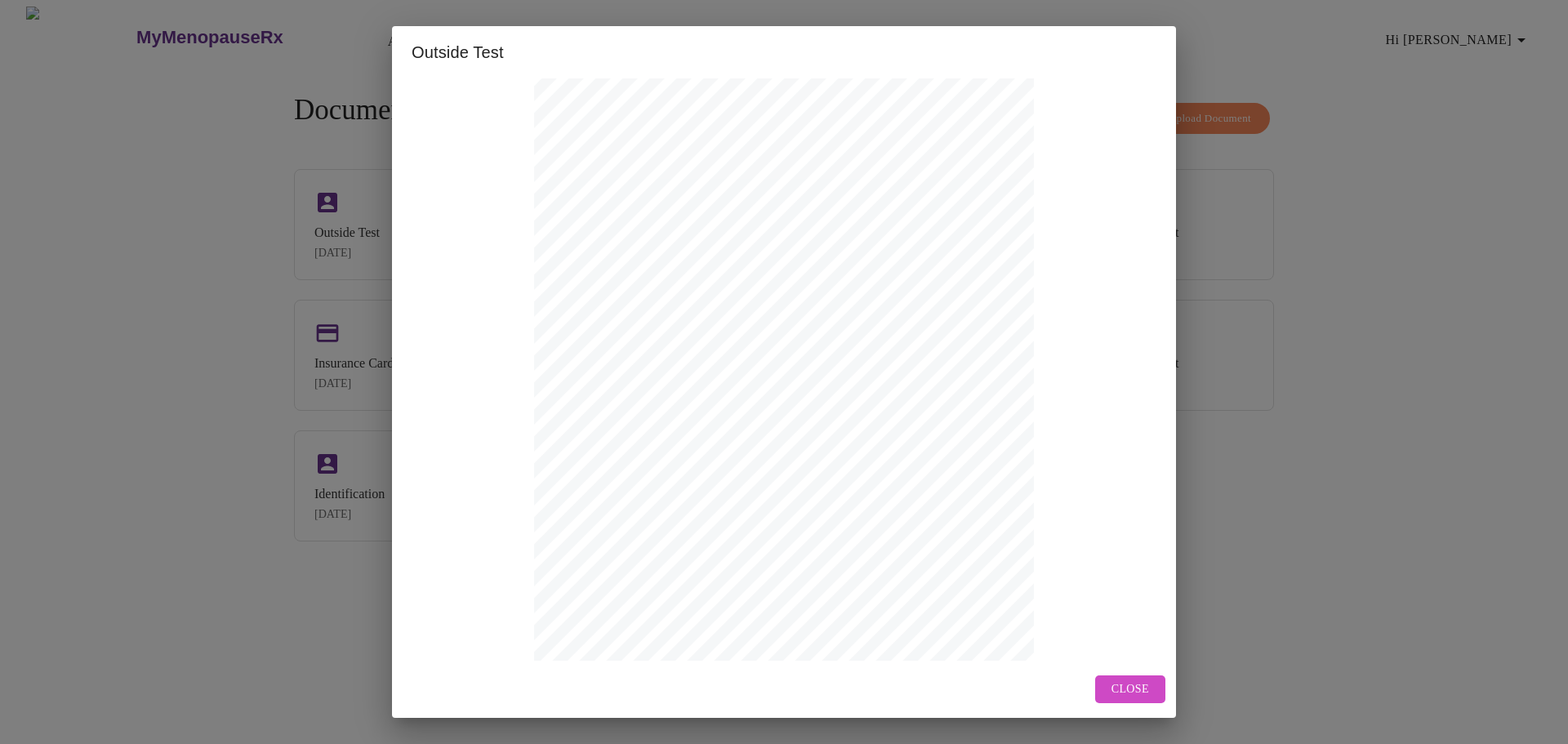
scroll to position [82, 0]
click at [1061, 470] on div "Name: [PERSON_NAME] Age : [DEMOGRAPHIC_DATA] DoB : [DEMOGRAPHIC_DATA] Sex : [DE…" at bounding box center [783, 357] width 745 height 708
click at [1336, 492] on div "Outside Test Name: [PERSON_NAME] Age : [DEMOGRAPHIC_DATA] DoB : [DEMOGRAPHIC_DA…" at bounding box center [784, 372] width 1568 height 744
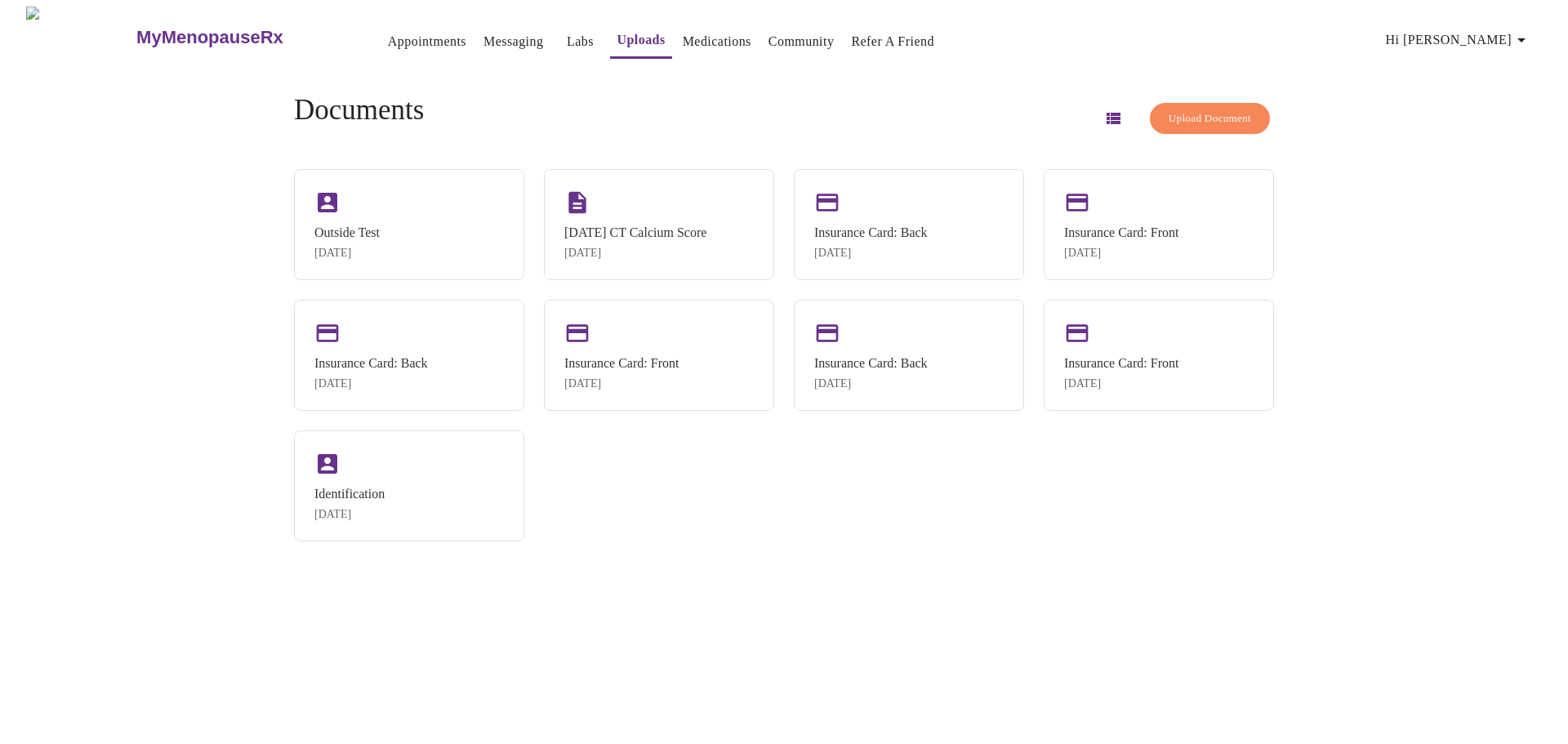
click at [1173, 122] on span "Upload Document" at bounding box center [1209, 119] width 82 height 19
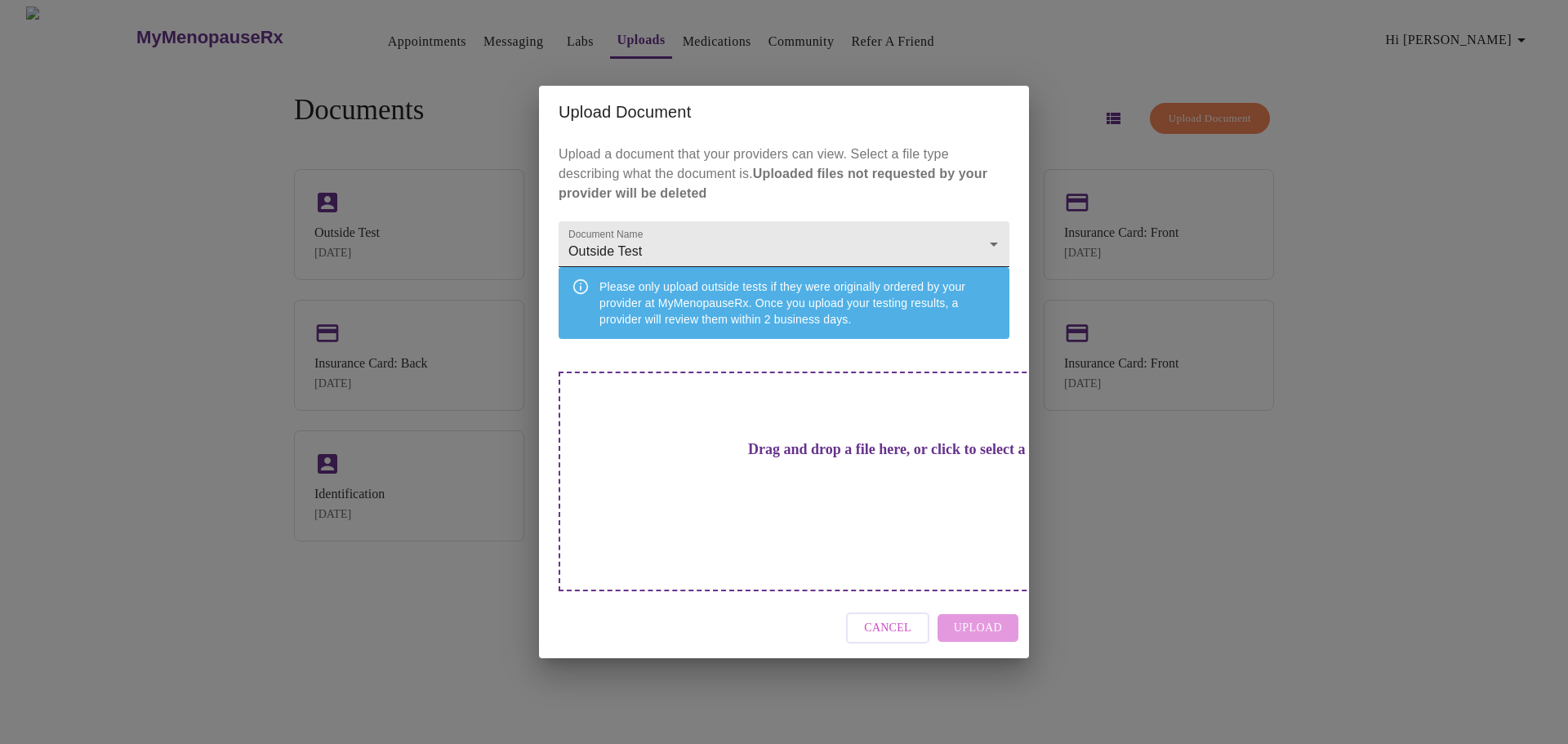
click at [958, 254] on body "MyMenopauseRx Appointments Messaging Labs Uploads Medications Community Refer a…" at bounding box center [784, 379] width 1555 height 744
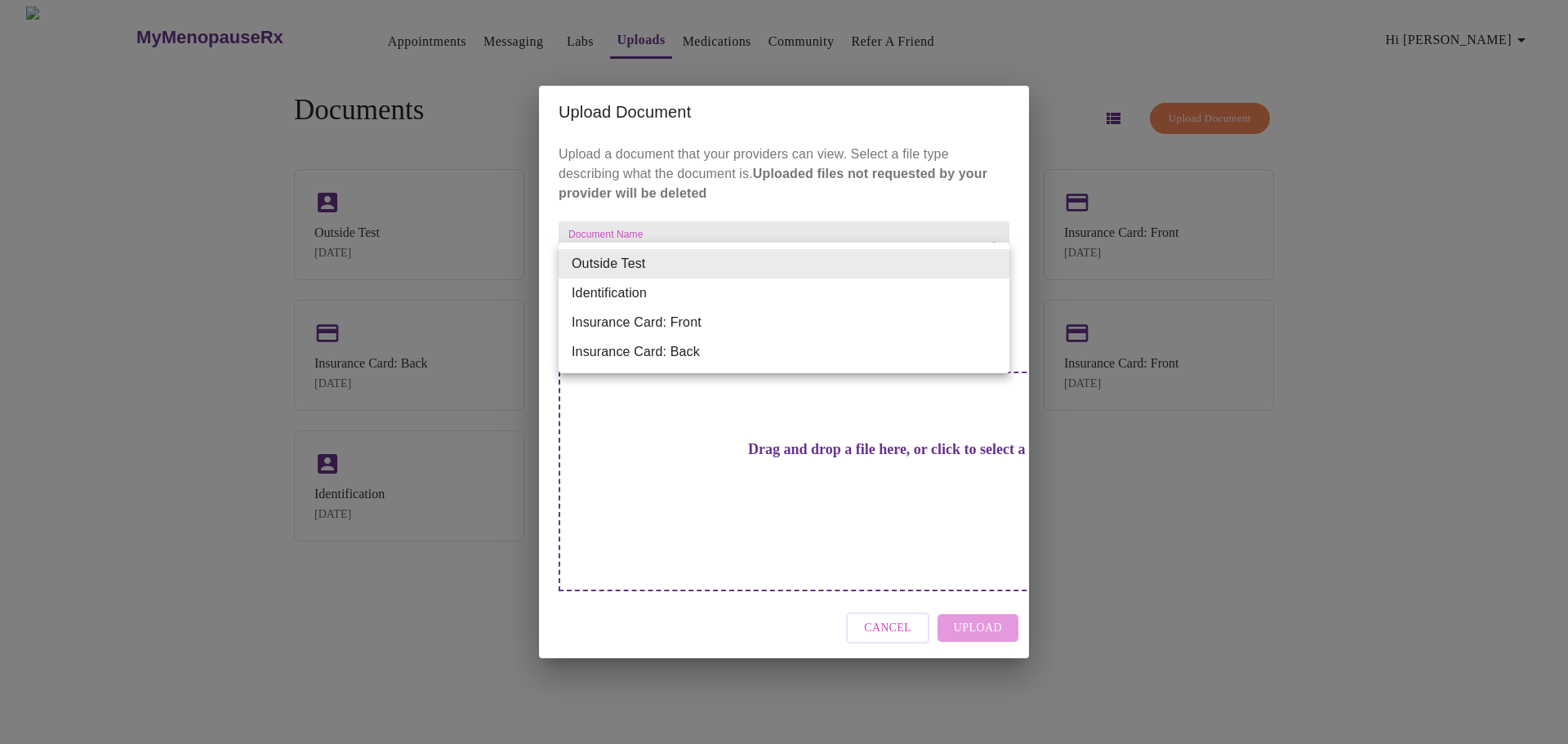
click at [663, 261] on li "Outside Test" at bounding box center [784, 263] width 451 height 30
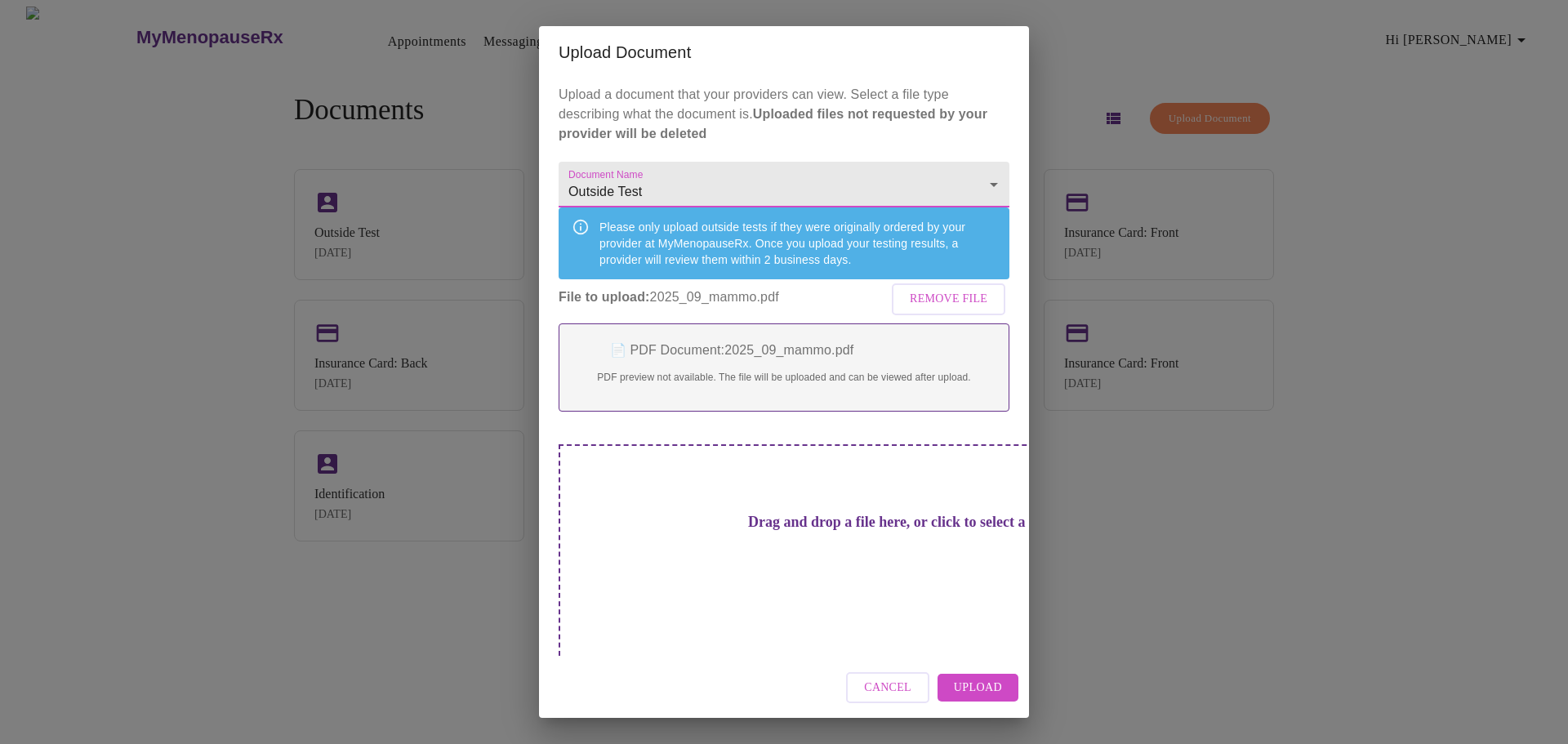
click at [981, 678] on span "Upload" at bounding box center [978, 688] width 49 height 20
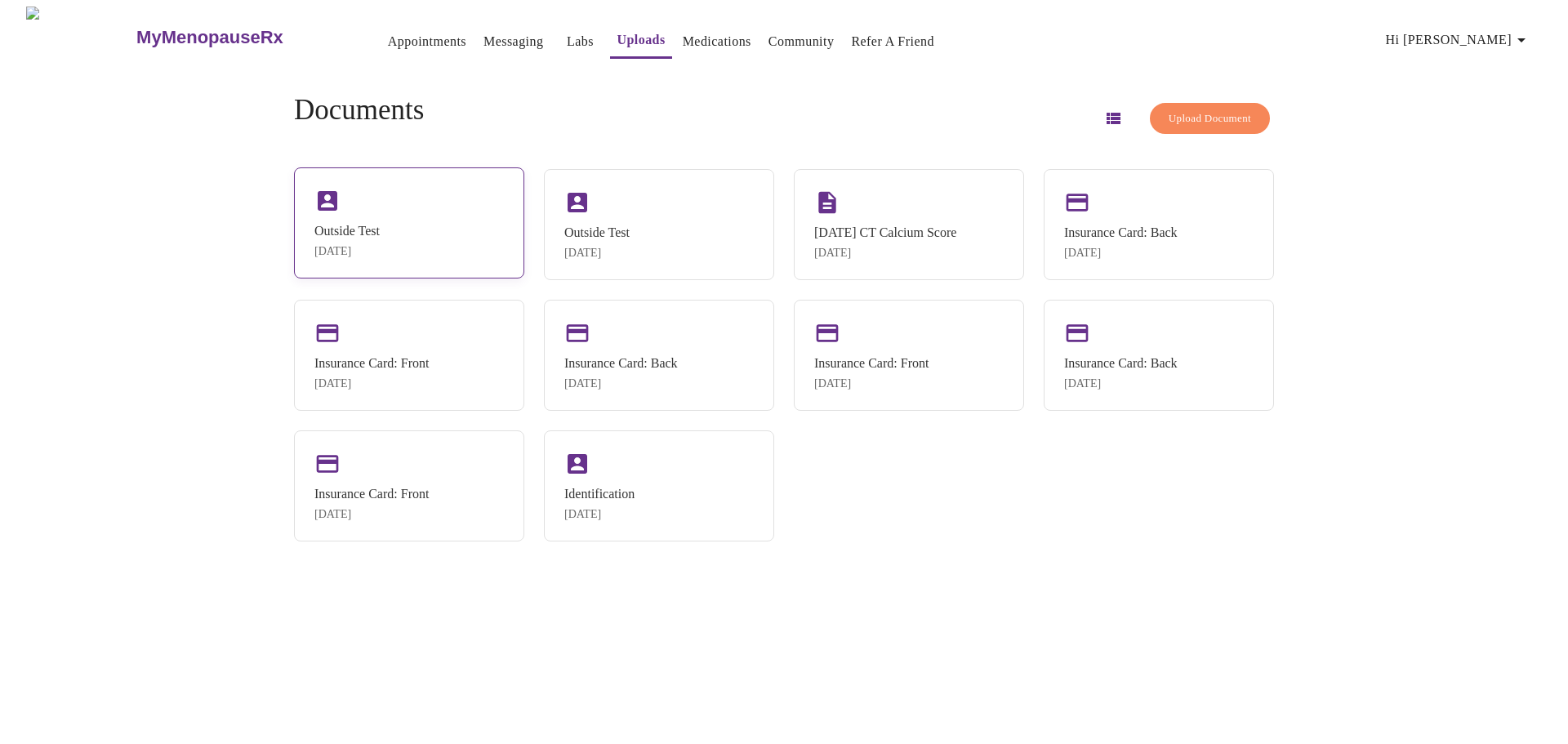
click at [494, 238] on div "Outside Test [DATE]" at bounding box center [408, 222] width 230 height 111
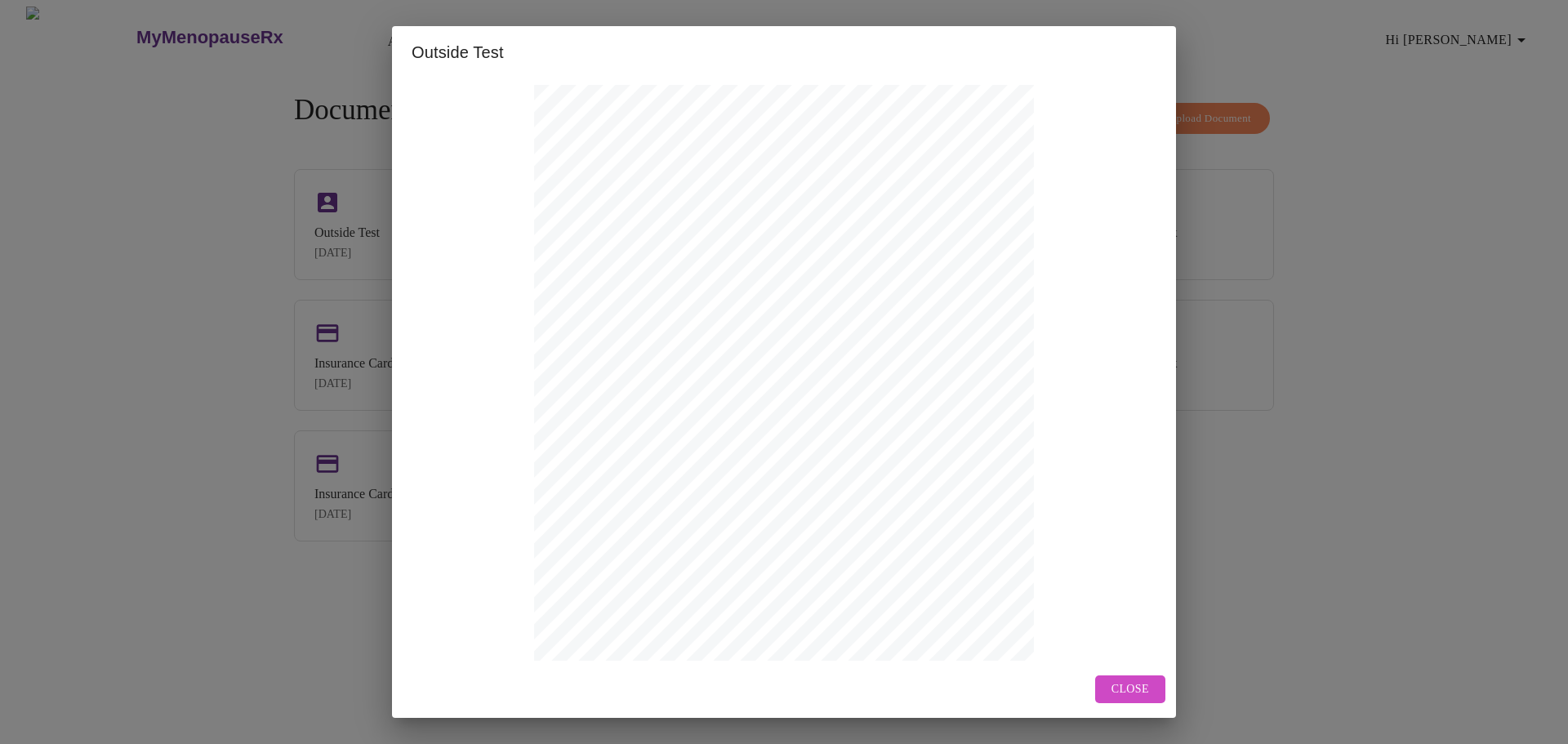
click at [1452, 398] on div "Outside Test [GEOGRAPHIC_DATA][US_STATE] [STREET_ADDRESS] Patient name: [PERSON…" at bounding box center [784, 372] width 1568 height 744
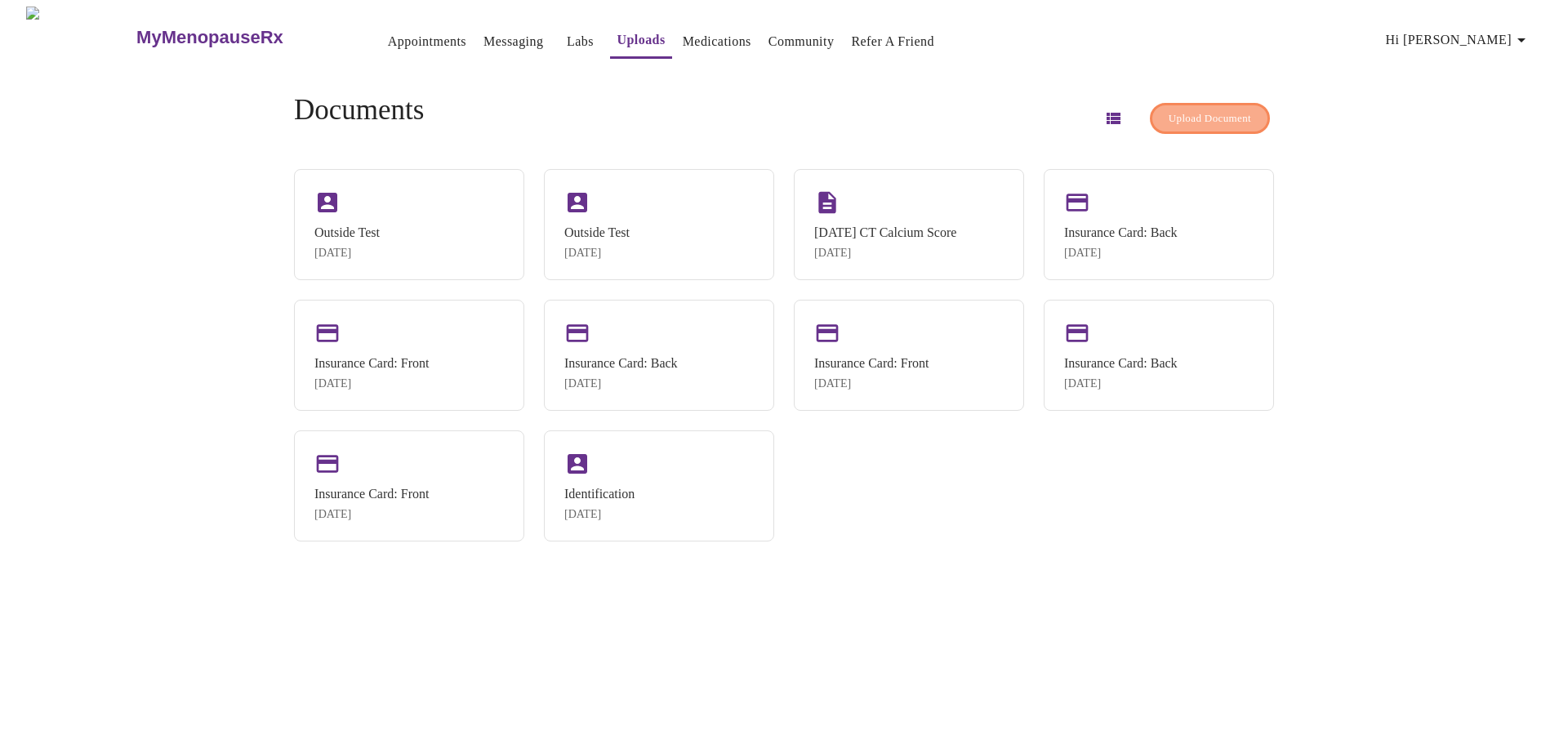
click at [1177, 112] on span "Upload Document" at bounding box center [1209, 119] width 82 height 19
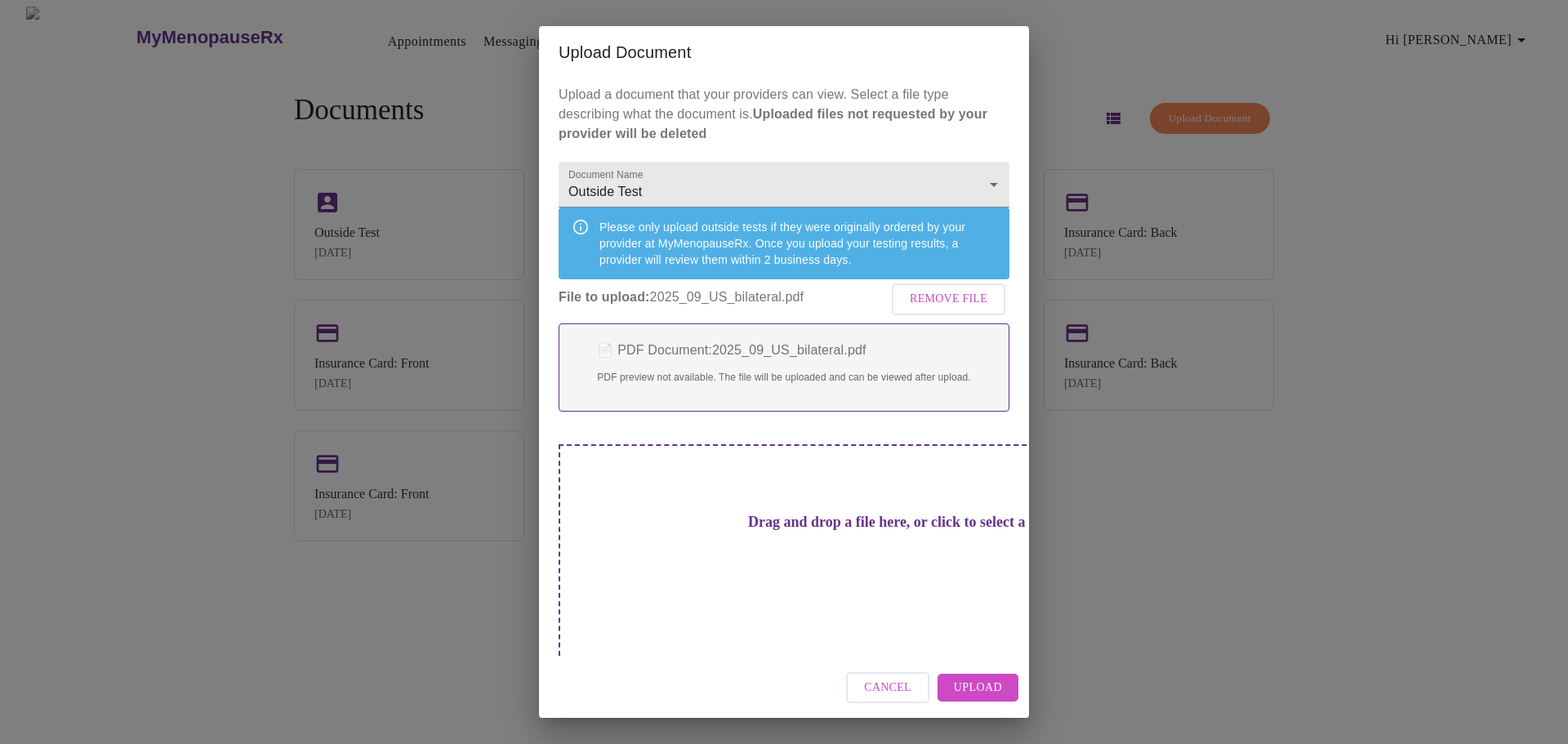
click at [980, 678] on span "Upload" at bounding box center [978, 688] width 49 height 20
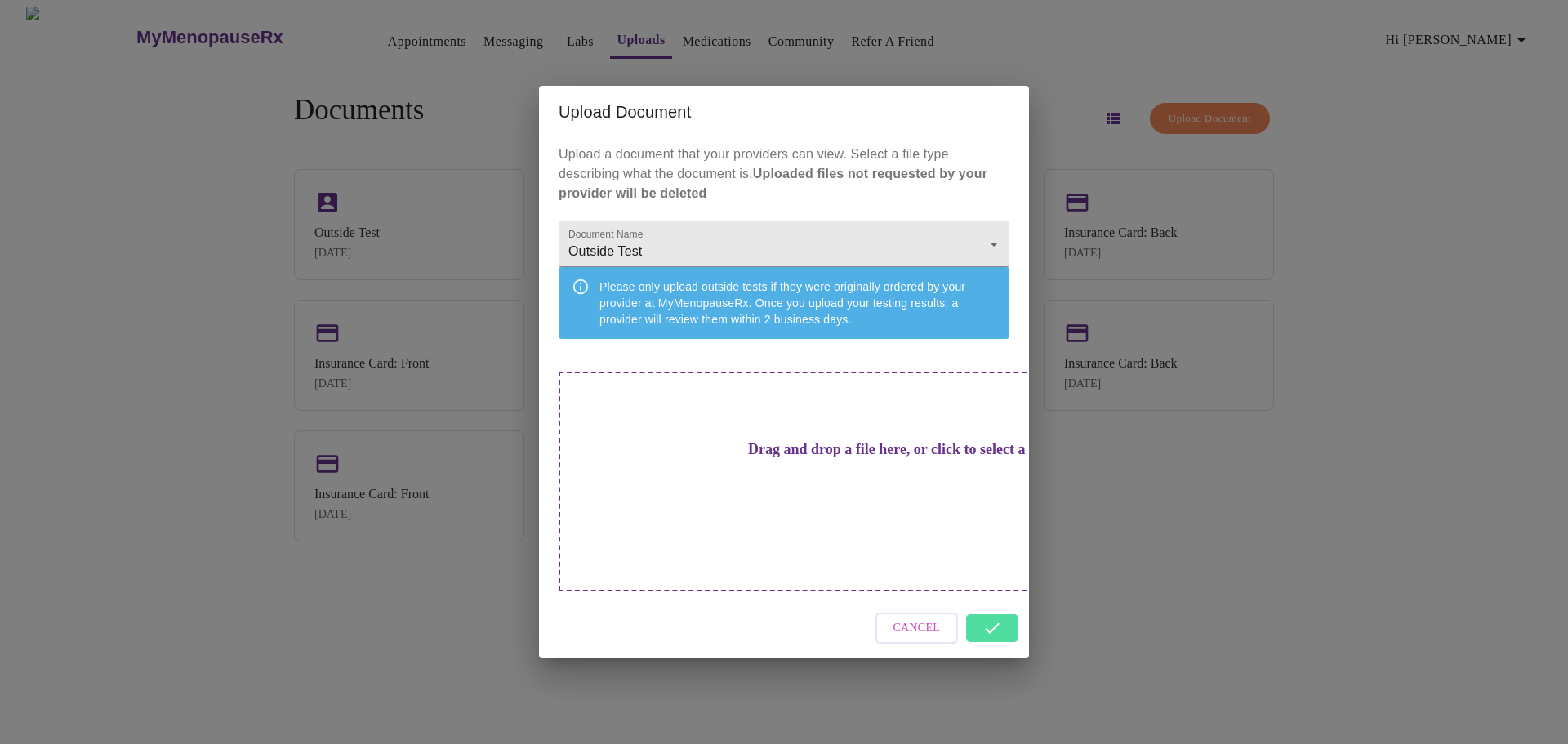
click at [1353, 523] on div "Upload Document Upload a document that your providers can view. Select a file t…" at bounding box center [784, 372] width 1568 height 744
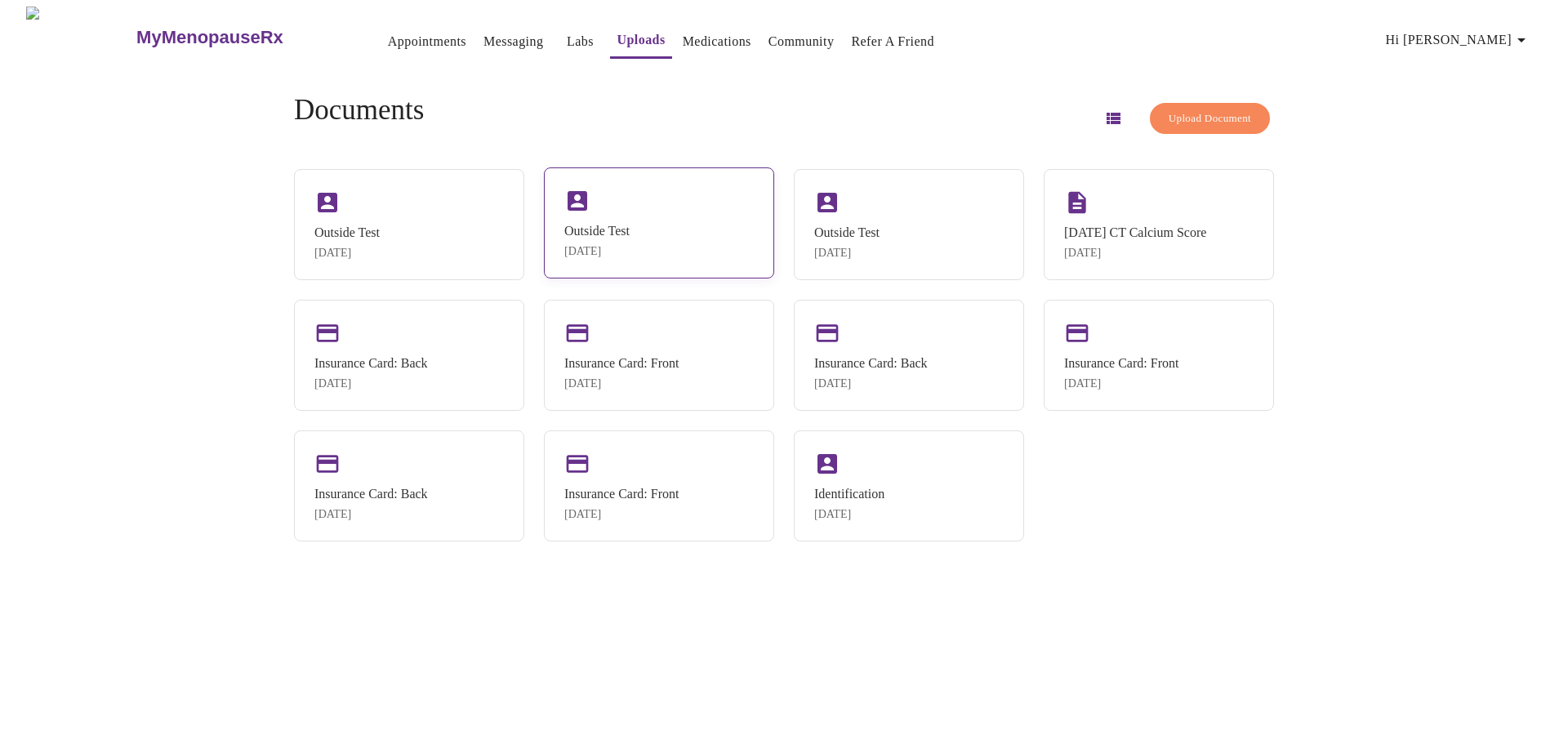
click at [650, 229] on div "Outside Test [DATE]" at bounding box center [658, 222] width 230 height 111
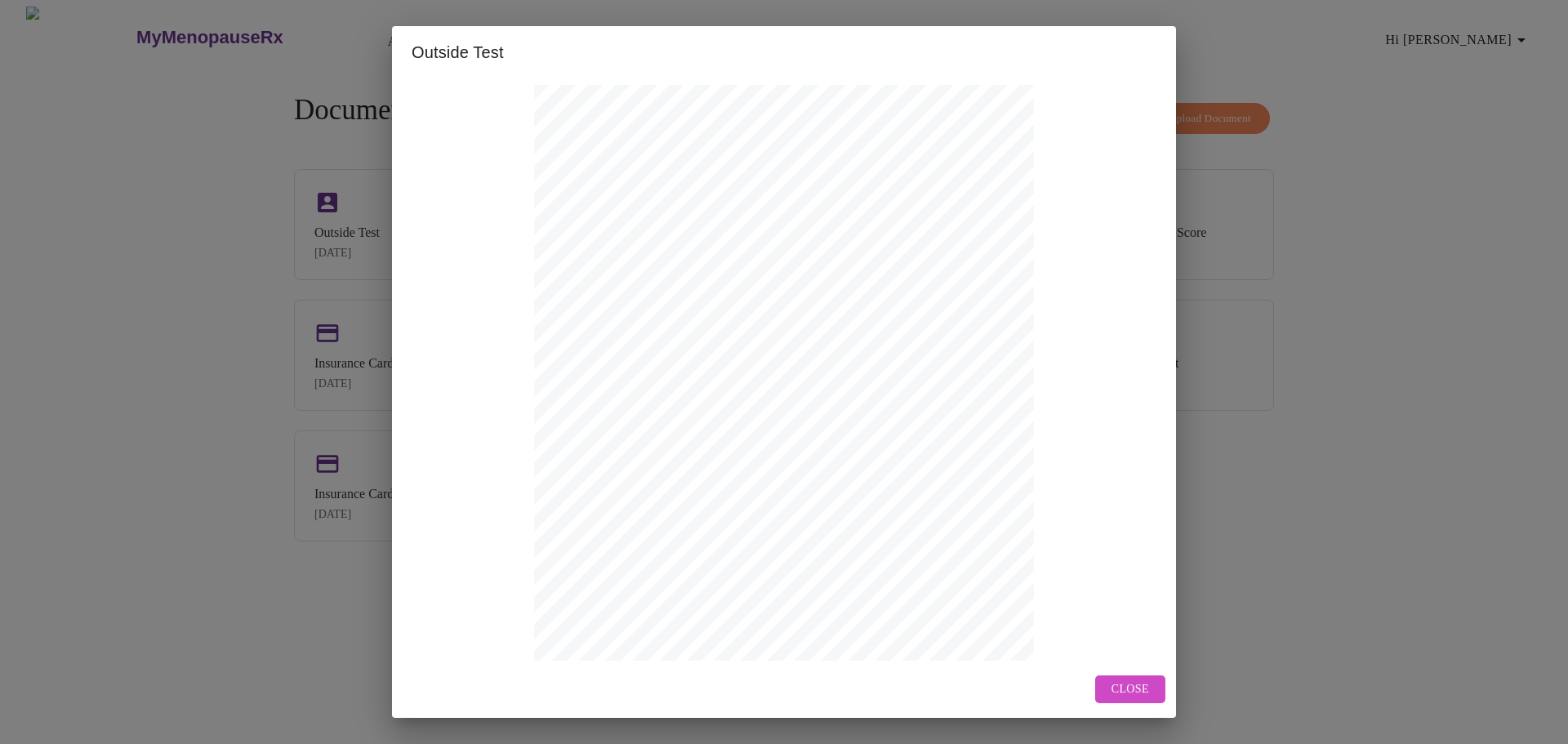
click at [1349, 363] on div "Outside Test [GEOGRAPHIC_DATA][US_STATE] [STREET_ADDRESS] Patient name: [PERSON…" at bounding box center [784, 372] width 1568 height 744
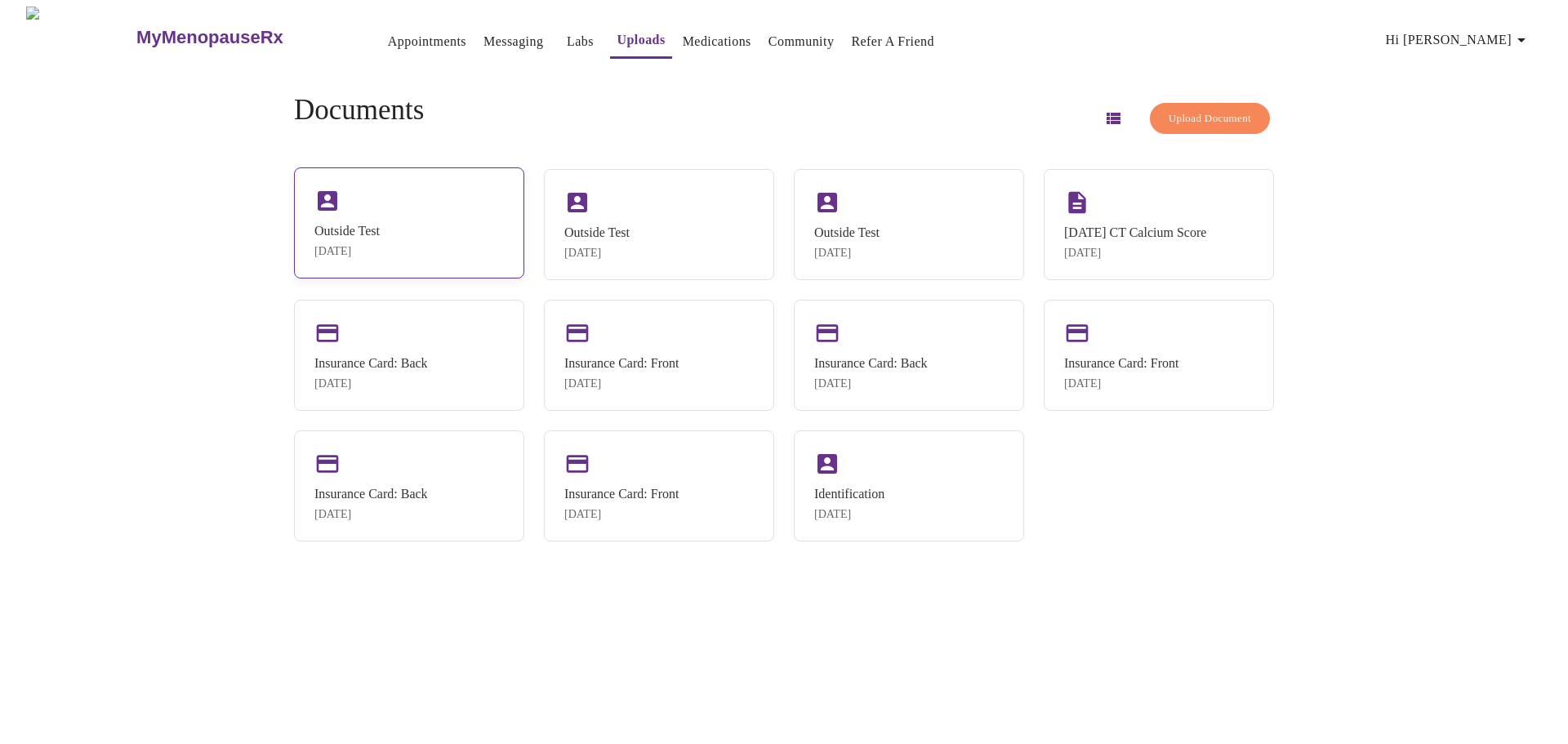
click at [496, 241] on div "Outside Test [DATE]" at bounding box center [408, 222] width 230 height 111
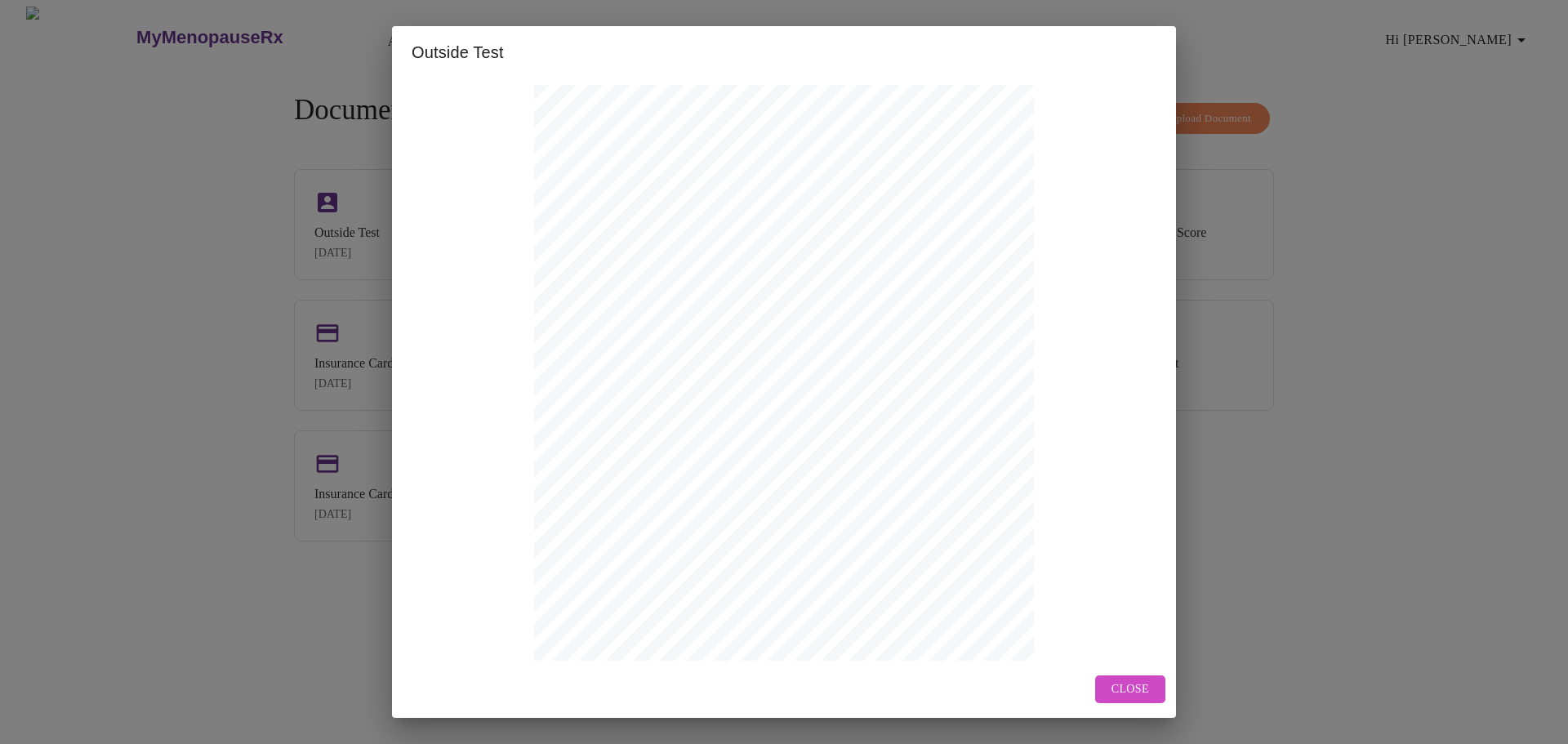
click at [1296, 436] on div "Outside Test [GEOGRAPHIC_DATA][US_STATE][STREET_ADDRESS] Patient name: [PERSON_…" at bounding box center [784, 372] width 1568 height 744
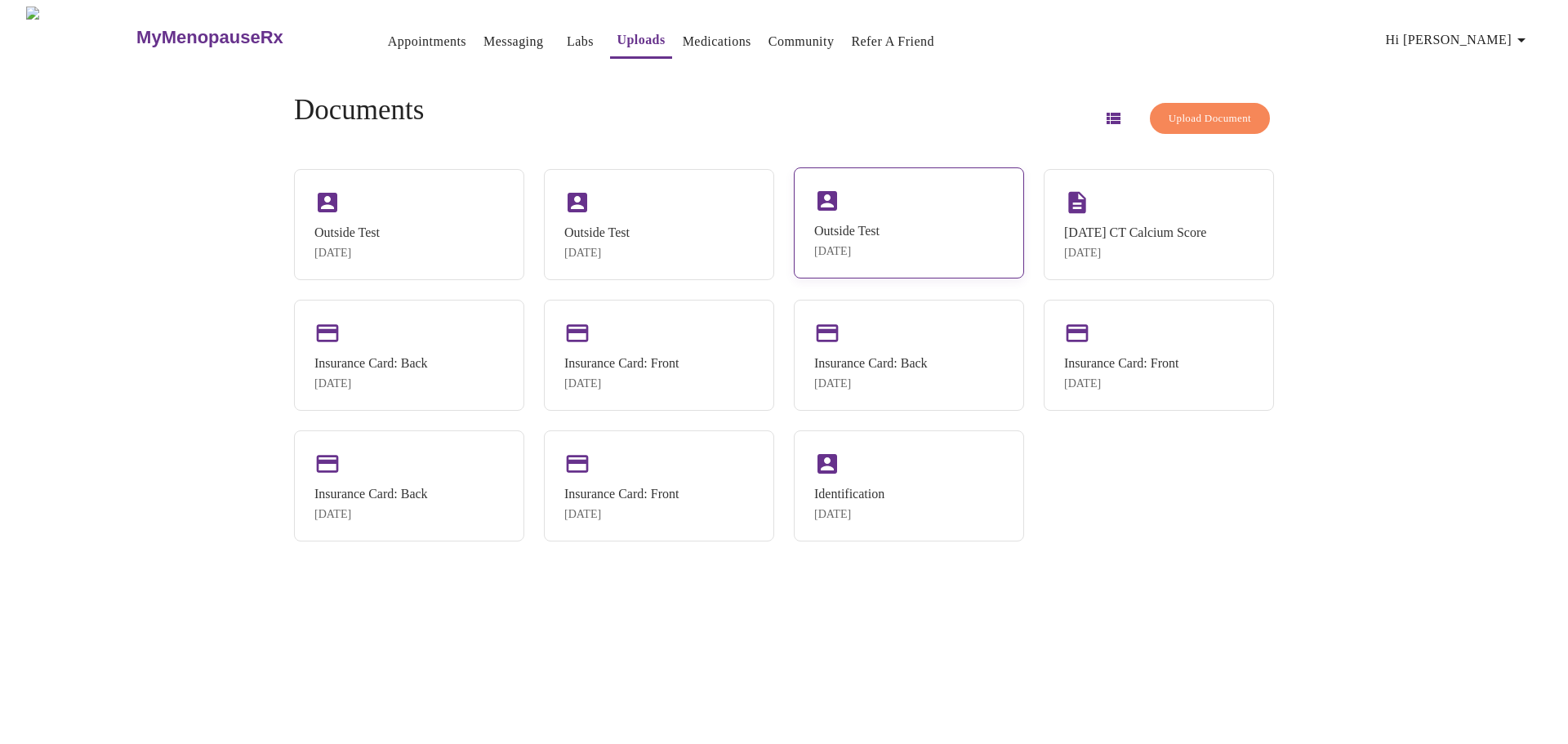
click at [939, 227] on div "Outside Test [DATE]" at bounding box center [908, 222] width 230 height 111
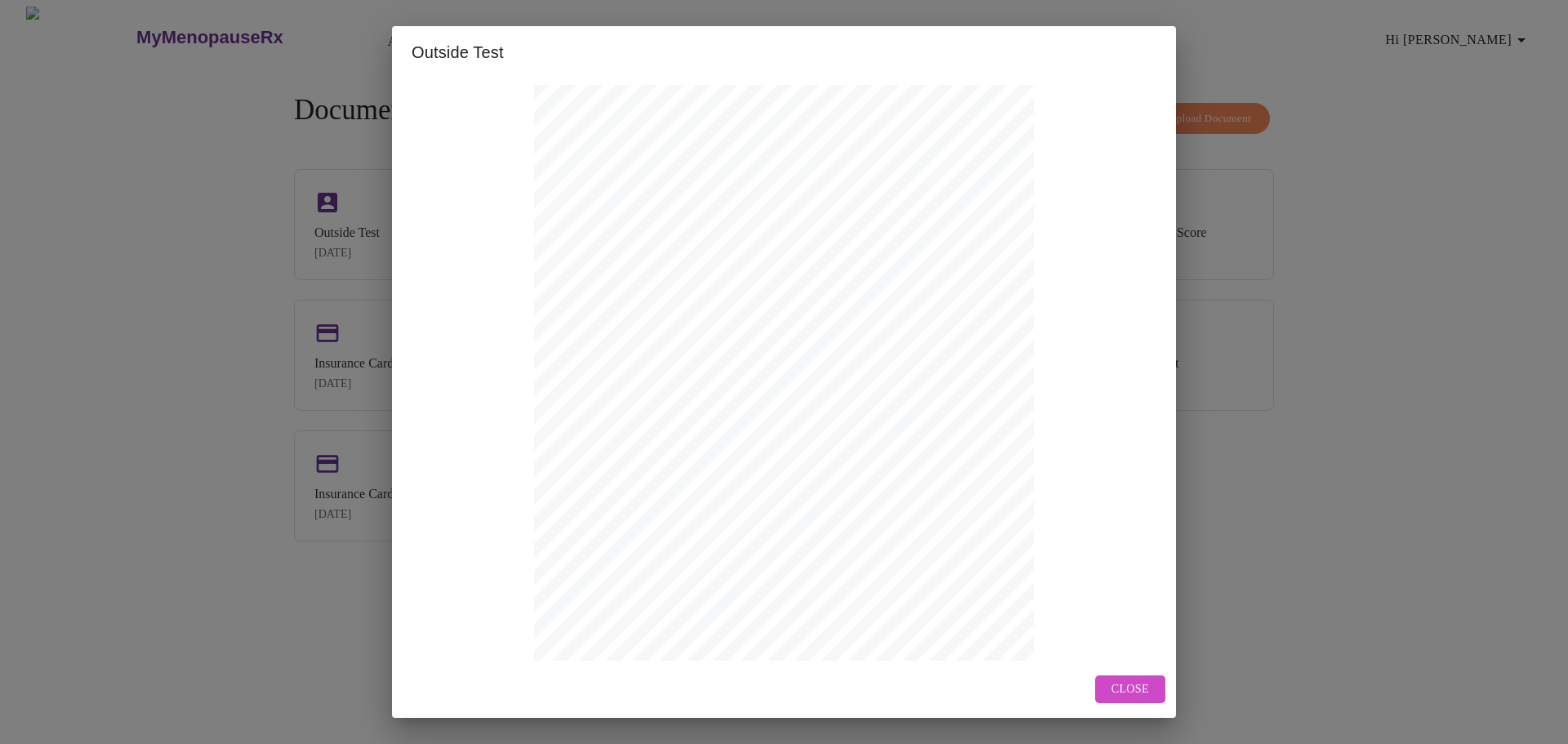
click at [1322, 414] on div "Outside Test Name: [PERSON_NAME] Age : [DEMOGRAPHIC_DATA] DoB : [DEMOGRAPHIC_DA…" at bounding box center [784, 372] width 1568 height 744
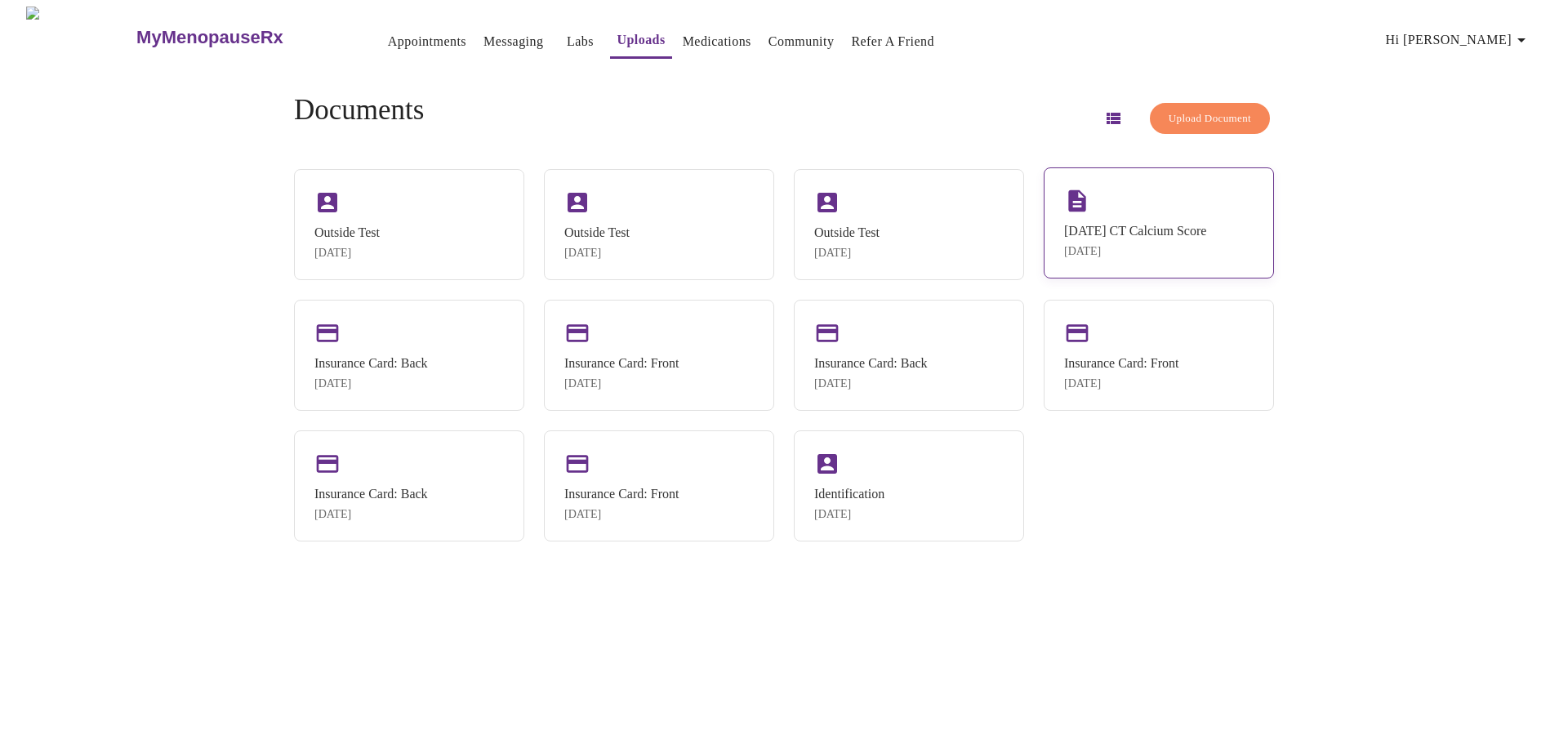
click at [1171, 216] on div "[DATE] CT Calcium Score [DATE]" at bounding box center [1158, 222] width 230 height 111
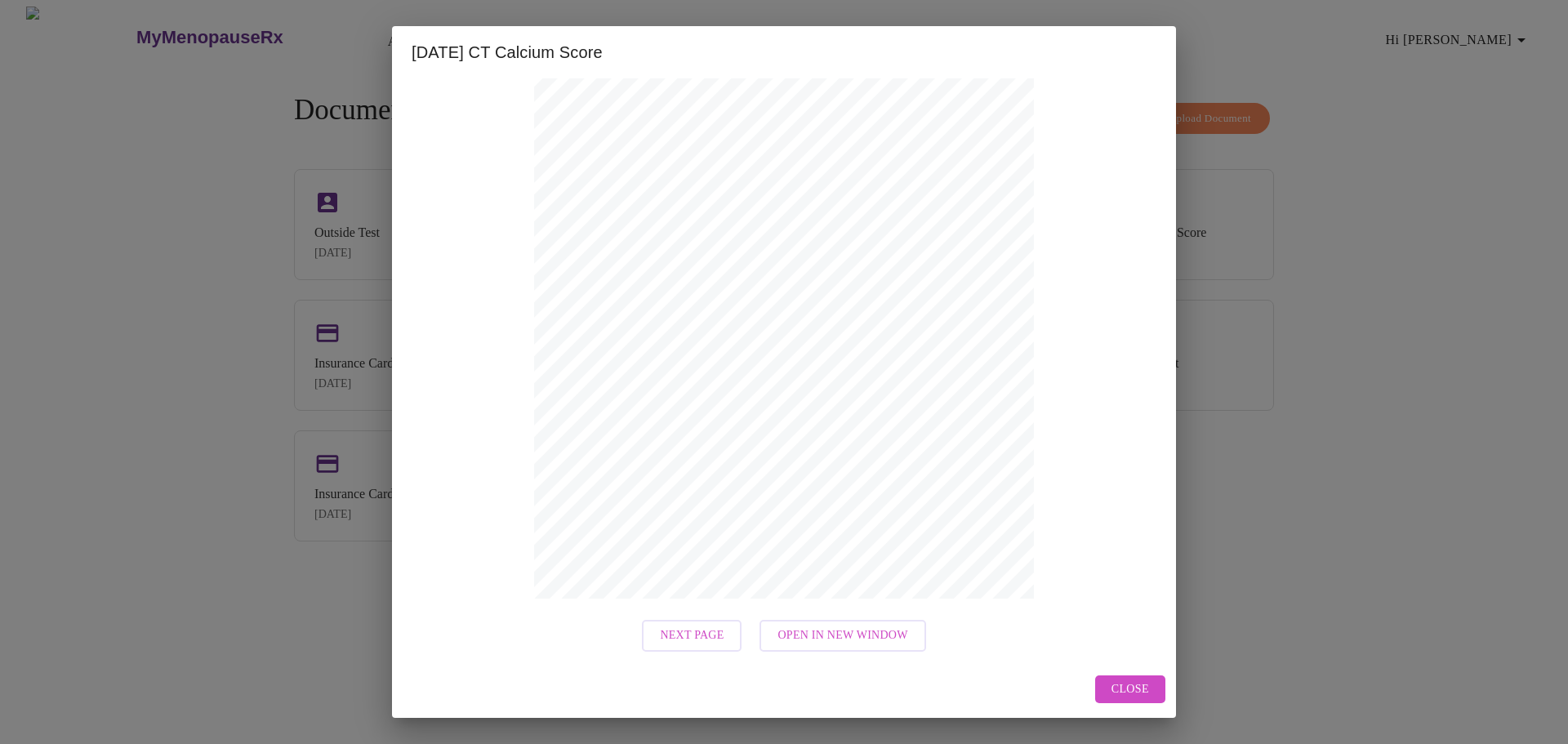
scroll to position [139, 0]
click at [693, 638] on span "Next Page" at bounding box center [691, 630] width 64 height 20
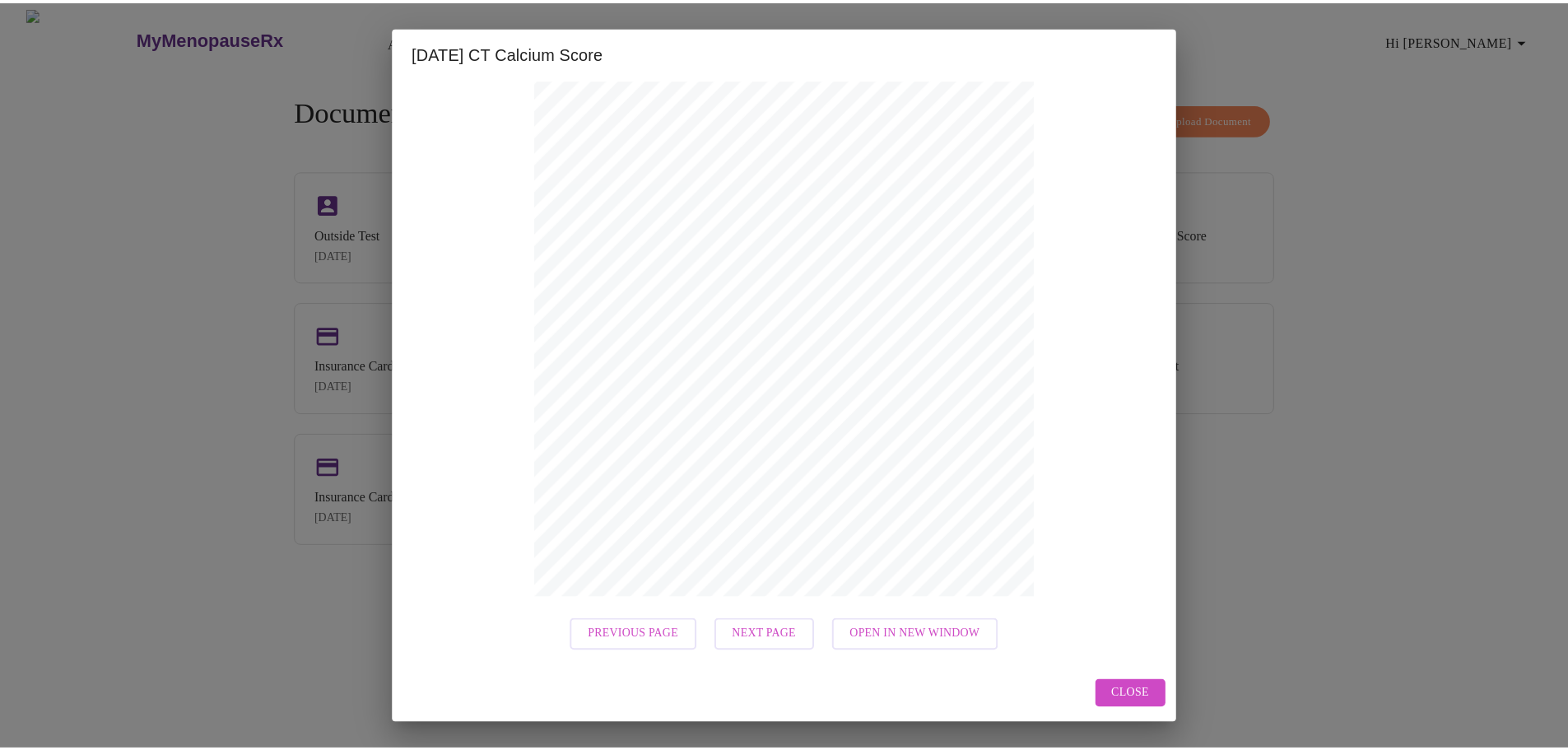
scroll to position [0, 0]
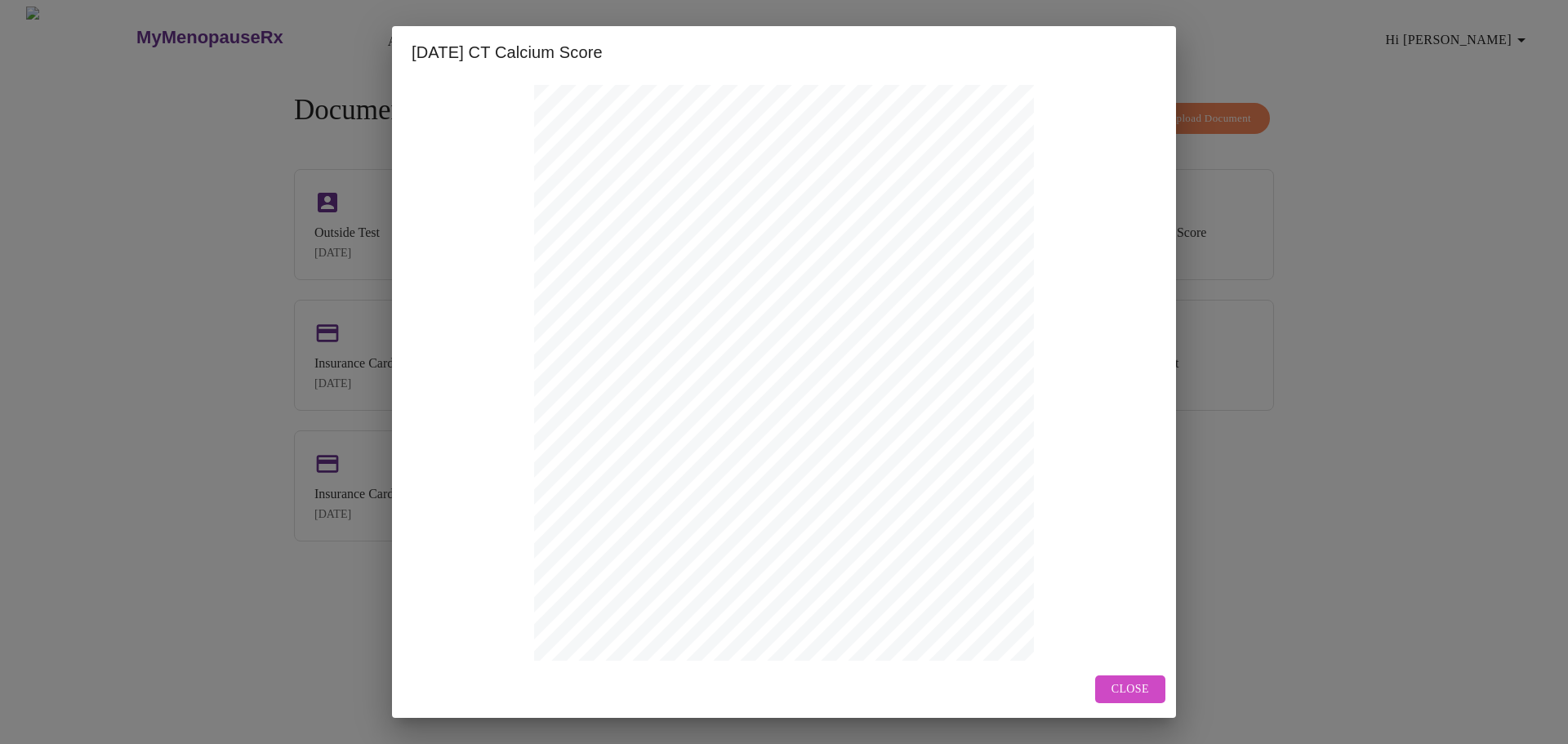
click at [1474, 480] on div "[DATE] CT Calcium Score 0 - 0: Your risk of heart attack is low. 1 - 10: You ha…" at bounding box center [784, 372] width 1568 height 744
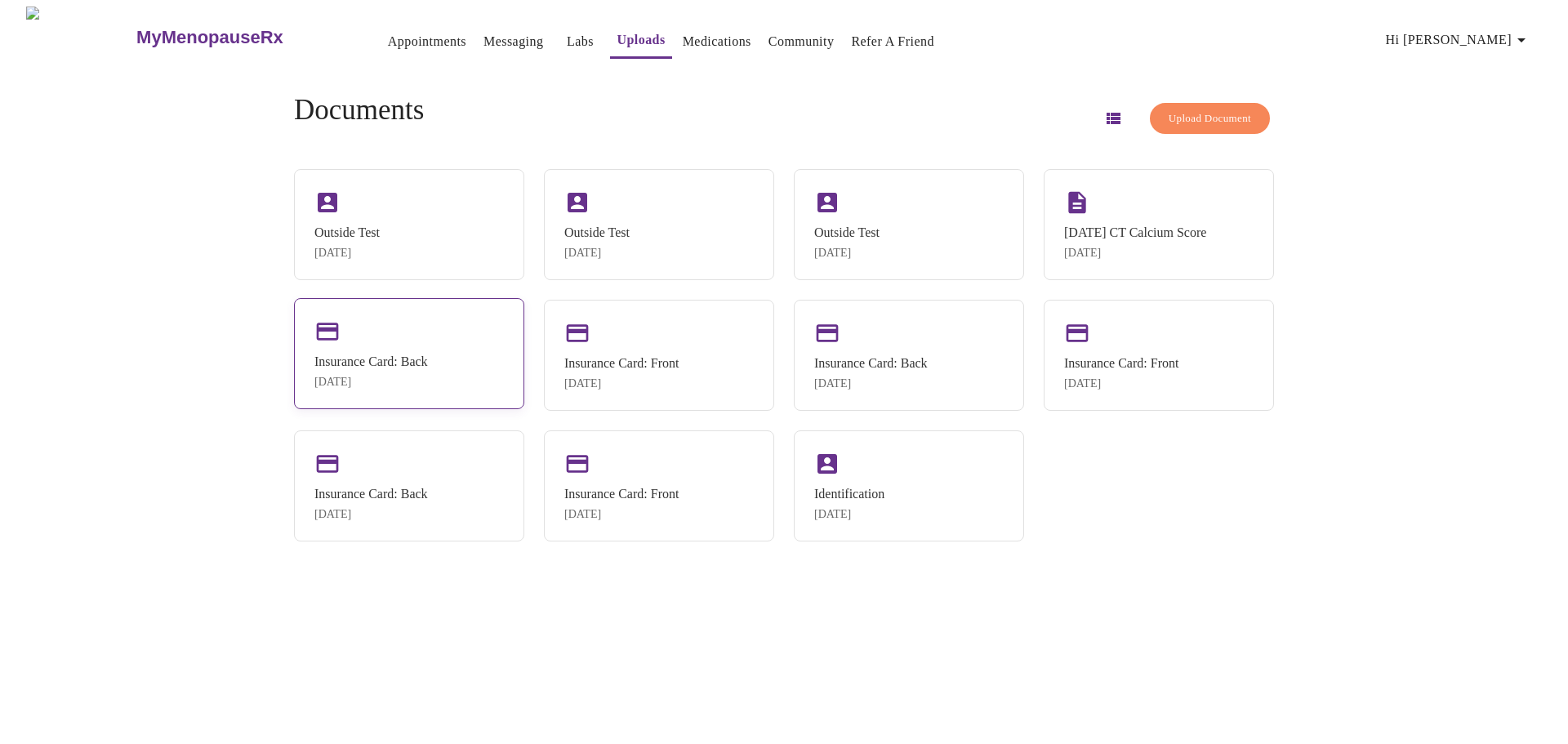
click at [519, 340] on div "Insurance Card: Back [DATE]" at bounding box center [408, 353] width 230 height 111
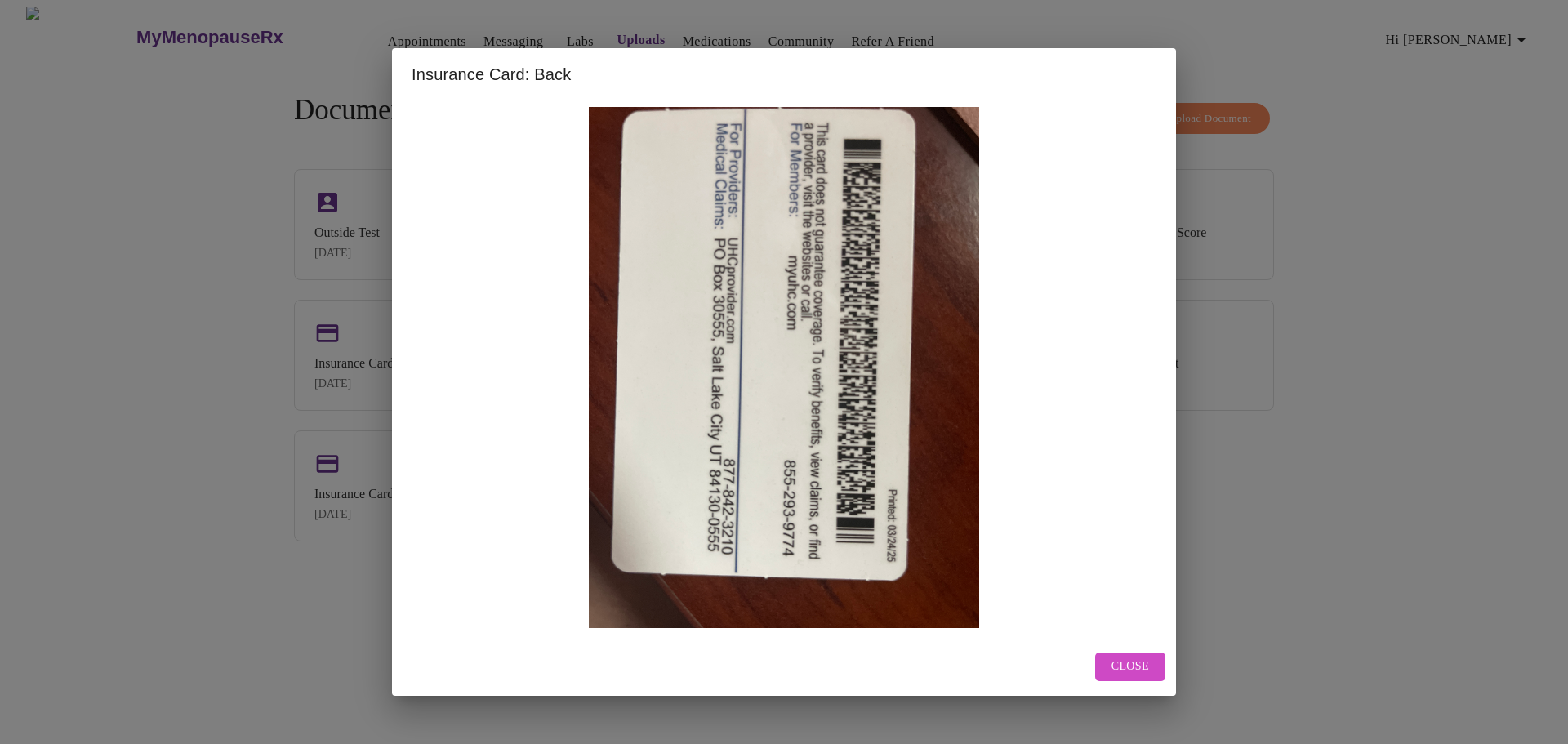
click at [1258, 492] on div "Insurance Card: Back Close" at bounding box center [784, 372] width 1568 height 744
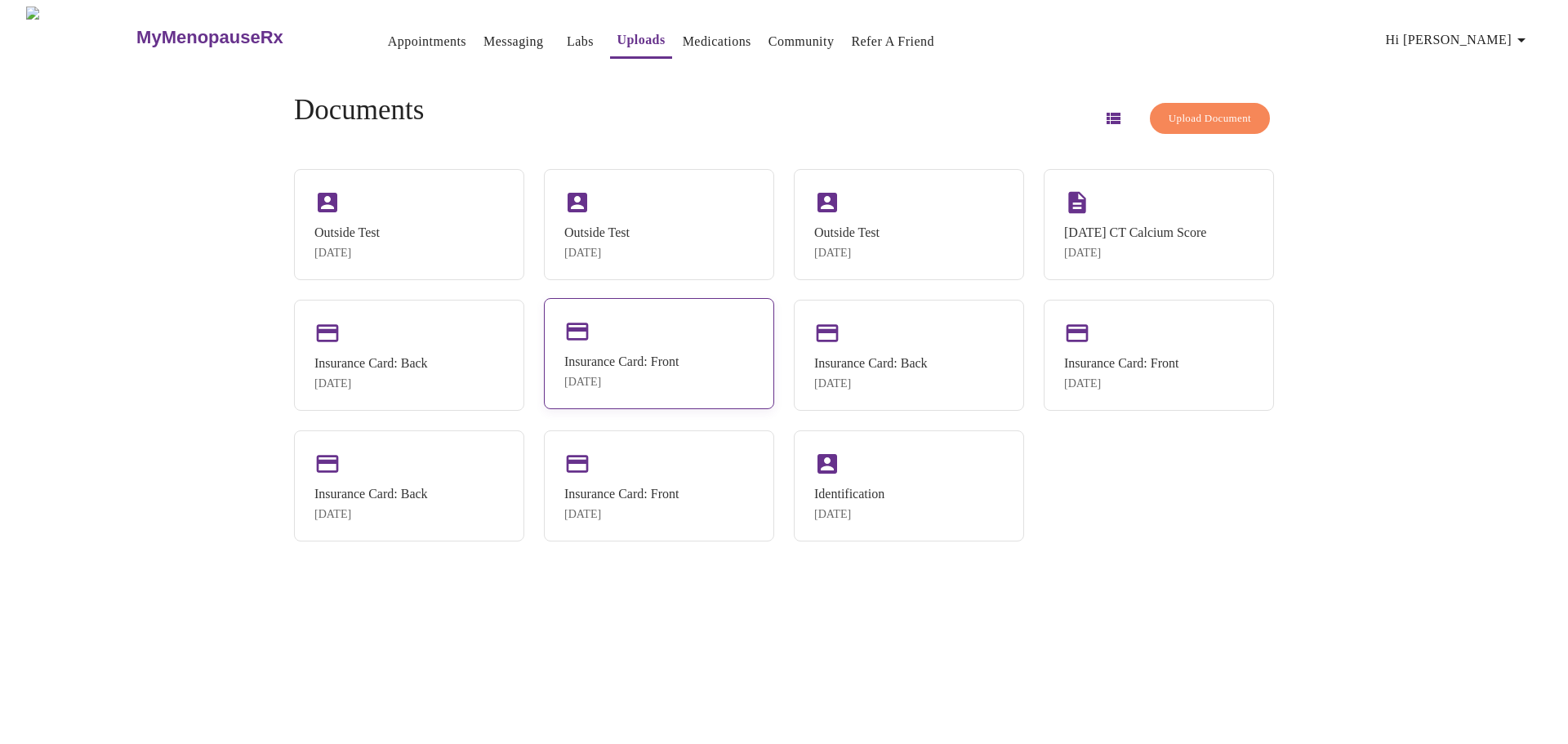
click at [714, 371] on div "Insurance Card: Front [DATE]" at bounding box center [658, 353] width 230 height 111
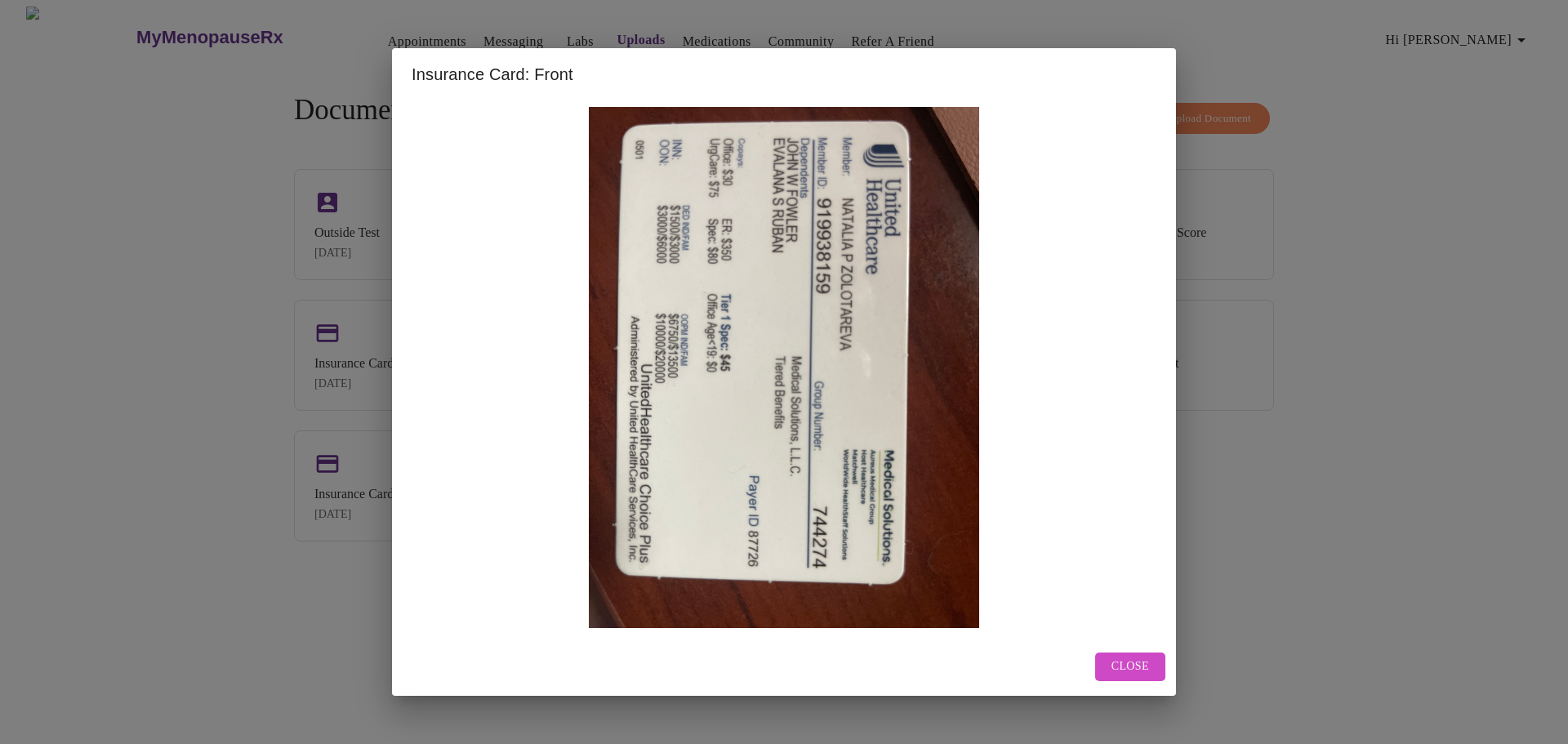
click at [1290, 444] on div "Insurance Card: Front Close" at bounding box center [784, 372] width 1568 height 744
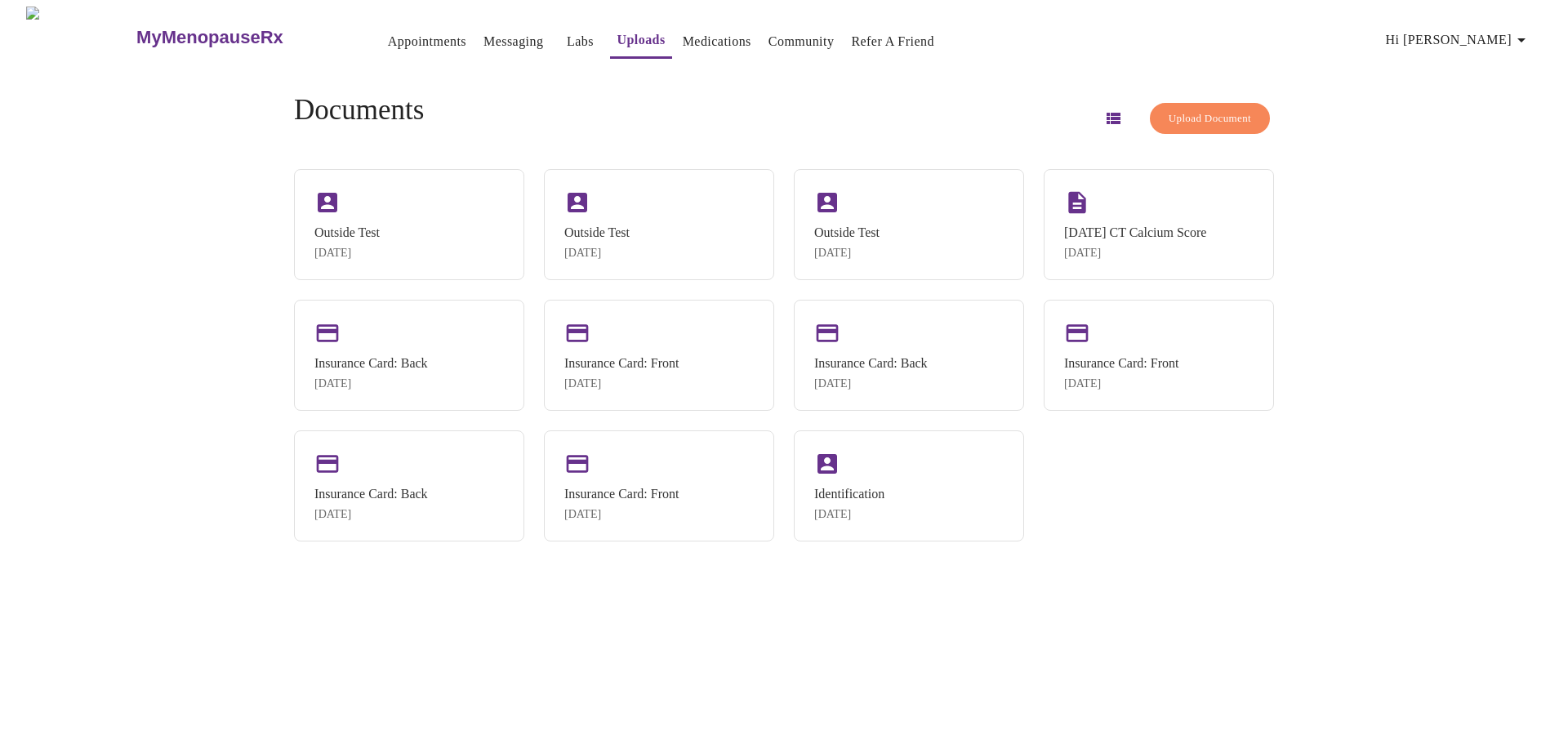
click at [1101, 111] on button "button" at bounding box center [1112, 118] width 39 height 39
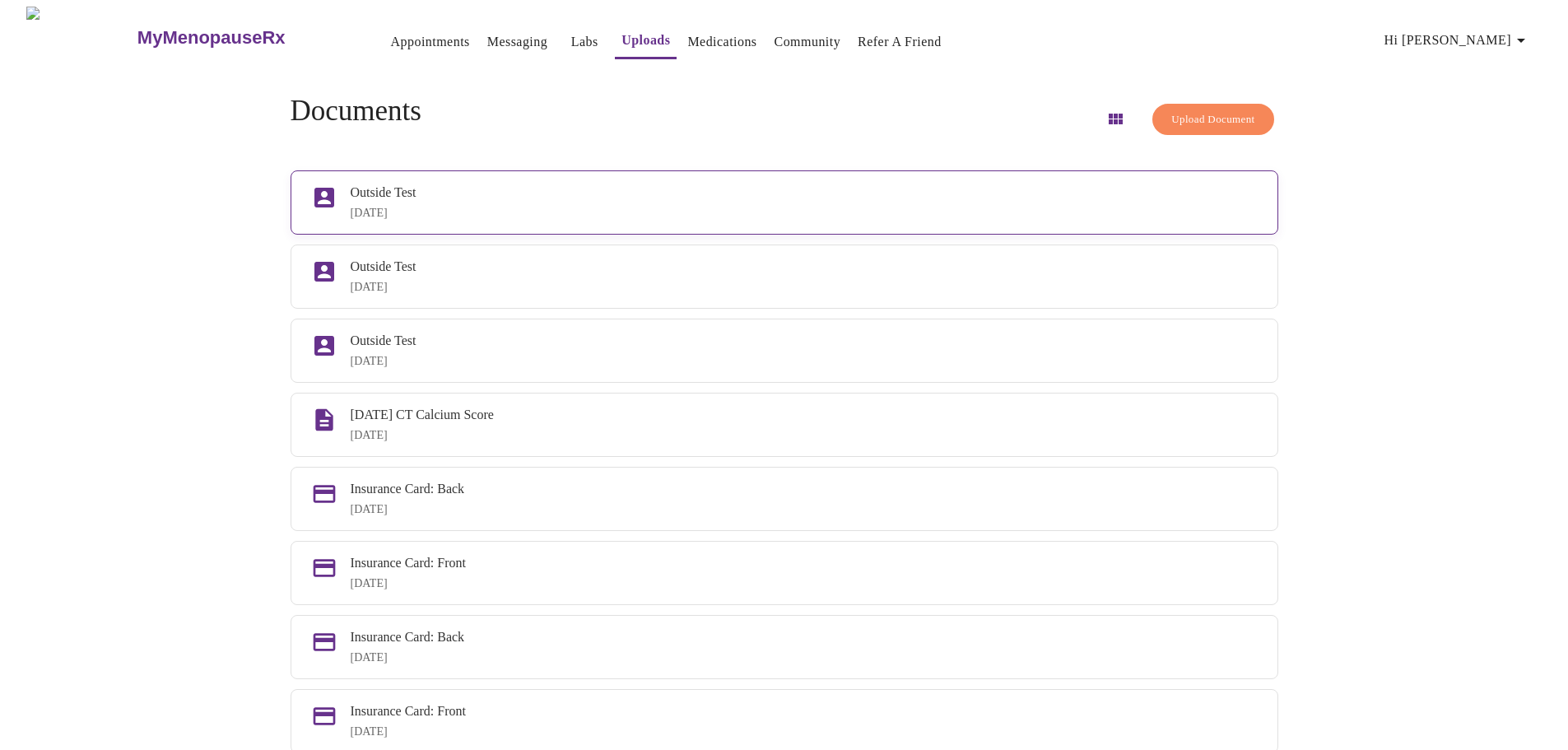
click at [715, 192] on div "Outside Test" at bounding box center [804, 192] width 907 height 14
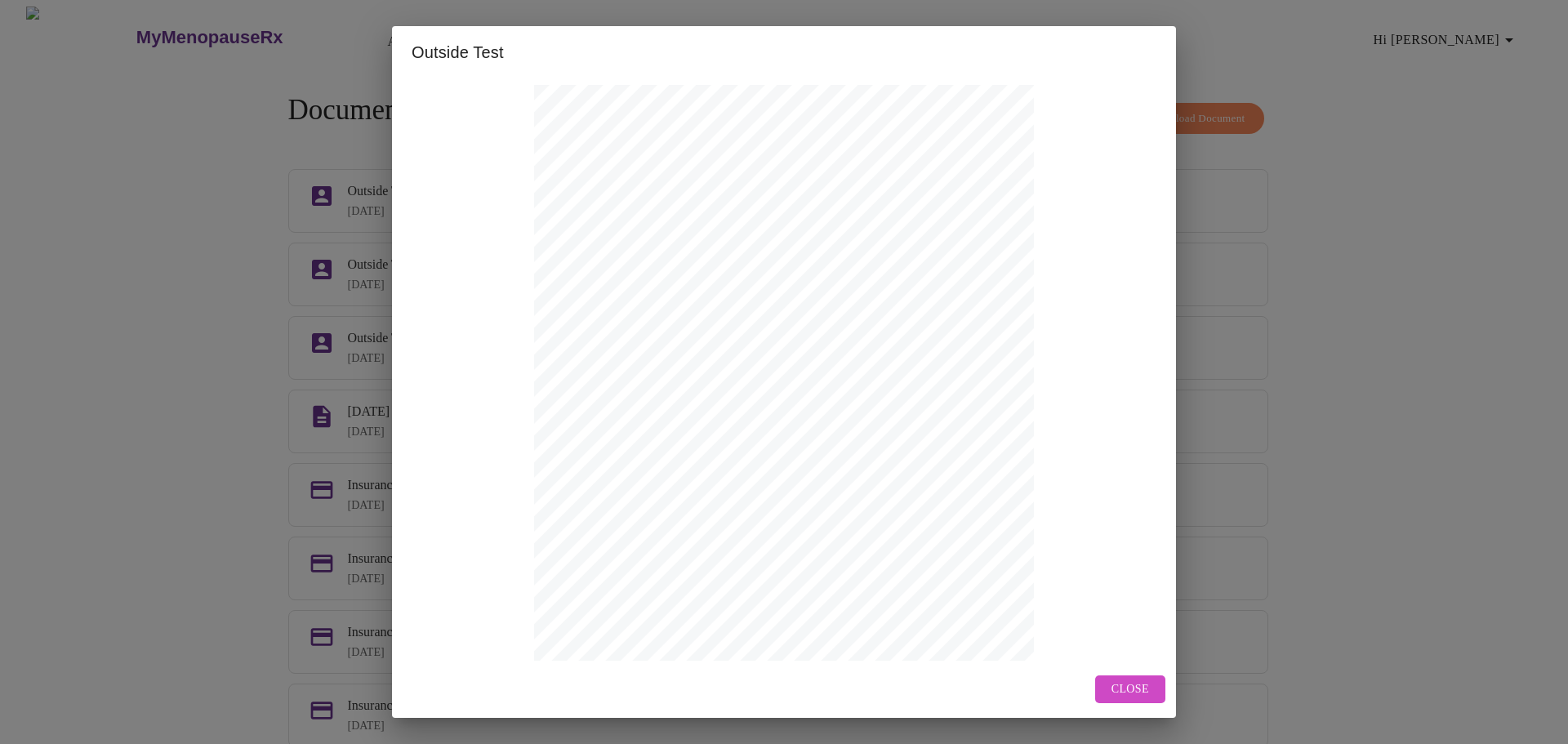
click at [1132, 690] on span "Close" at bounding box center [1129, 689] width 37 height 20
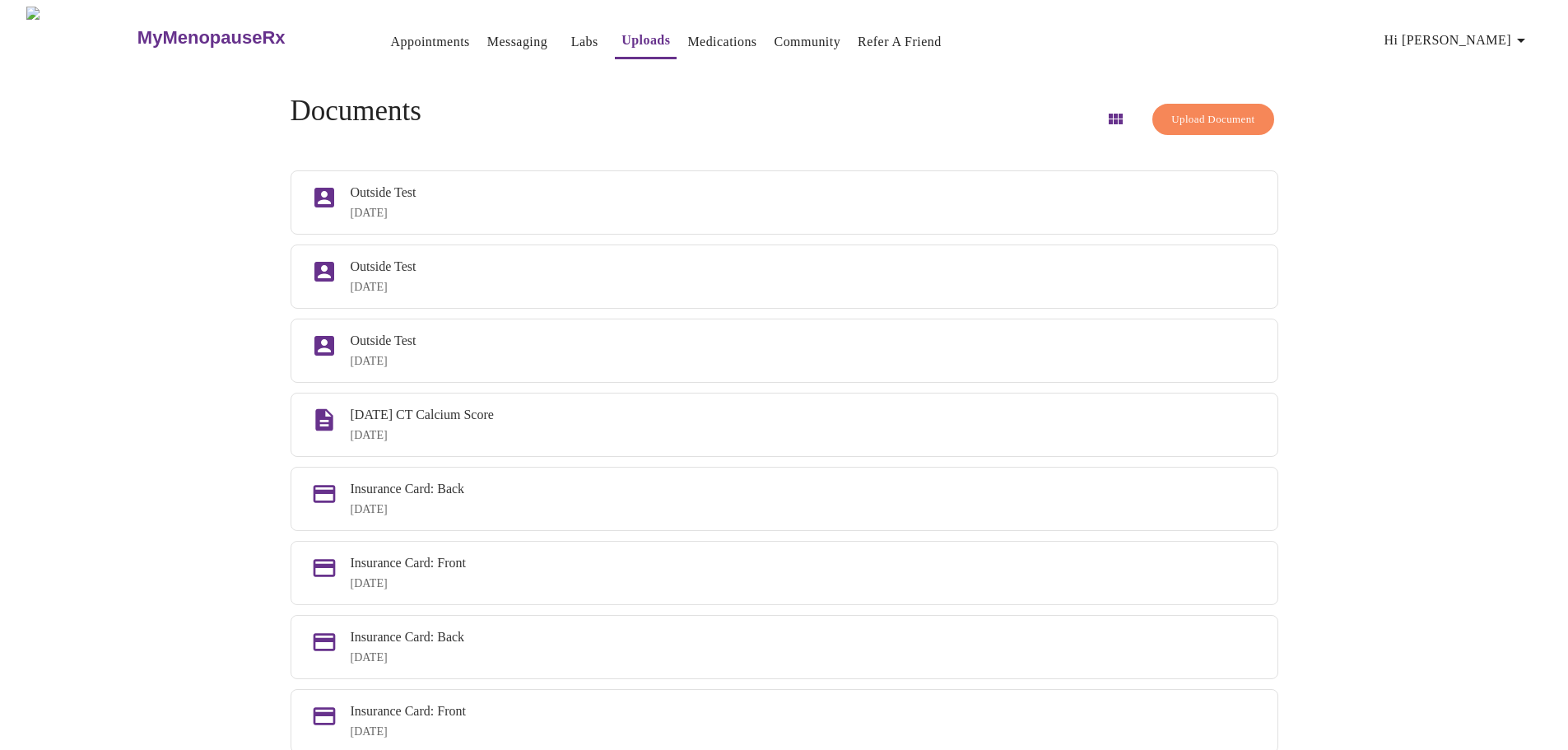
click at [1403, 473] on div "MyMenopauseRx Appointments Messaging Labs Uploads Medications Community Refer a…" at bounding box center [784, 504] width 1555 height 995
